Goal: Information Seeking & Learning: Learn about a topic

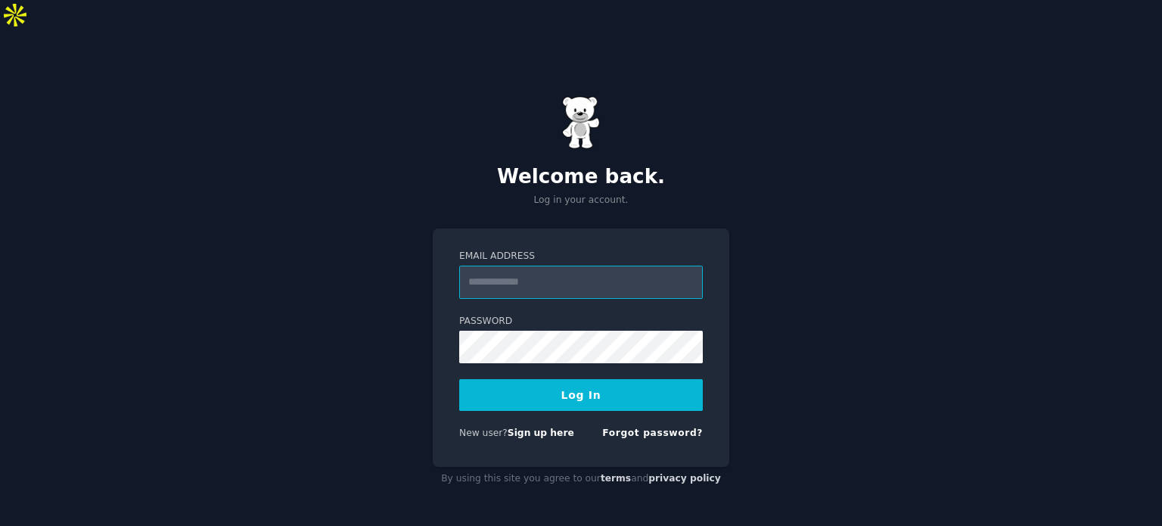
click at [508, 265] on input "Email Address" at bounding box center [580, 281] width 243 height 33
type input "**********"
click at [607, 379] on button "Log In" at bounding box center [580, 395] width 243 height 32
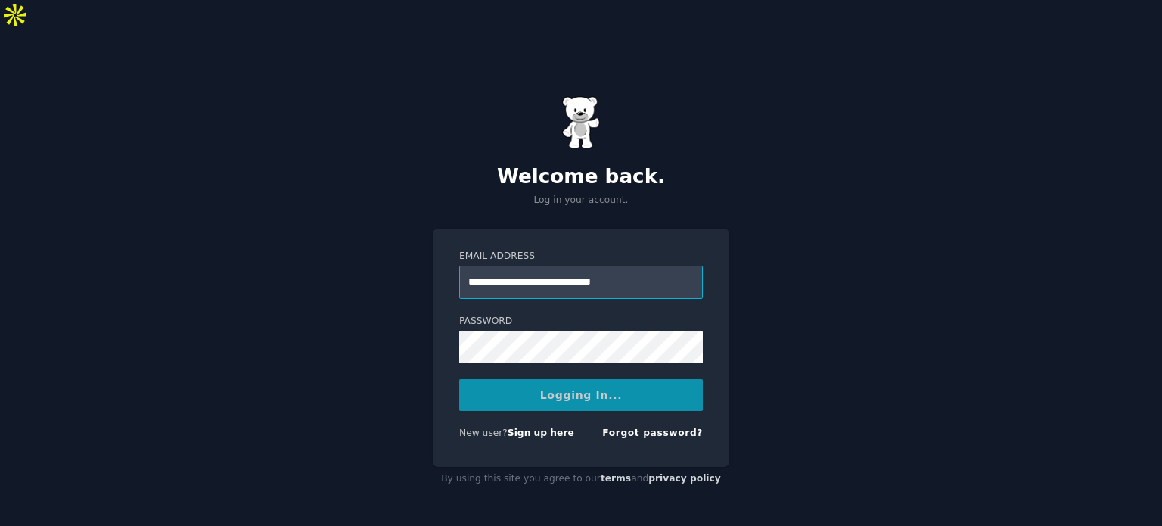
click at [596, 265] on input "**********" at bounding box center [580, 281] width 243 height 33
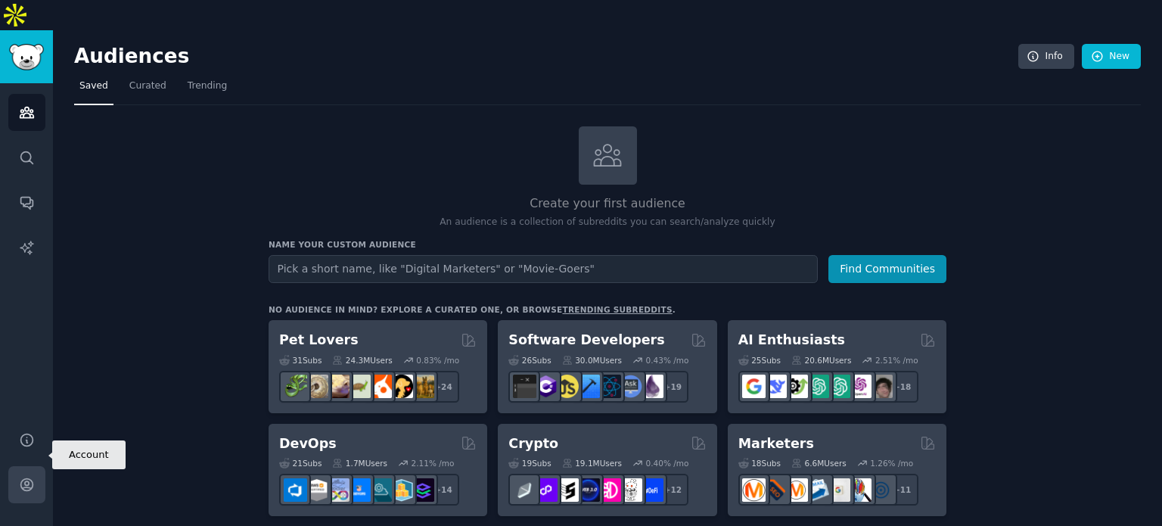
click at [24, 476] on icon "Sidebar" at bounding box center [27, 484] width 16 height 16
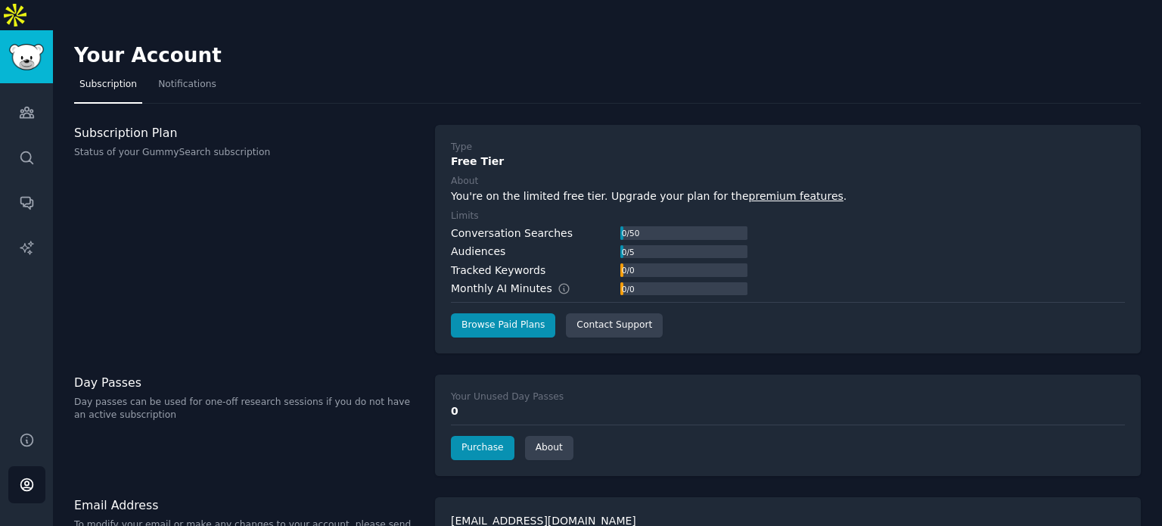
click at [372, 247] on div "Subscription Plan Status of your GummySearch subscription" at bounding box center [246, 239] width 345 height 228
click at [393, 129] on div "Subscription Plan Status of your GummySearch subscription" at bounding box center [246, 239] width 345 height 228
click at [394, 125] on h3 "Subscription Plan" at bounding box center [246, 133] width 345 height 16
click at [30, 107] on icon "Sidebar" at bounding box center [27, 112] width 14 height 11
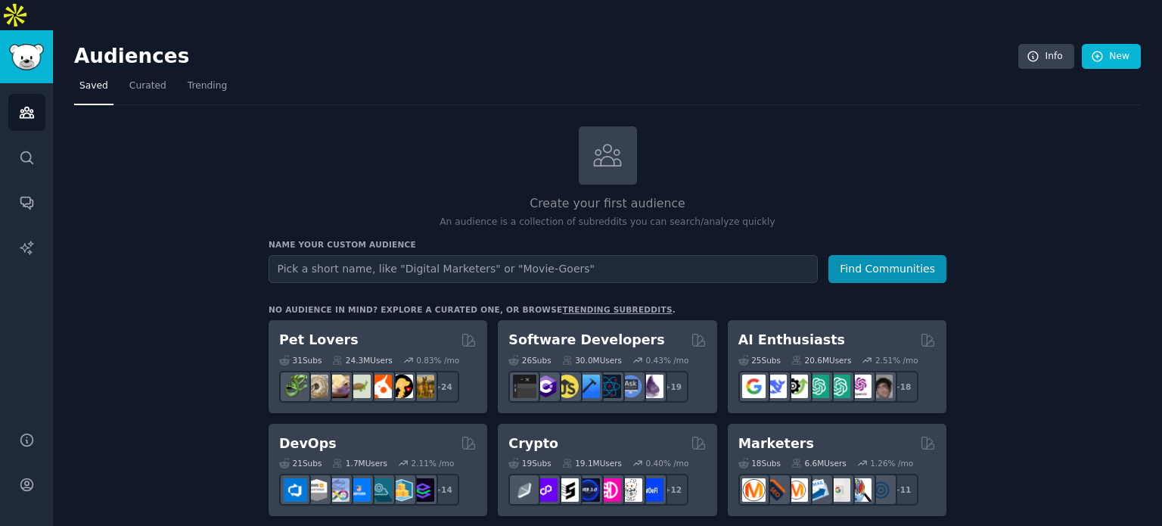
click at [339, 255] on input "text" at bounding box center [542, 269] width 549 height 28
type input "Youtubers"
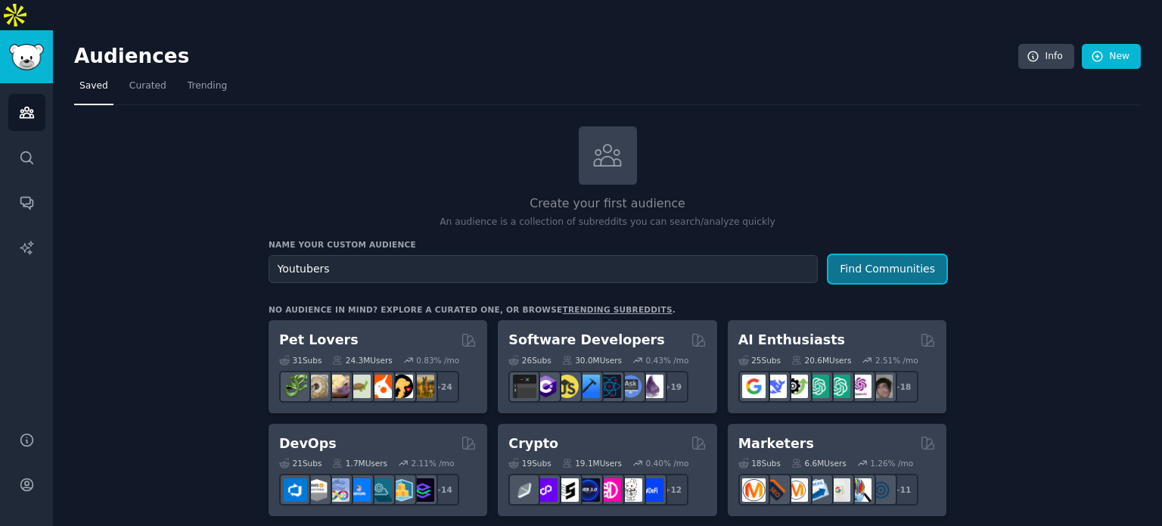
click at [888, 255] on button "Find Communities" at bounding box center [887, 269] width 118 height 28
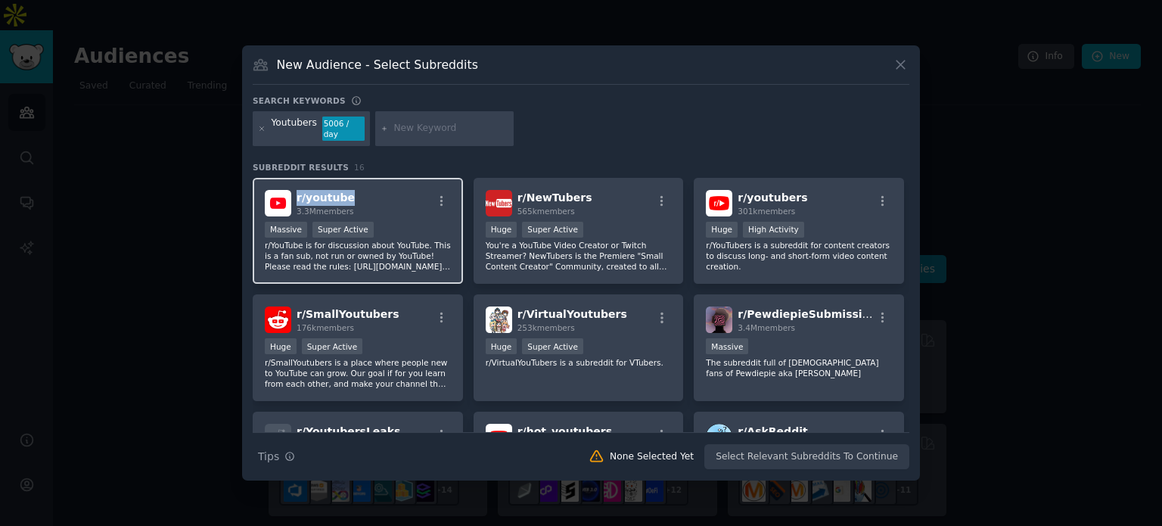
drag, startPoint x: 352, startPoint y: 190, endPoint x: 293, endPoint y: 188, distance: 58.2
click at [293, 190] on div "r/ youtube 3.3M members" at bounding box center [358, 203] width 186 height 26
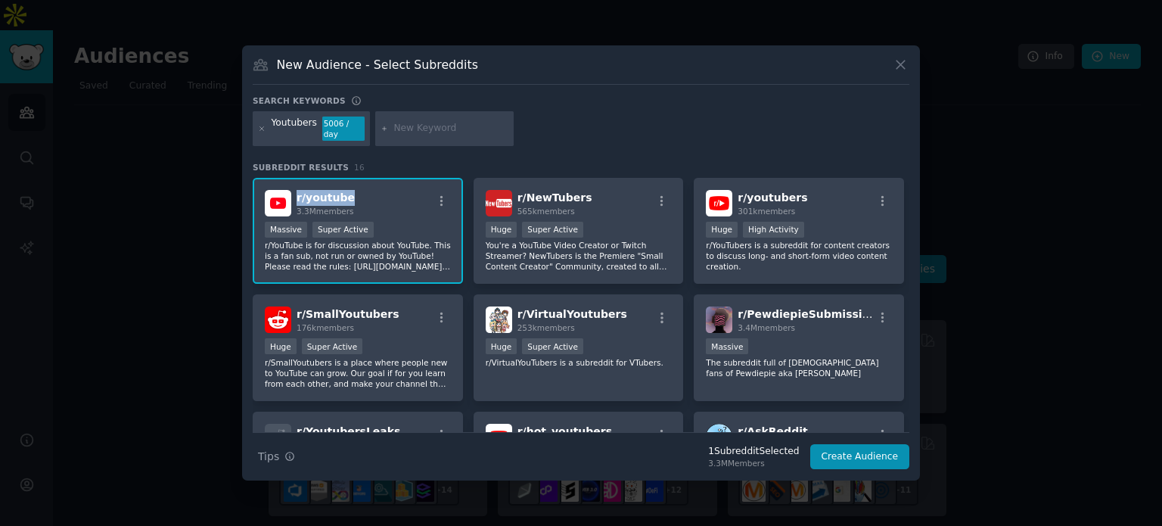
copy span "r/ youtube"
click at [206, 285] on div at bounding box center [581, 263] width 1162 height 526
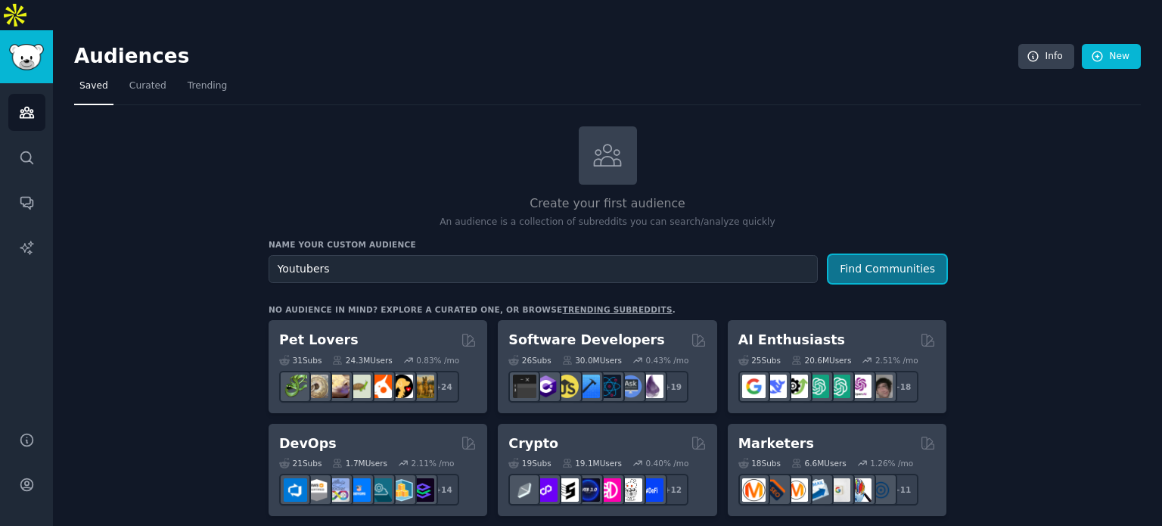
click at [853, 255] on button "Find Communities" at bounding box center [887, 269] width 118 height 28
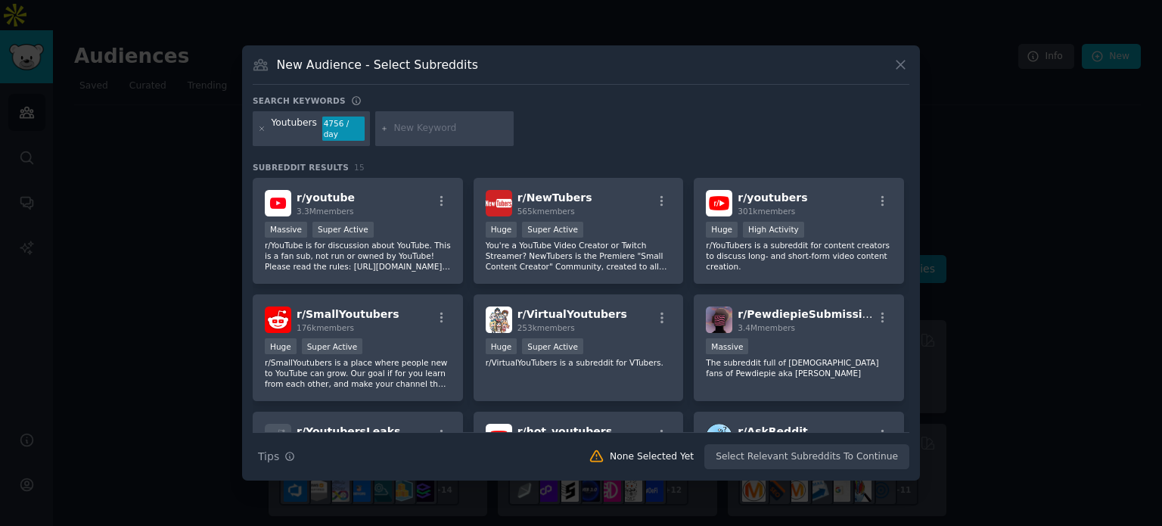
click at [392, 324] on div "r/ SmallYoutubers 176k members" at bounding box center [358, 319] width 186 height 26
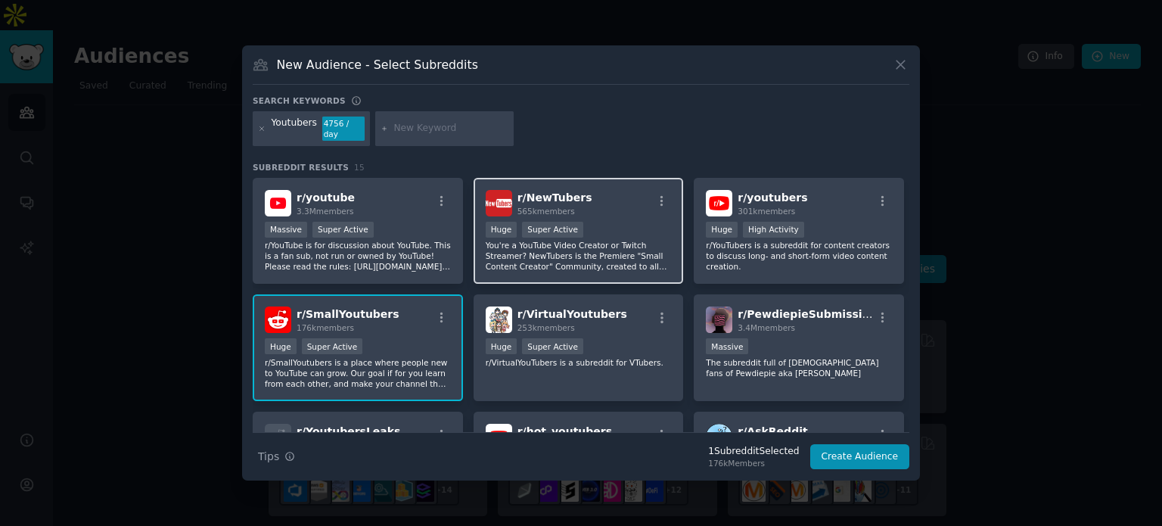
click at [647, 253] on p "You're a YouTube Video Creator or Twitch Streamer? NewTubers is the Premiere "S…" at bounding box center [578, 256] width 186 height 32
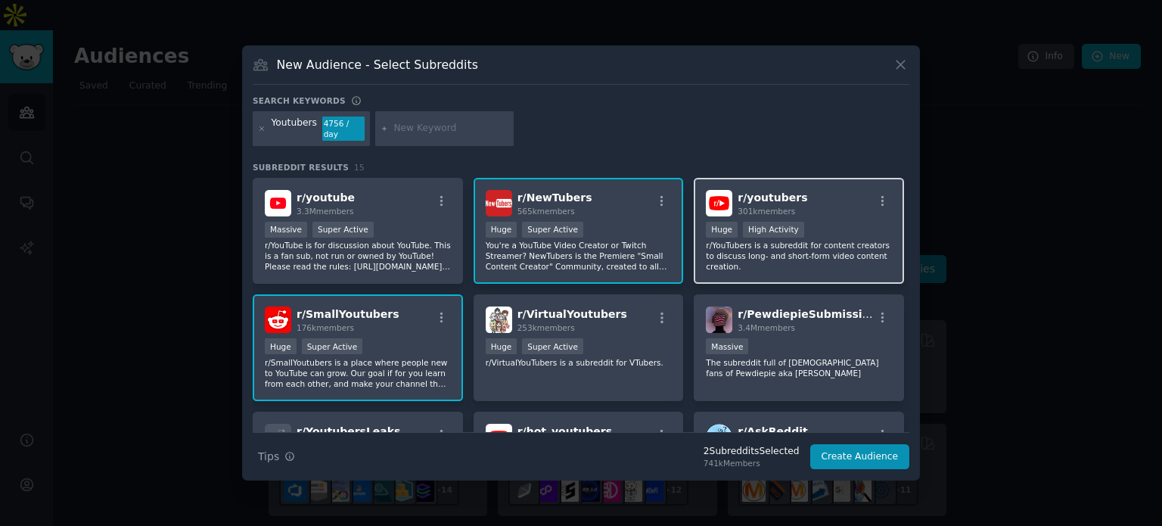
click at [738, 253] on p "r/YouTubers is a subreddit for content creators to discuss long- and short-form…" at bounding box center [799, 256] width 186 height 32
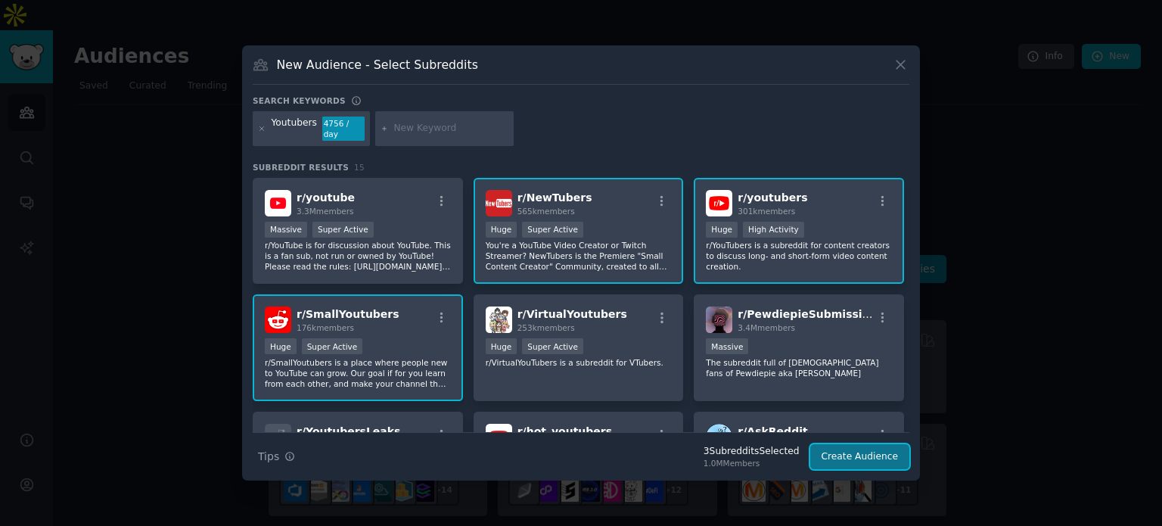
click at [862, 452] on button "Create Audience" at bounding box center [860, 457] width 100 height 26
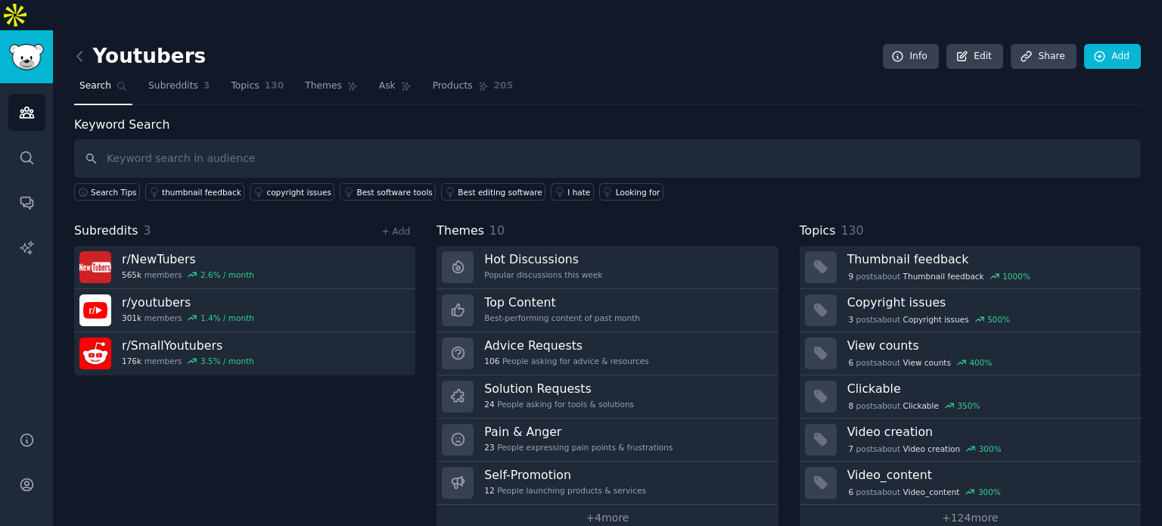
click at [644, 74] on nav "Search Subreddits 3 Topics 130 Themes Ask Products 205" at bounding box center [607, 89] width 1066 height 31
click at [265, 79] on span "130" at bounding box center [275, 86] width 20 height 14
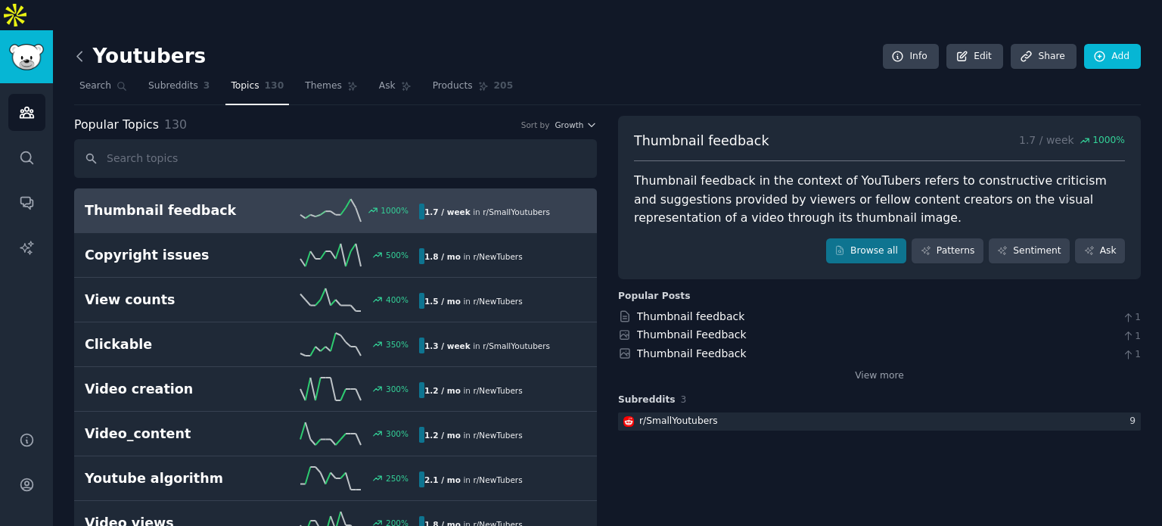
click at [76, 48] on icon at bounding box center [80, 56] width 16 height 16
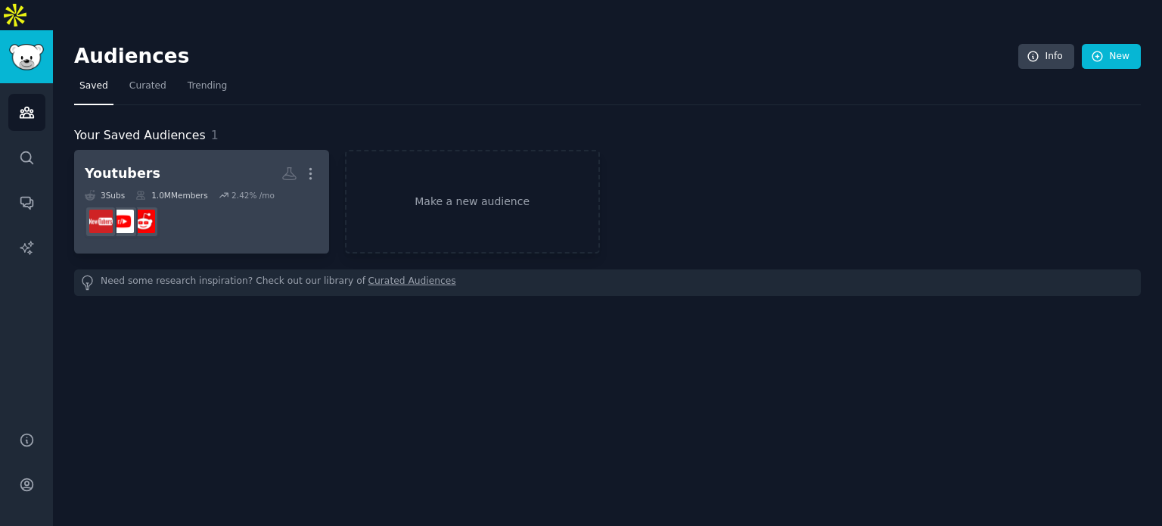
click at [197, 200] on dd at bounding box center [202, 221] width 234 height 42
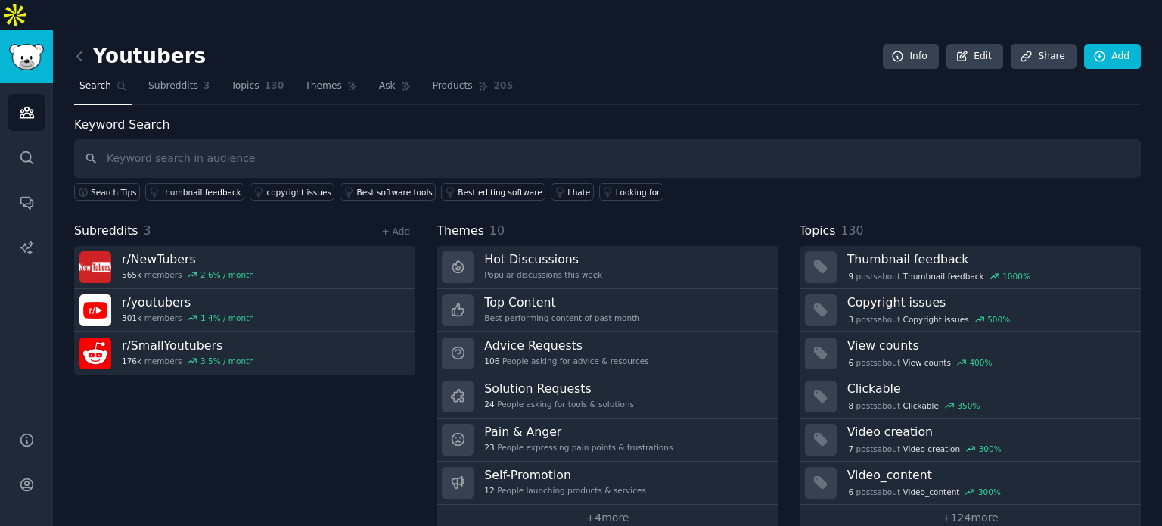
click at [166, 139] on input "text" at bounding box center [607, 158] width 1066 height 39
type input "topic research"
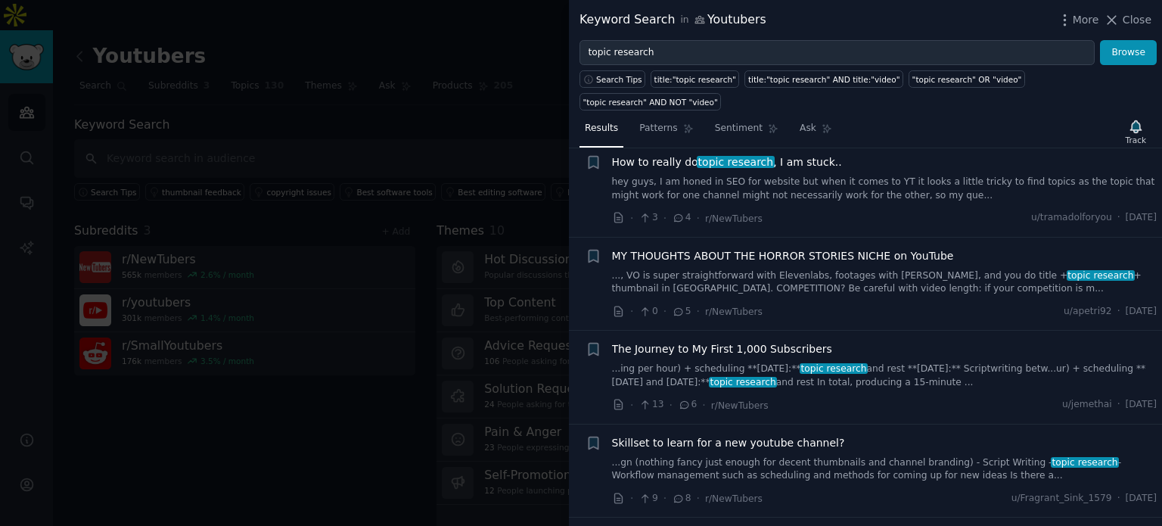
scroll to position [330, 0]
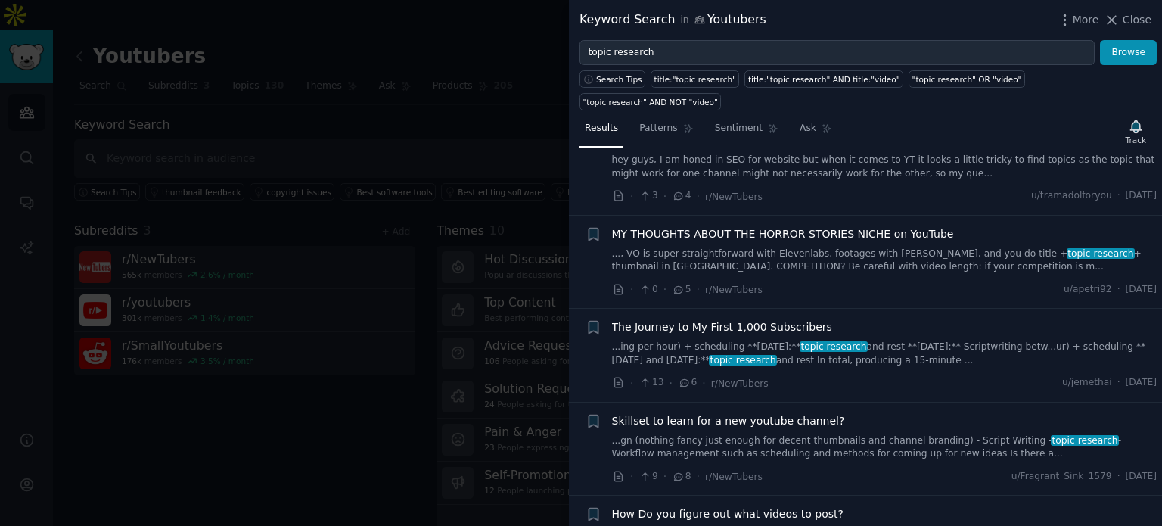
drag, startPoint x: 1156, startPoint y: 253, endPoint x: 1161, endPoint y: 294, distance: 41.1
click at [1161, 294] on div "Submission s 14 Sort Recent + Ask Me Anythin' (Thumbnails) ... [16] A client sp…" at bounding box center [865, 336] width 593 height 377
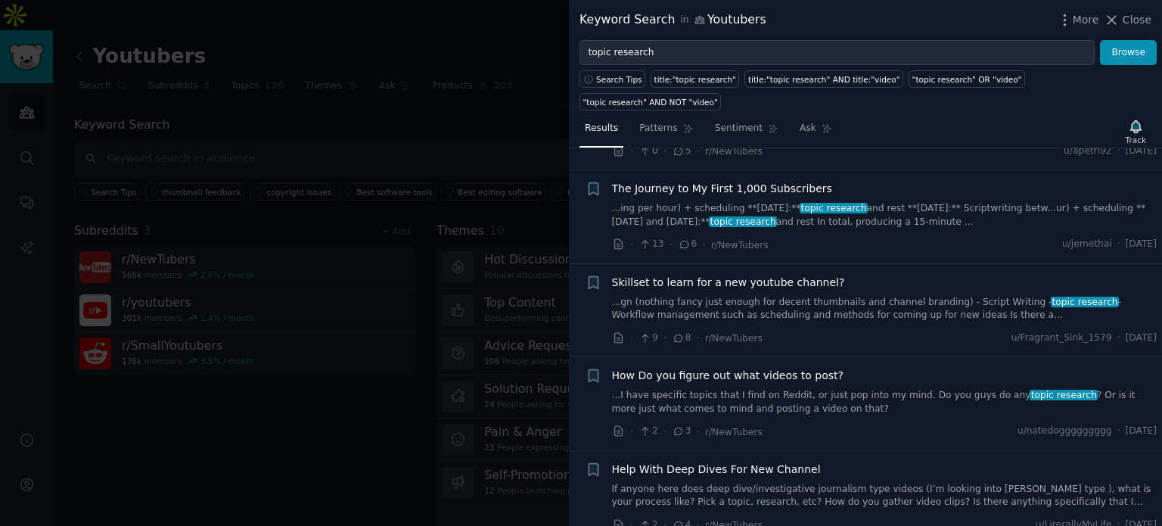
click at [917, 296] on link "...gn (nothing fancy just enough for decent thumbnails and channel branding) - …" at bounding box center [884, 309] width 545 height 26
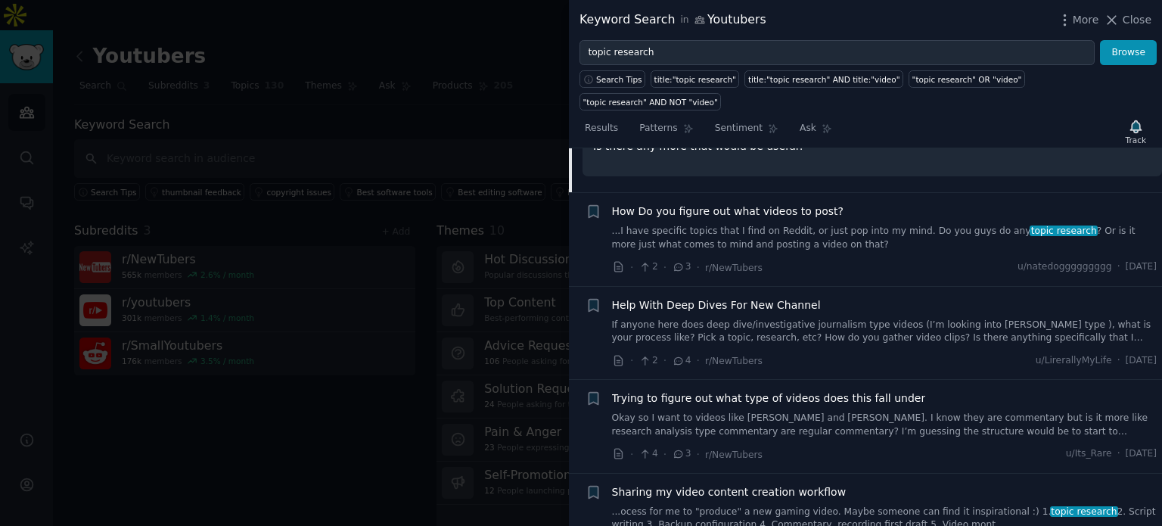
scroll to position [961, 0]
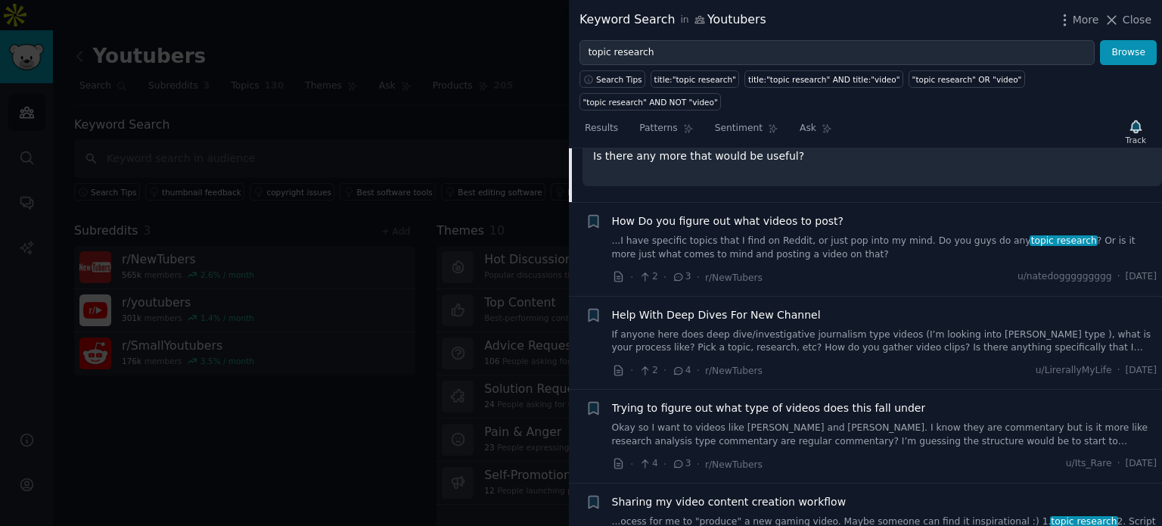
click at [865, 234] on link "...I have specific topics that I find on Reddit, or just pop into my mind. Do y…" at bounding box center [884, 247] width 545 height 26
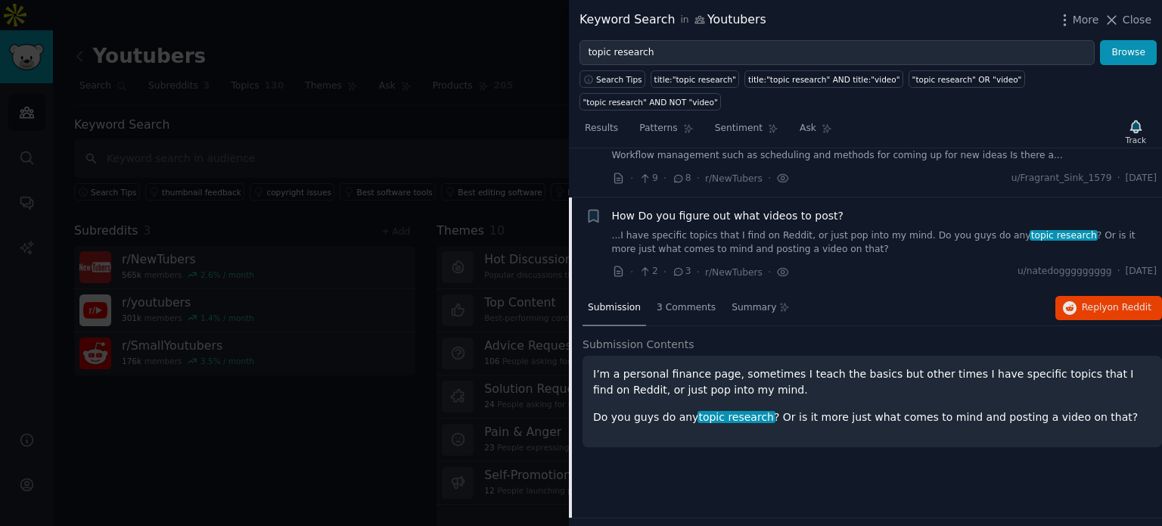
scroll to position [600, 0]
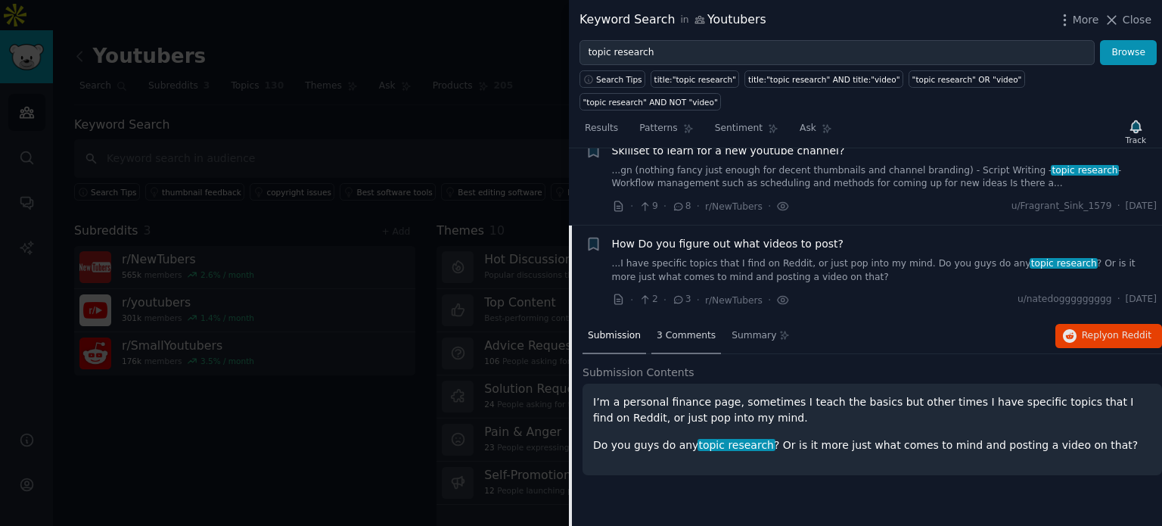
click at [668, 329] on span "3 Comments" at bounding box center [685, 336] width 59 height 14
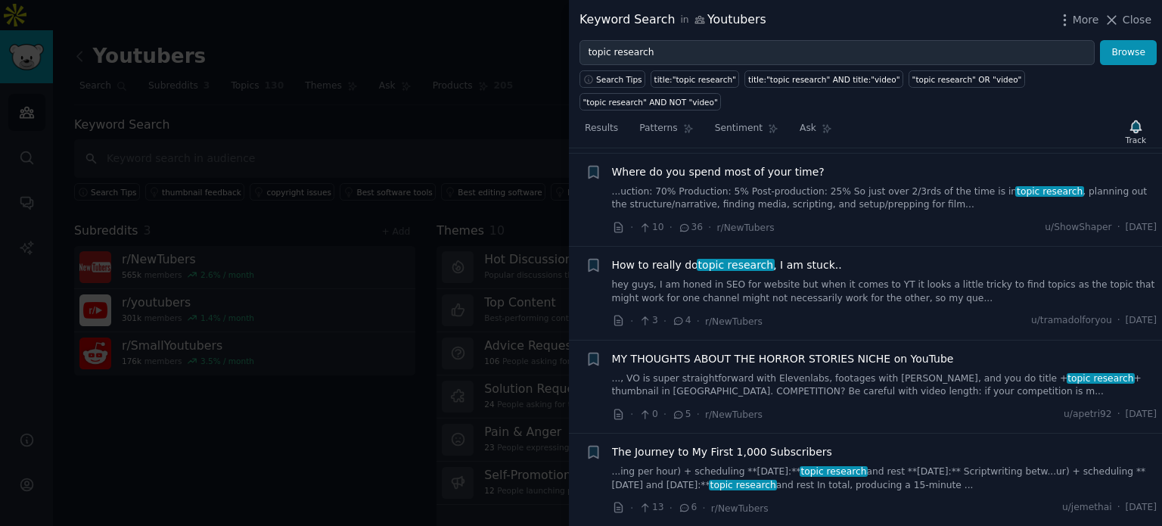
scroll to position [0, 0]
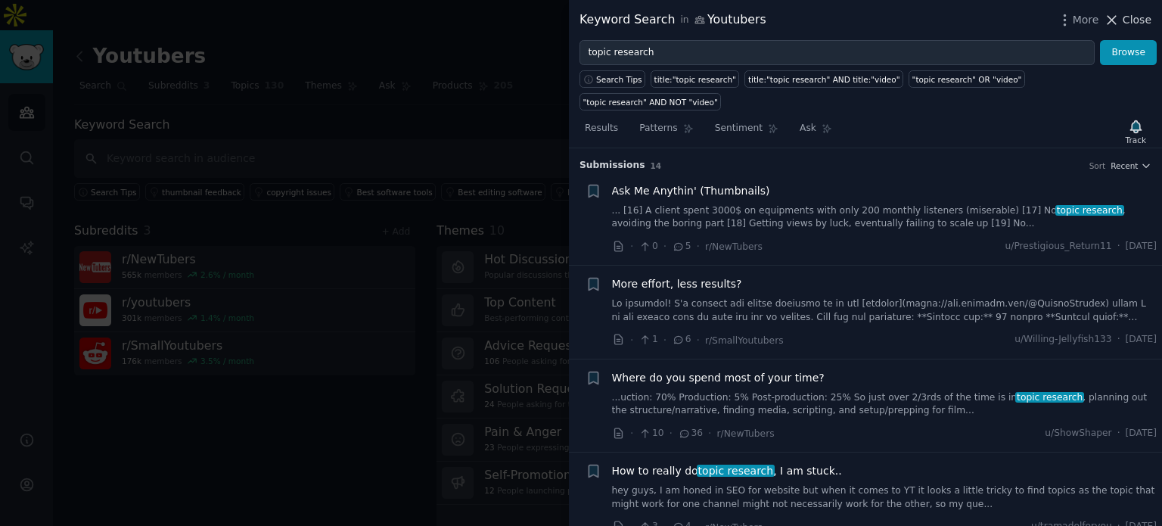
click at [1140, 24] on span "Close" at bounding box center [1136, 20] width 29 height 16
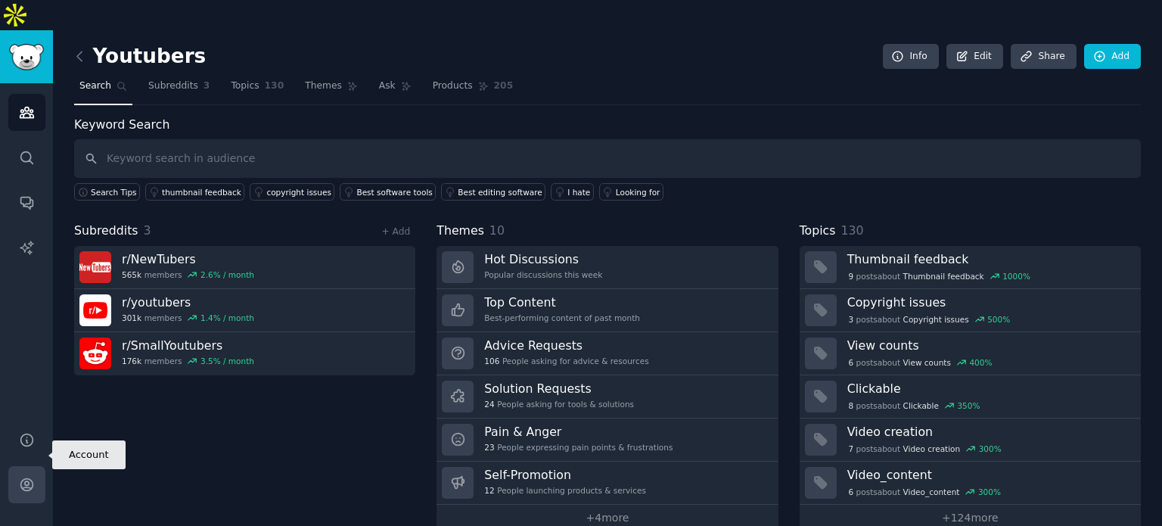
click at [29, 476] on icon "Sidebar" at bounding box center [27, 484] width 16 height 16
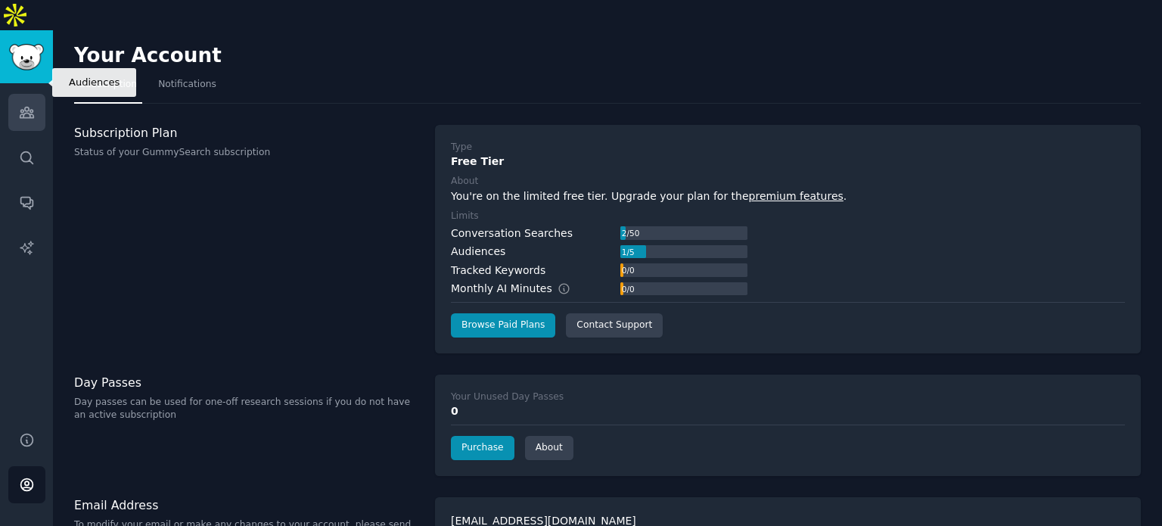
click at [19, 104] on icon "Sidebar" at bounding box center [27, 112] width 16 height 16
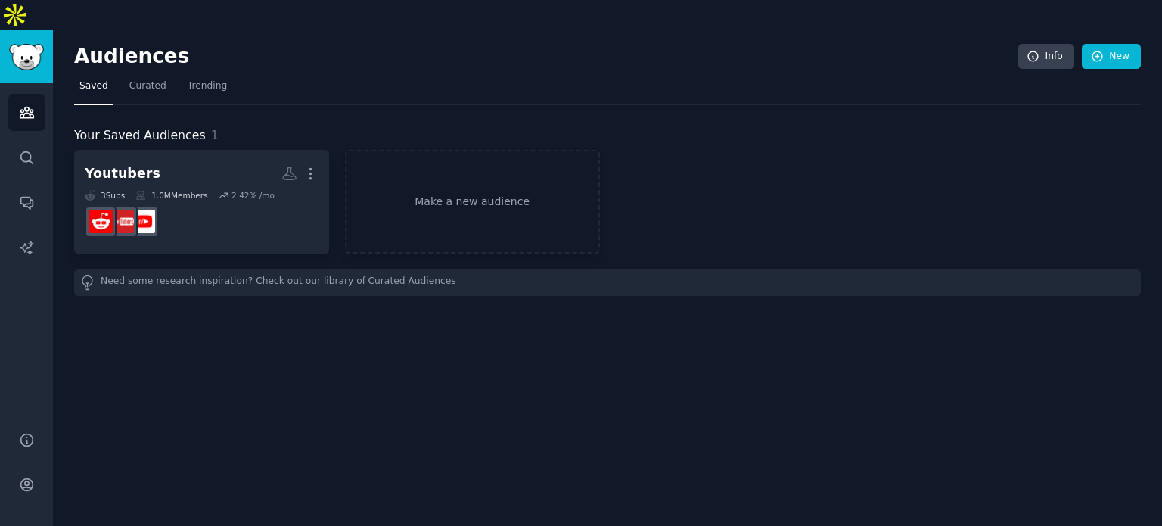
click at [498, 340] on div "Audiences Info New Saved Curated Trending Your Saved Audiences 1 Youtubers More…" at bounding box center [607, 293] width 1109 height 526
click at [386, 330] on div "Audiences Info New Saved Curated Trending Your Saved Audiences 1 Youtubers More…" at bounding box center [607, 293] width 1109 height 526
click at [380, 74] on nav "Saved Curated Trending" at bounding box center [607, 89] width 1066 height 31
click at [595, 377] on div "Audiences Info New Saved Curated Trending Your Saved Audiences 1 Youtubers More…" at bounding box center [607, 293] width 1109 height 526
click at [956, 318] on div "Audiences Info New Saved Curated Trending Your Saved Audiences 1 Youtubers More…" at bounding box center [607, 293] width 1109 height 526
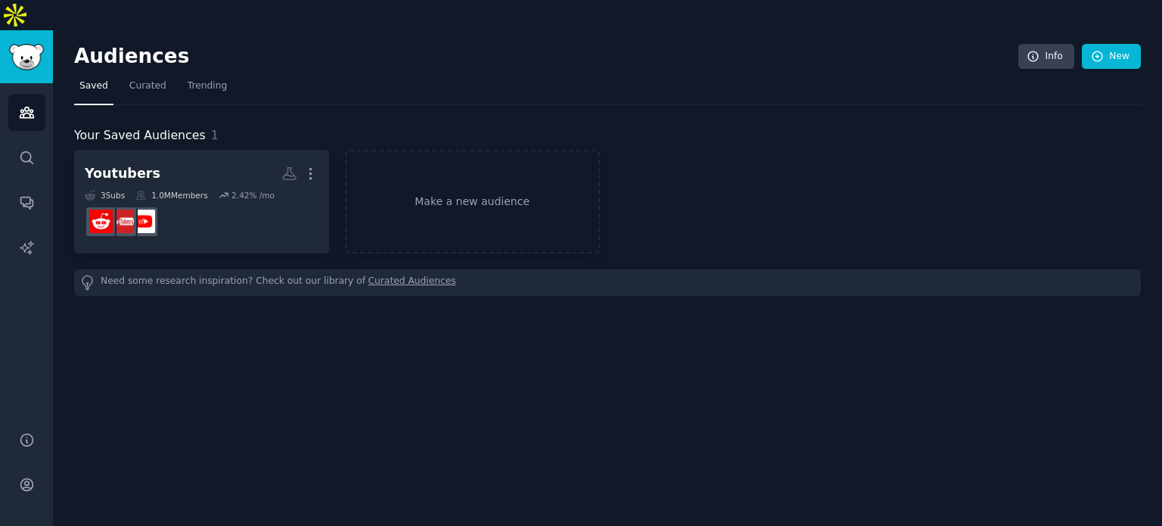
click at [539, 364] on div "Audiences Info New Saved Curated Trending Your Saved Audiences 1 Youtubers More…" at bounding box center [607, 293] width 1109 height 526
click at [308, 342] on div "Audiences Info New Saved Curated Trending Your Saved Audiences 1 Youtubers More…" at bounding box center [607, 293] width 1109 height 526
drag, startPoint x: 304, startPoint y: 38, endPoint x: 293, endPoint y: 72, distance: 35.6
click at [304, 44] on div "Audiences Info New" at bounding box center [607, 59] width 1066 height 31
click at [157, 362] on div "Audiences Info New Saved Curated Trending Your Saved Audiences 1 Youtubers More…" at bounding box center [607, 293] width 1109 height 526
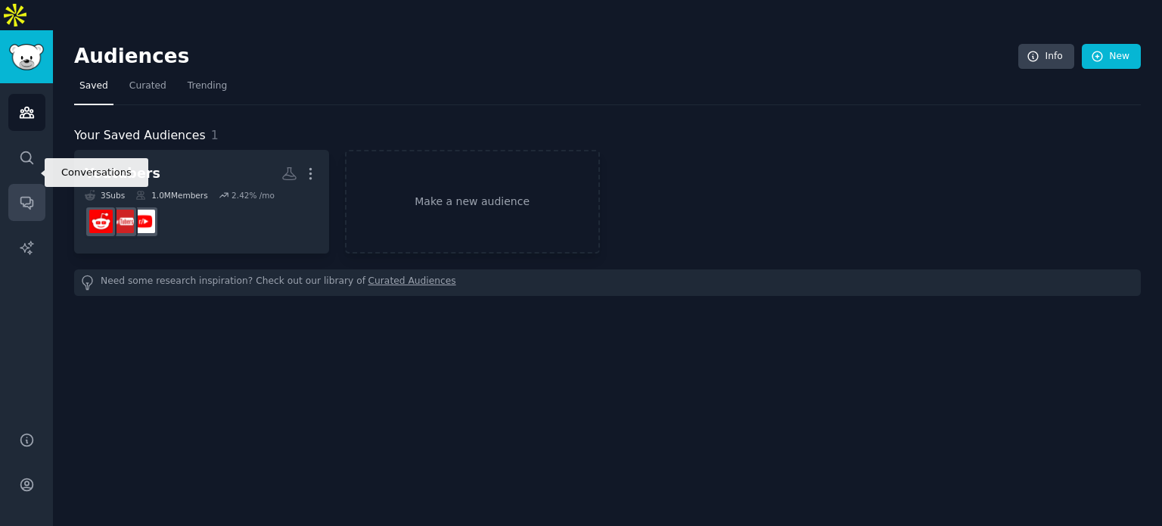
click at [28, 194] on icon "Sidebar" at bounding box center [27, 202] width 16 height 16
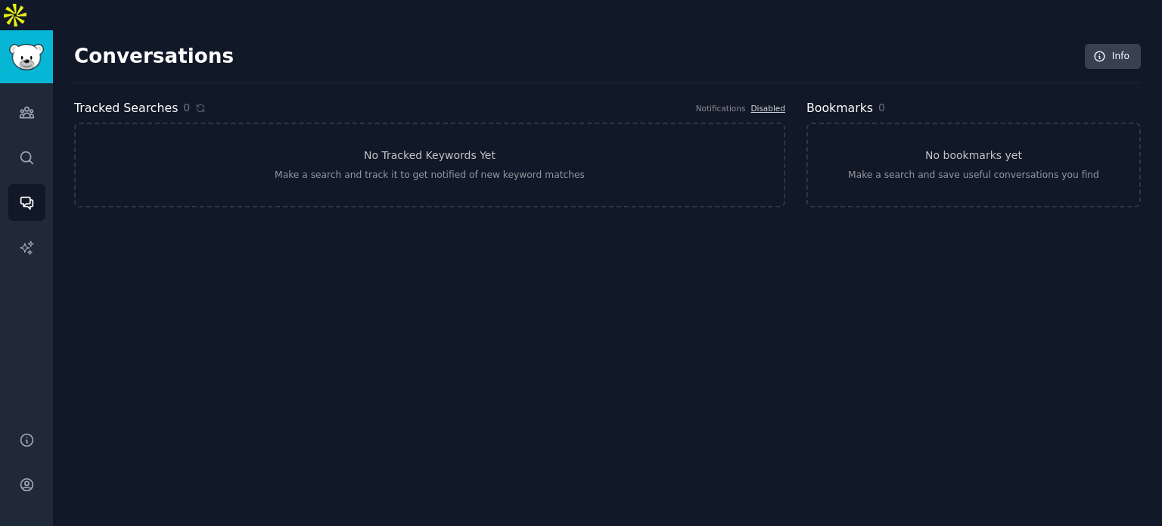
click at [329, 254] on div "Conversations Info Tracked Searches 0 Notifications Disabled No Tracked Keyword…" at bounding box center [607, 293] width 1109 height 526
click at [360, 169] on div "Make a search and track it to get notified of new keyword matches" at bounding box center [430, 176] width 310 height 14
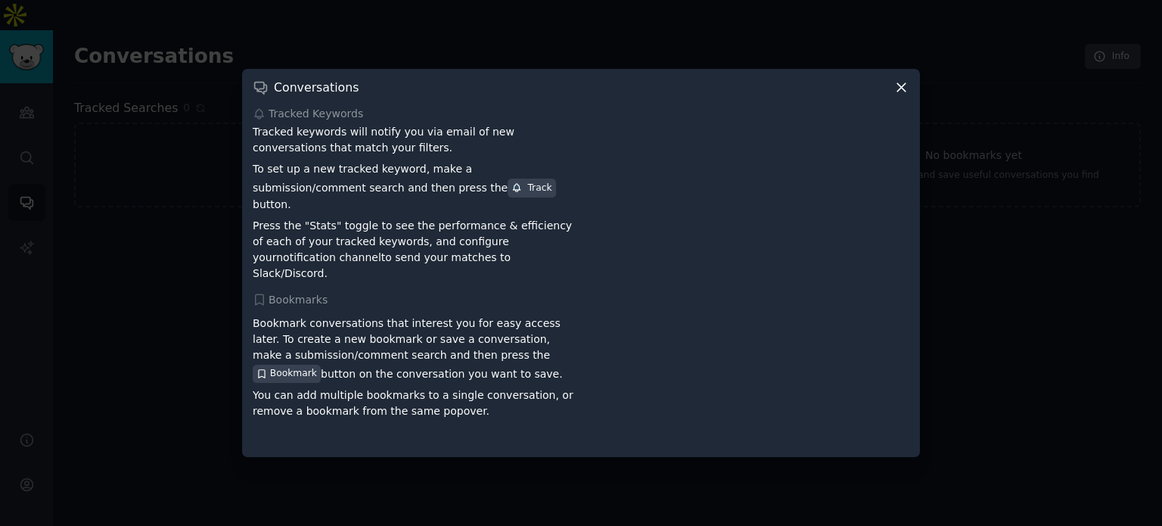
click at [824, 95] on div "Conversations" at bounding box center [581, 87] width 656 height 16
click at [837, 94] on div "Conversations" at bounding box center [581, 87] width 656 height 16
click at [875, 84] on div "Conversations Tracked Keywords Tracked keywords will notify you via email of ne…" at bounding box center [581, 263] width 678 height 388
click at [823, 122] on div "Tracked Keywords" at bounding box center [581, 114] width 656 height 16
click at [823, 95] on div "Conversations" at bounding box center [581, 87] width 656 height 16
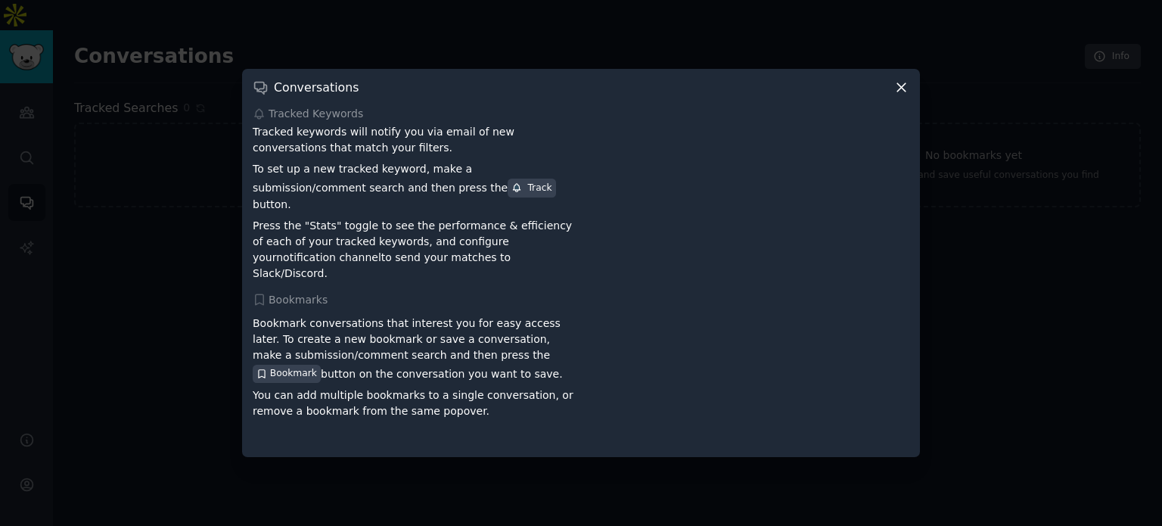
click at [901, 95] on icon at bounding box center [901, 87] width 16 height 16
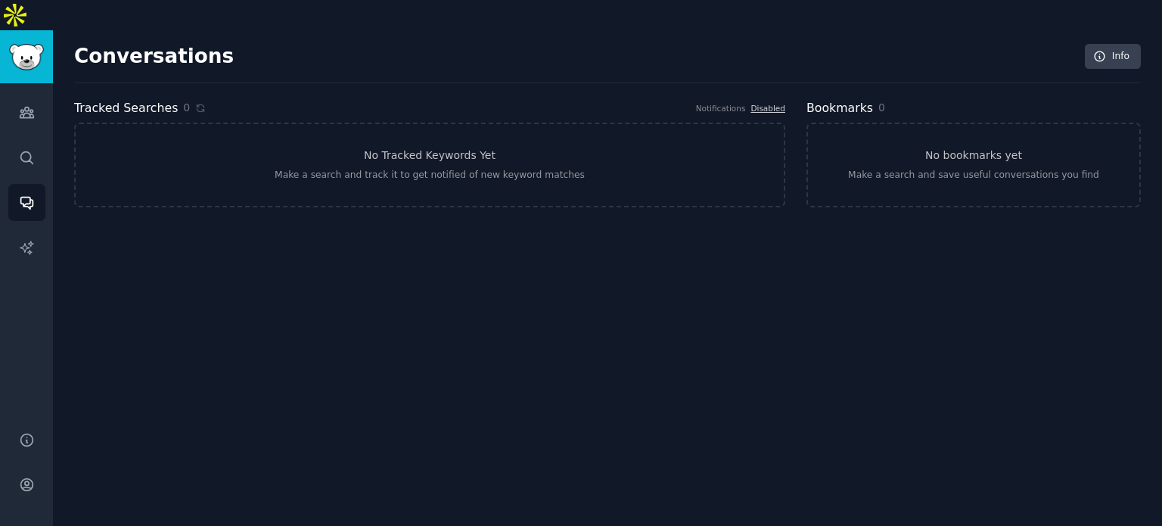
click at [295, 287] on div "Conversations Info Tracked Searches 0 Notifications Disabled No Tracked Keyword…" at bounding box center [607, 293] width 1109 height 526
click at [31, 104] on icon "Sidebar" at bounding box center [27, 112] width 16 height 16
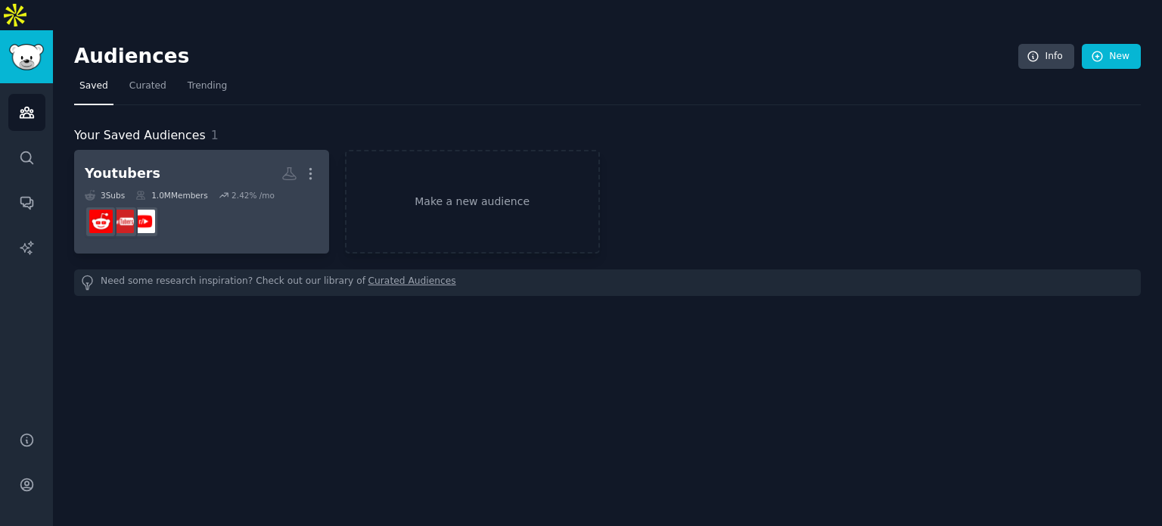
click at [266, 190] on div "3 Sub s 1.0M Members 2.42 % /mo" at bounding box center [202, 195] width 234 height 11
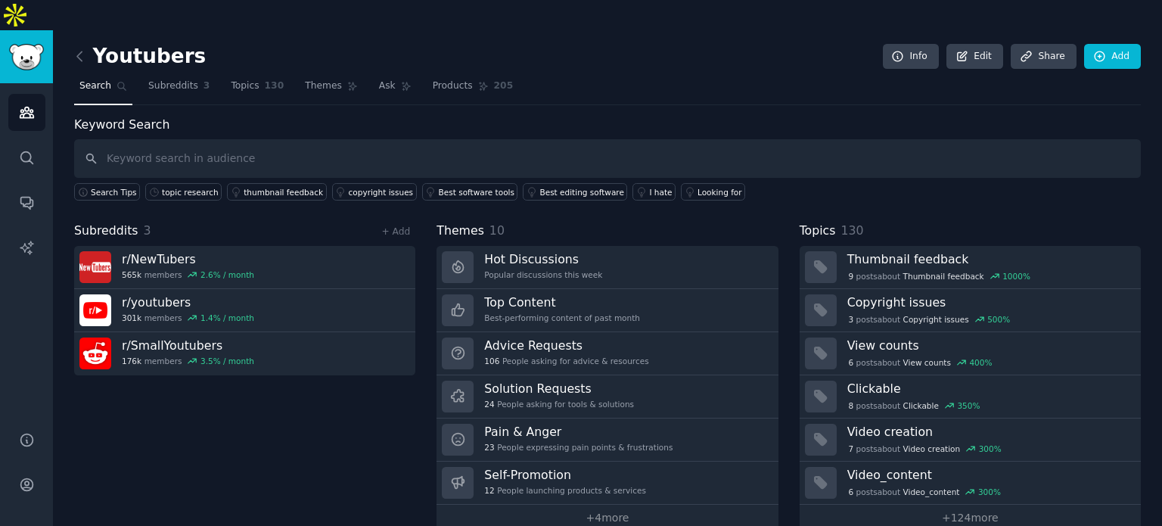
click at [254, 139] on input "text" at bounding box center [607, 158] width 1066 height 39
click at [975, 44] on link "Edit" at bounding box center [974, 57] width 57 height 26
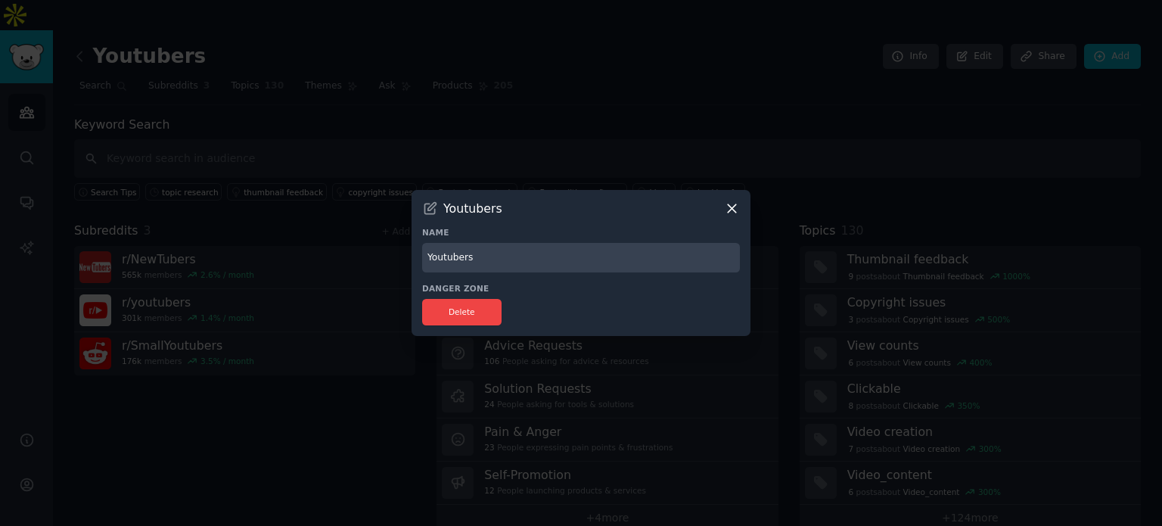
click at [734, 208] on icon at bounding box center [732, 208] width 16 height 16
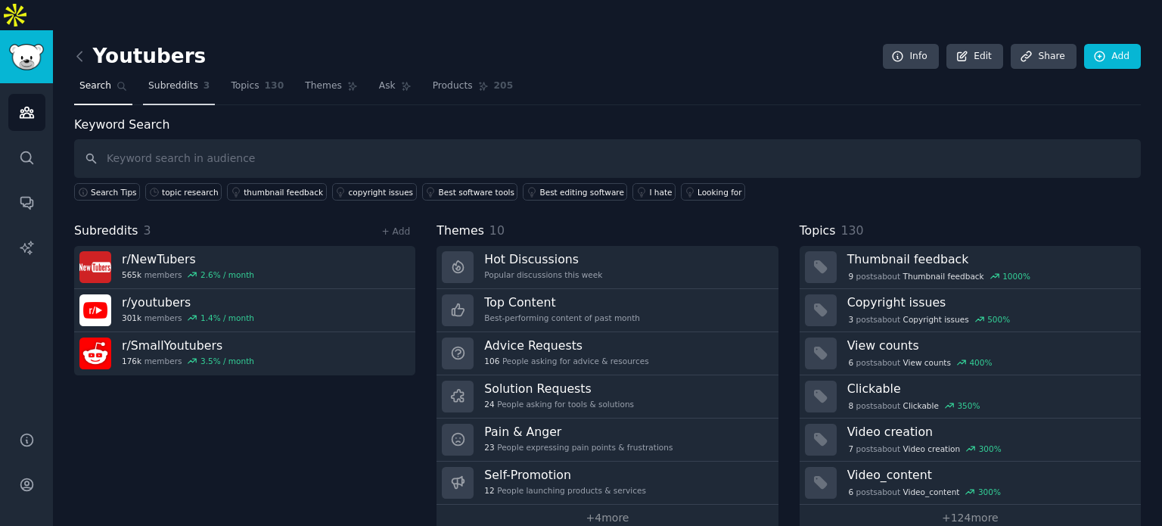
click at [174, 79] on span "Subreddits" at bounding box center [173, 86] width 50 height 14
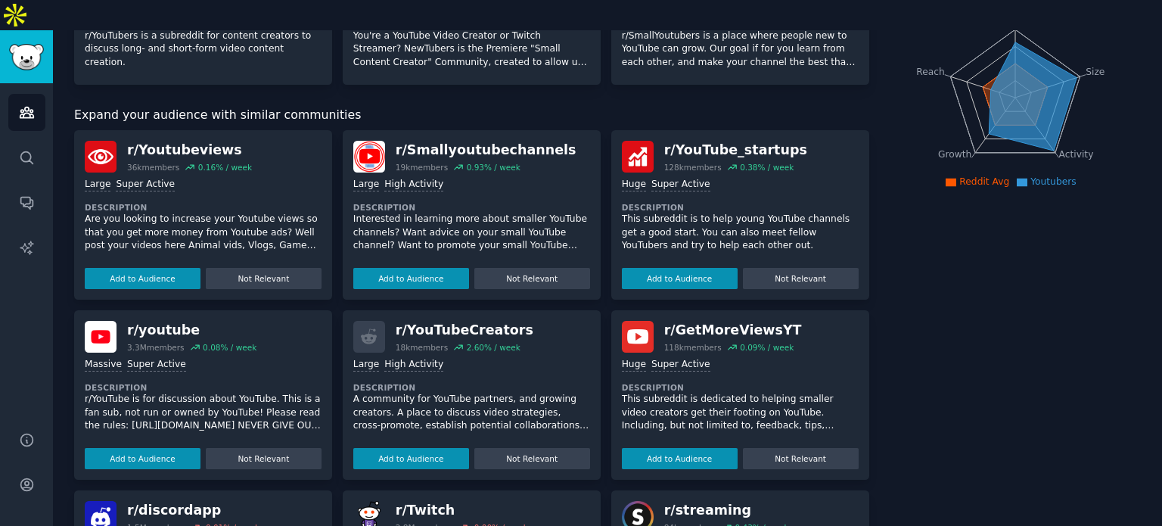
scroll to position [227, 0]
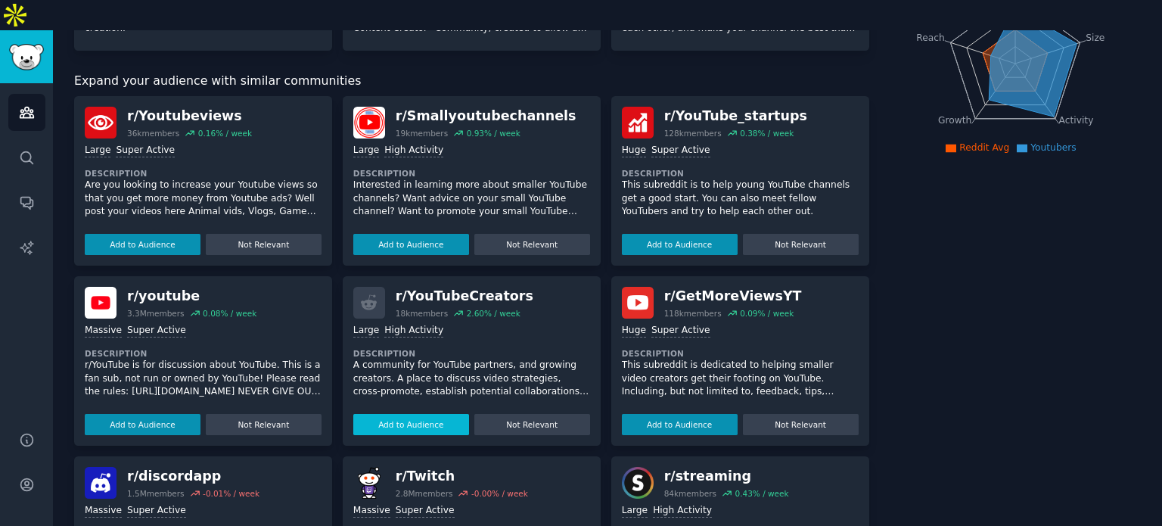
click at [436, 414] on button "Add to Audience" at bounding box center [411, 424] width 116 height 21
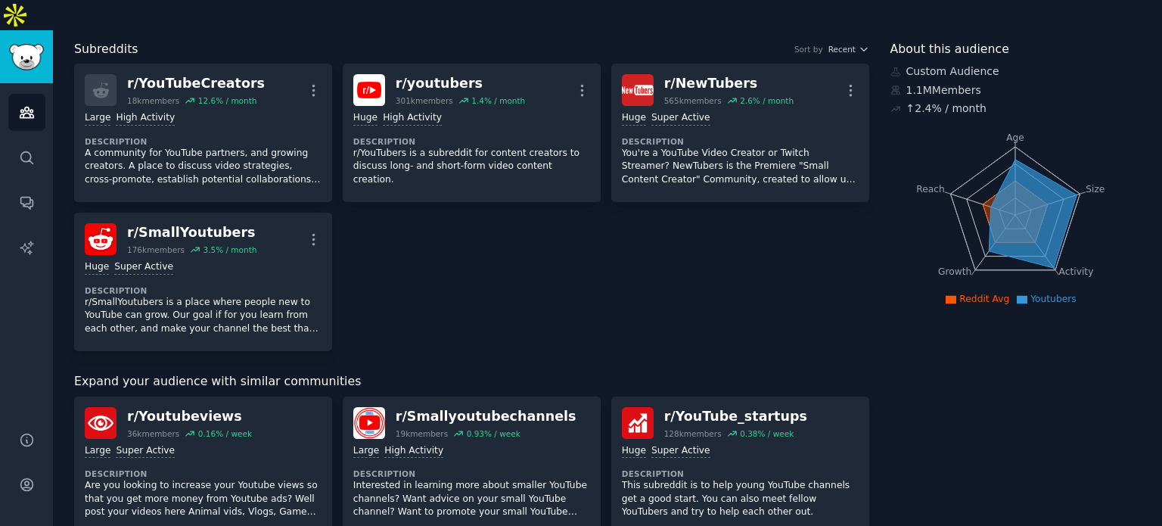
scroll to position [0, 0]
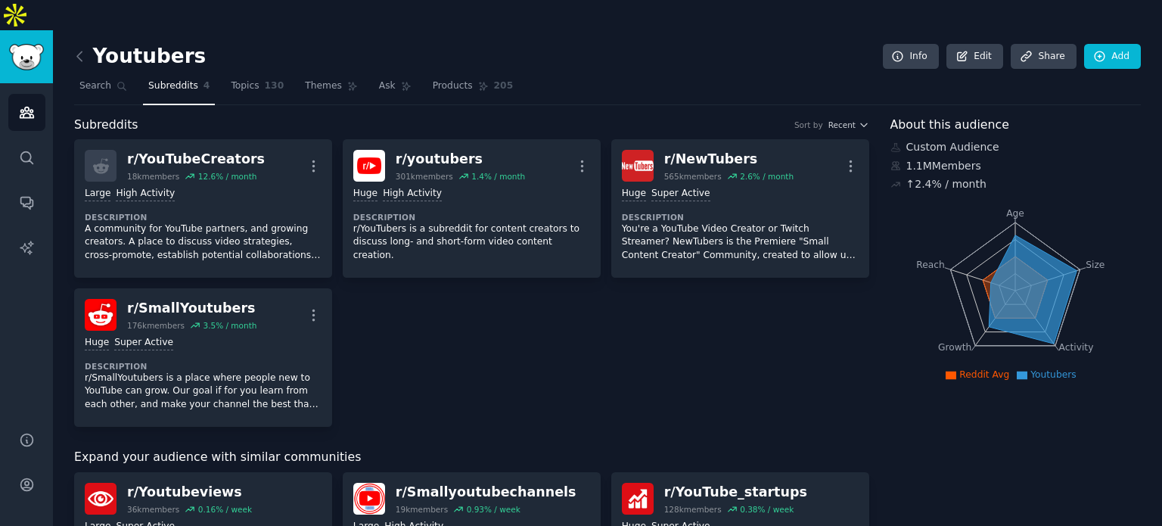
click at [506, 319] on div "r/ YouTubeCreators 18k members 12.6 % / month More Large High Activity Descript…" at bounding box center [471, 282] width 795 height 287
click at [524, 319] on div "r/ YouTubeCreators 18k members 12.6 % / month More Large High Activity Descript…" at bounding box center [471, 282] width 795 height 287
click at [583, 323] on div "r/ YouTubeCreators 18k members 12.6 % / month More Large High Activity Descript…" at bounding box center [471, 282] width 795 height 287
click at [405, 343] on div "r/ YouTubeCreators 18k members 12.6 % / month More Large High Activity Descript…" at bounding box center [471, 282] width 795 height 287
click at [602, 314] on div "r/ YouTubeCreators 18k members 12.6 % / month More Large High Activity Descript…" at bounding box center [471, 282] width 795 height 287
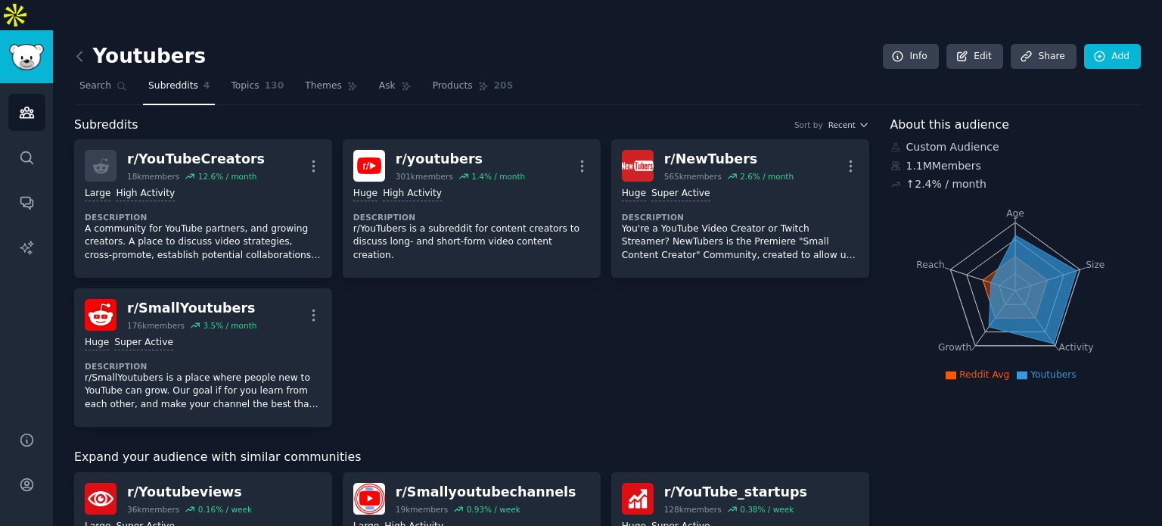
click at [510, 373] on div "r/ YouTubeCreators 18k members 12.6 % / month More Large High Activity Descript…" at bounding box center [471, 282] width 795 height 287
click at [568, 448] on div "Expand your audience with similar communities" at bounding box center [471, 457] width 795 height 19
click at [565, 74] on nav "Search Subreddits 4 Topics 130 Themes Ask Products 205" at bounding box center [607, 89] width 1066 height 31
click at [92, 79] on span "Search" at bounding box center [95, 86] width 32 height 14
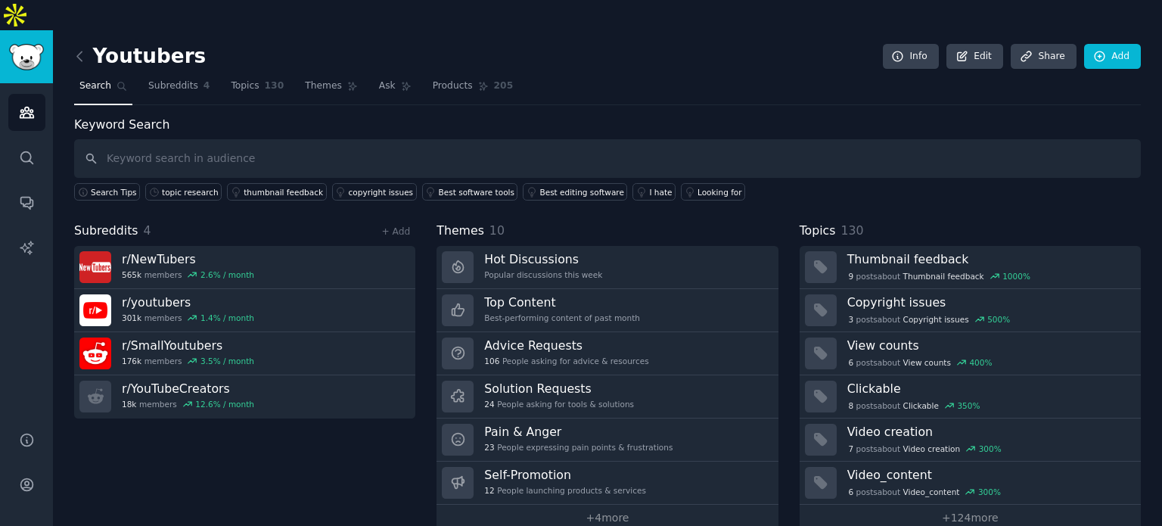
click at [230, 139] on input "text" at bounding box center [607, 158] width 1066 height 39
type input "deep research for content"
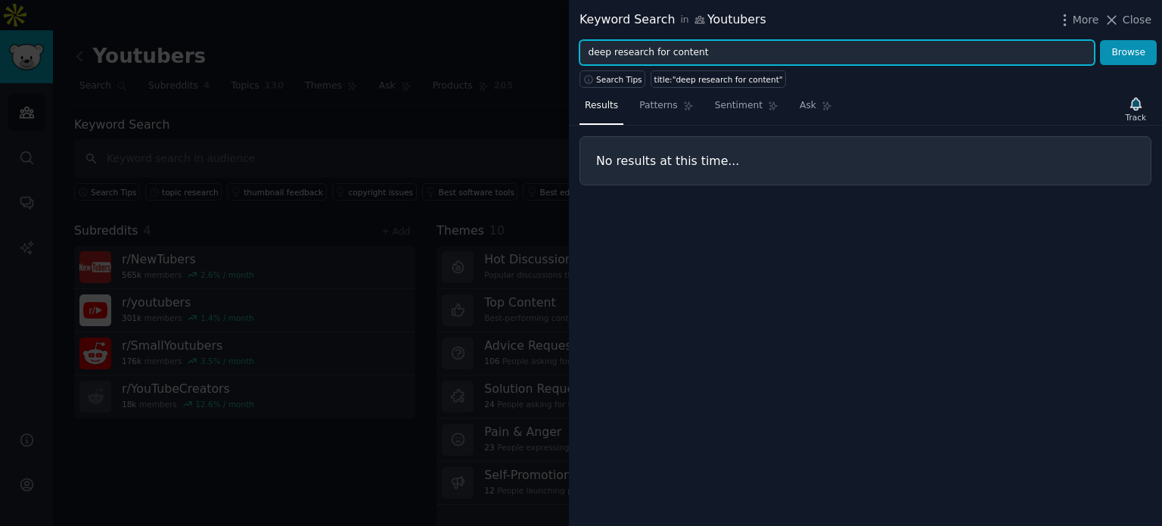
drag, startPoint x: 707, startPoint y: 52, endPoint x: 560, endPoint y: 55, distance: 146.7
click at [560, 55] on div "Keyword Search in Youtubers More Close deep research for content Browse Search …" at bounding box center [581, 263] width 1162 height 526
click at [696, 56] on input "deep research for content" at bounding box center [836, 53] width 515 height 26
click at [1100, 40] on button "Browse" at bounding box center [1128, 53] width 57 height 26
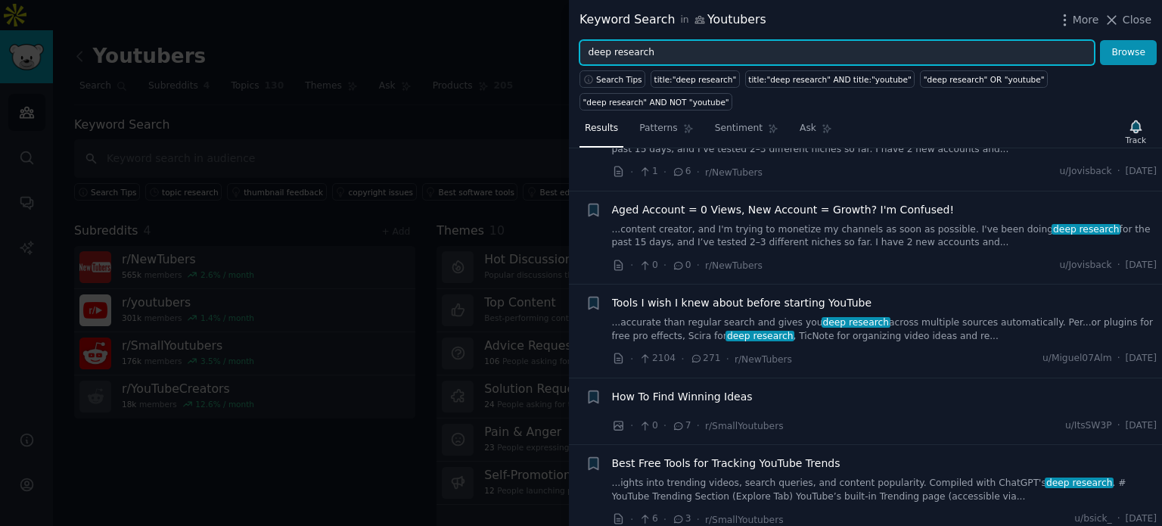
scroll to position [378, 0]
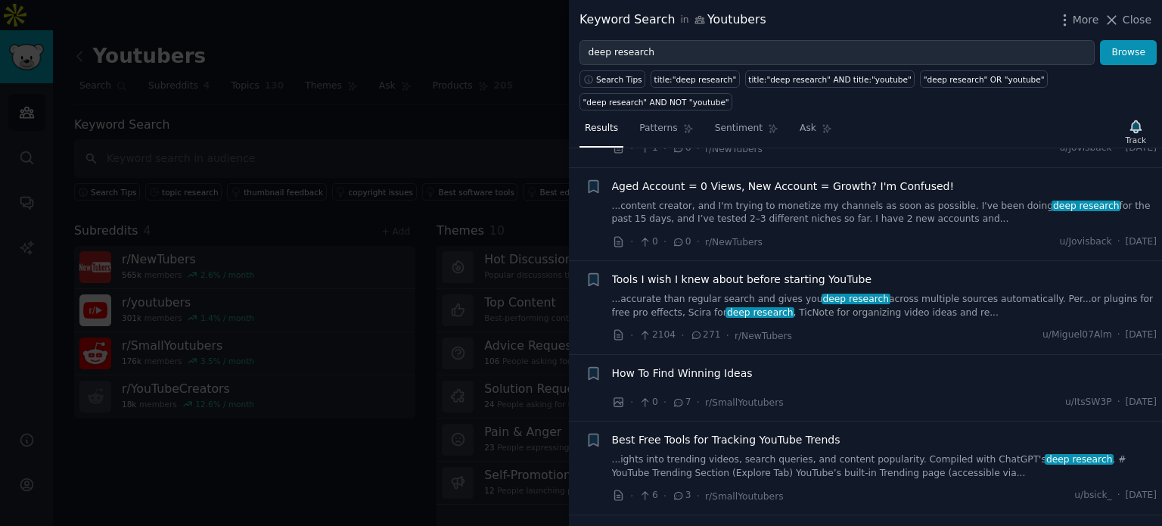
click at [904, 293] on link "...accurate than regular search and gives you deep research across multiple sou…" at bounding box center [884, 306] width 545 height 26
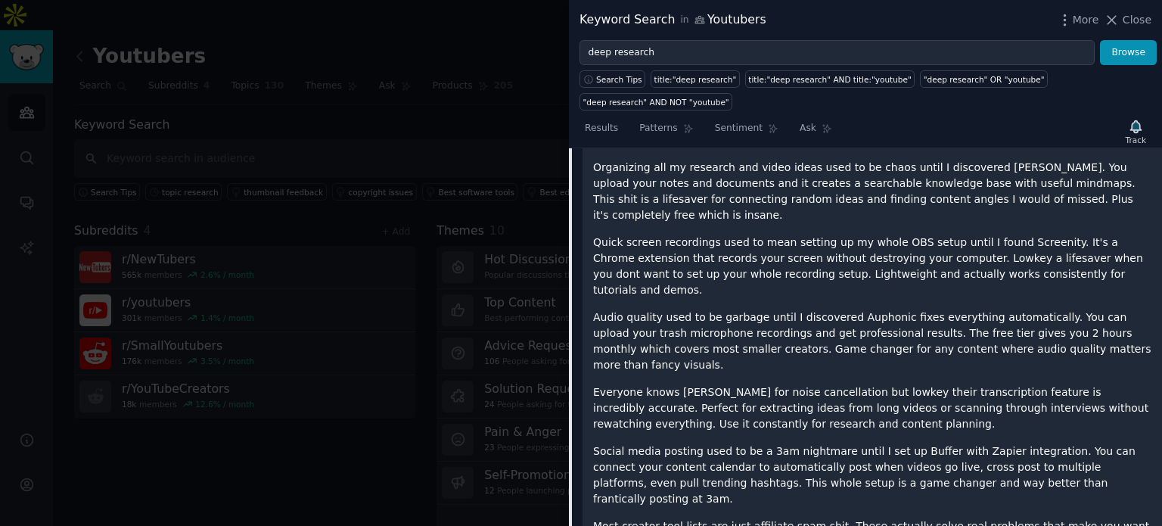
scroll to position [944, 0]
click at [808, 374] on div "Everyone says "just be consistent" but nobody tells you how to actually be cons…" at bounding box center [872, 268] width 558 height 808
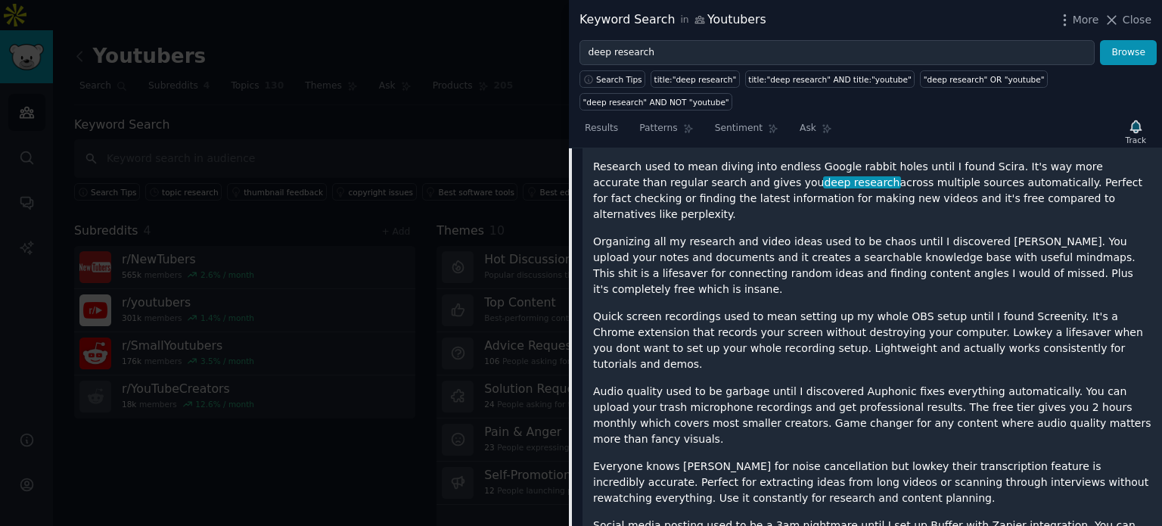
scroll to position [868, 0]
click at [718, 384] on p "Audio quality used to be garbage until I discovered Auphonic fixes everything a…" at bounding box center [872, 416] width 558 height 64
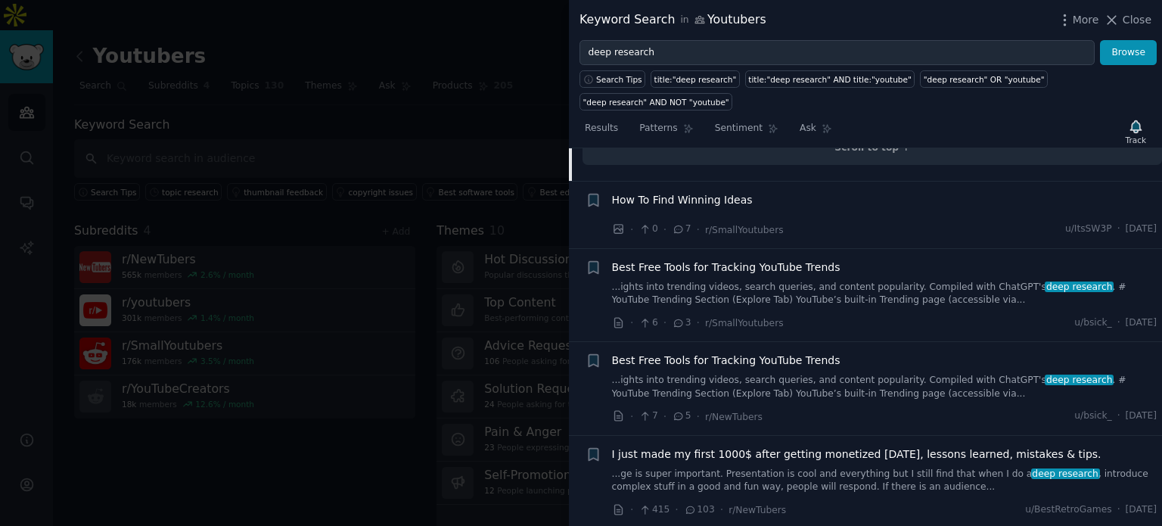
scroll to position [1549, 0]
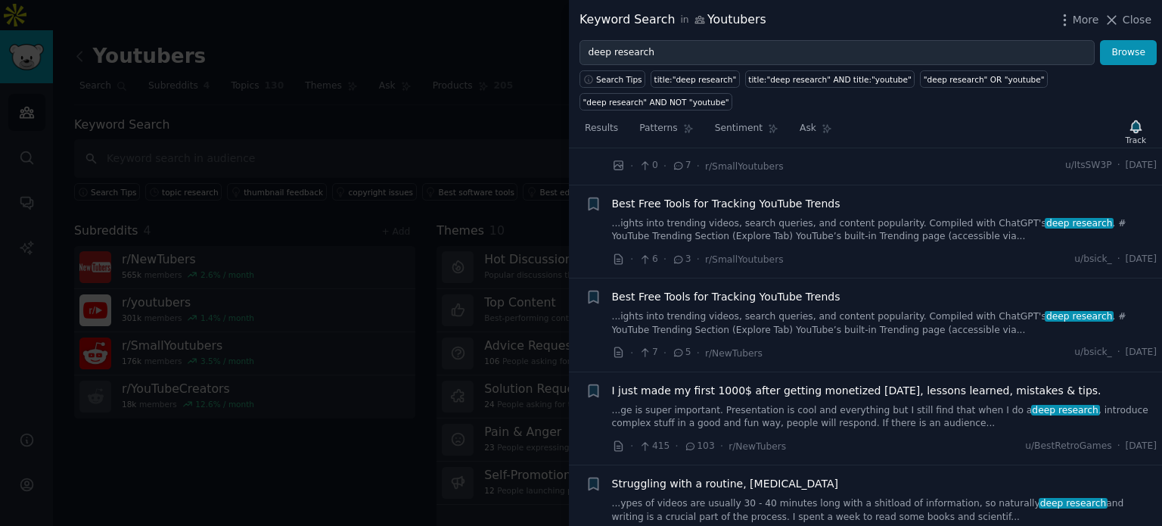
click at [954, 404] on link "...ge is super important. Presentation is cool and everything but I still find …" at bounding box center [884, 417] width 545 height 26
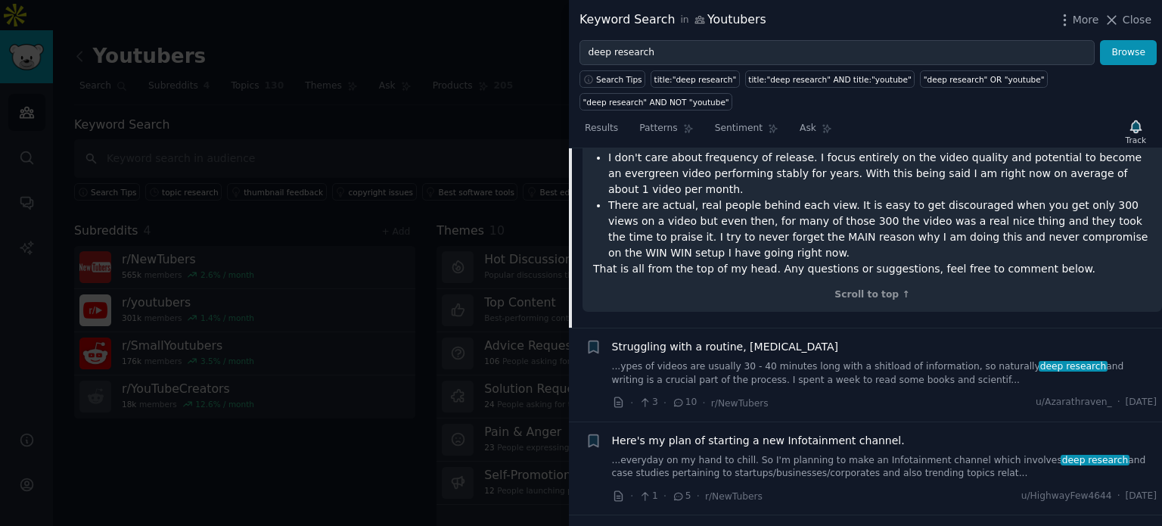
scroll to position [2122, 0]
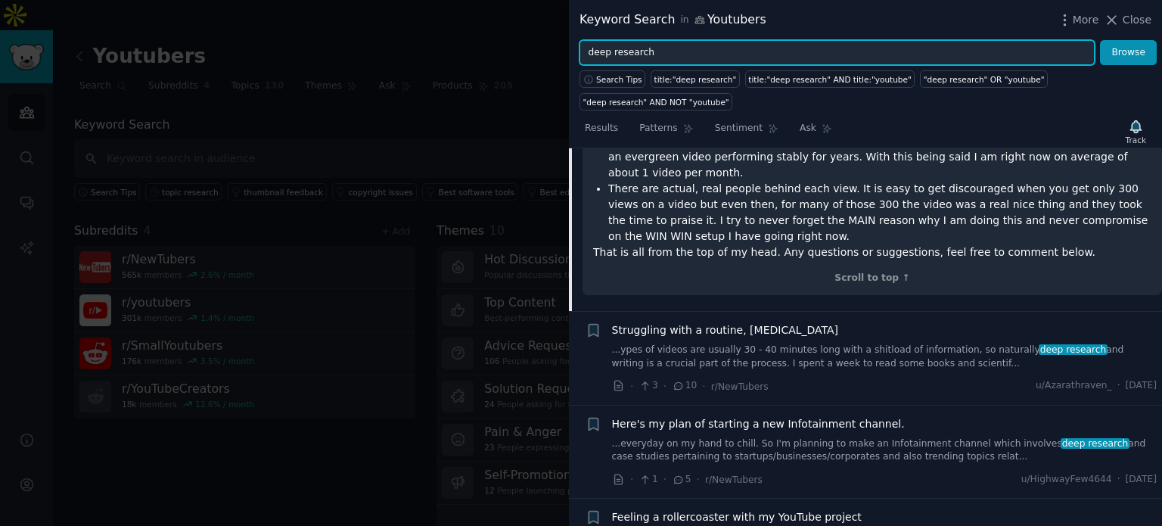
click at [672, 55] on input "deep research" at bounding box center [836, 53] width 515 height 26
click at [1100, 40] on button "Browse" at bounding box center [1128, 53] width 57 height 26
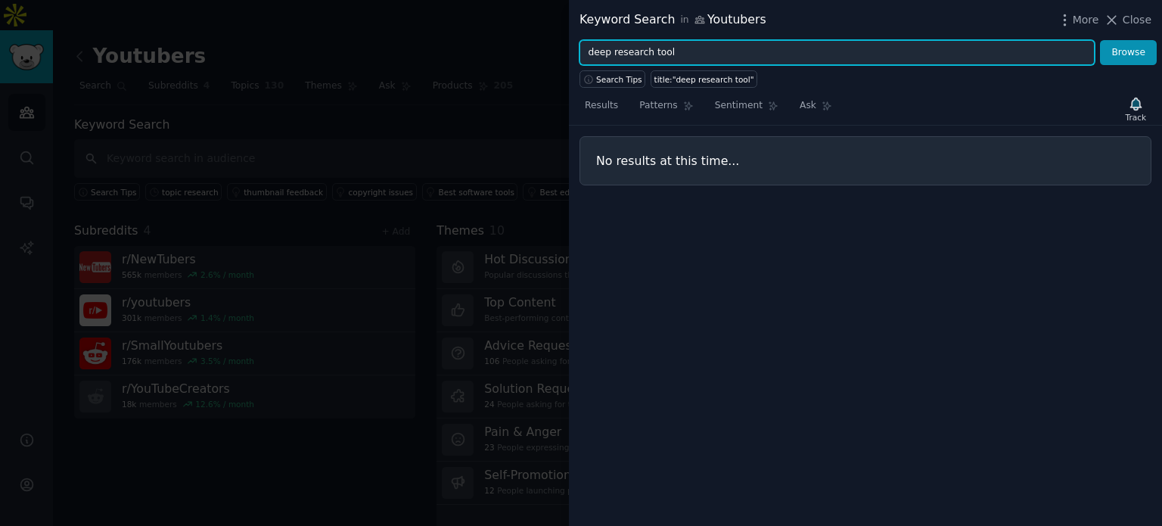
click at [672, 55] on input "deep research tool" at bounding box center [836, 53] width 515 height 26
click at [1100, 40] on button "Browse" at bounding box center [1128, 53] width 57 height 26
click at [597, 51] on input "AI deep research" at bounding box center [836, 53] width 515 height 26
click at [1100, 40] on button "Browse" at bounding box center [1128, 53] width 57 height 26
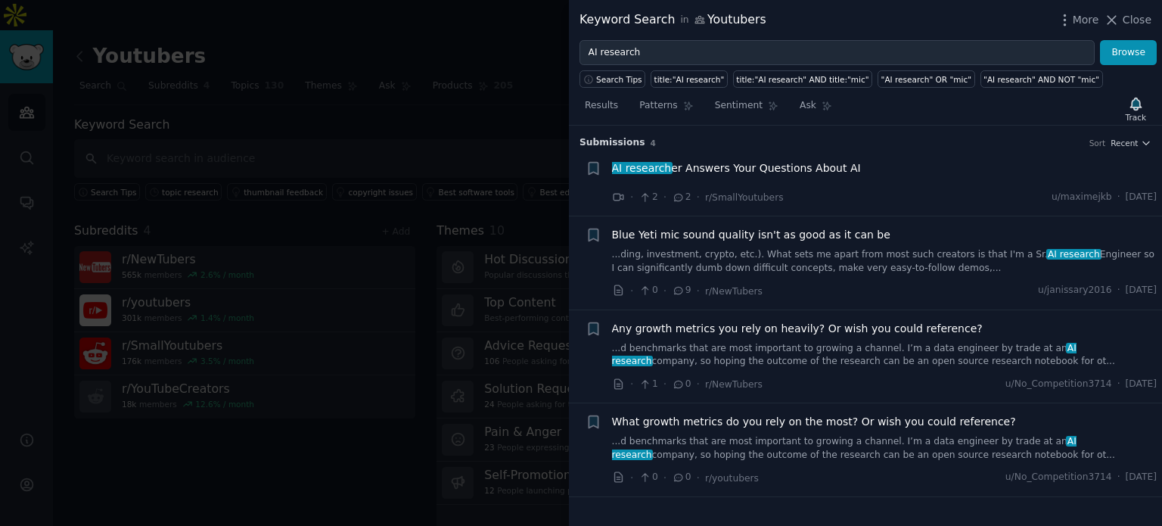
click at [940, 350] on link "...d benchmarks that are most important to growing a channel. I’m a data engine…" at bounding box center [884, 355] width 545 height 26
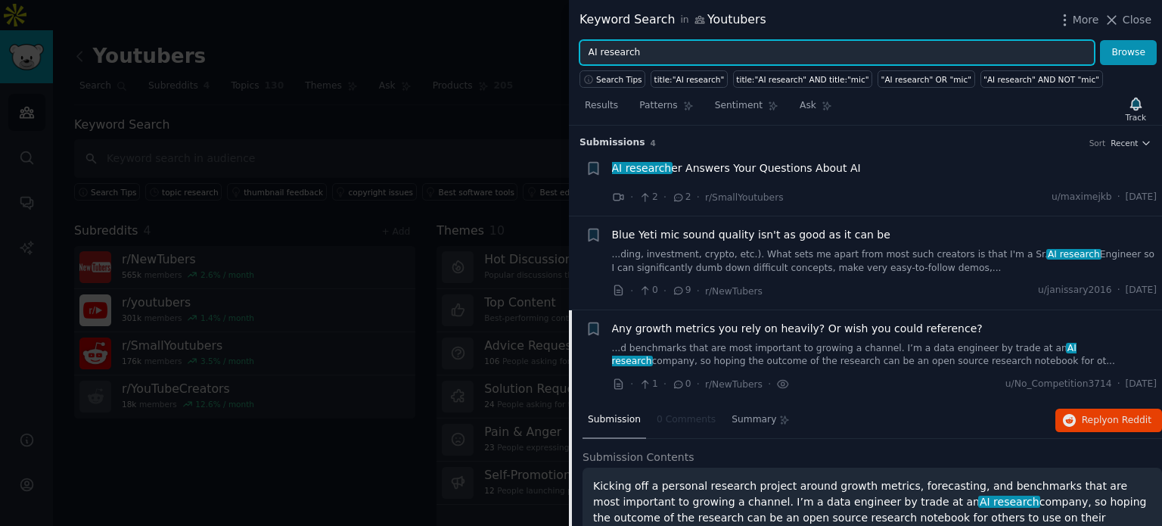
click at [1016, 56] on input "AI research" at bounding box center [836, 53] width 515 height 26
click at [1100, 40] on button "Browse" at bounding box center [1128, 53] width 57 height 26
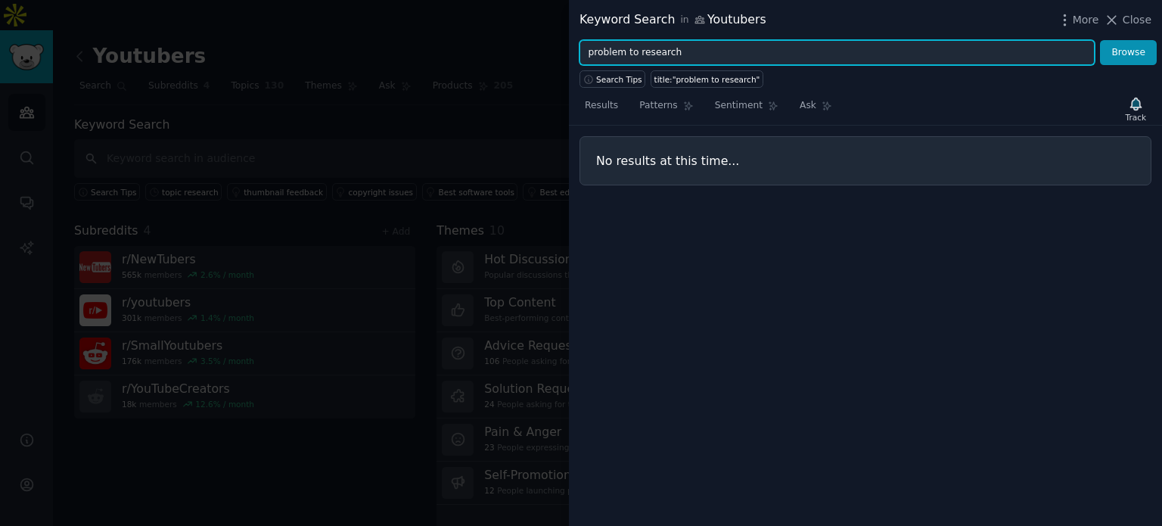
drag, startPoint x: 620, startPoint y: 50, endPoint x: 564, endPoint y: 52, distance: 56.0
click at [564, 52] on div "Keyword Search in Youtubers More Close problem to research Browse Search Tips t…" at bounding box center [581, 263] width 1162 height 526
type input "tool to research"
click at [1100, 40] on button "Browse" at bounding box center [1128, 53] width 57 height 26
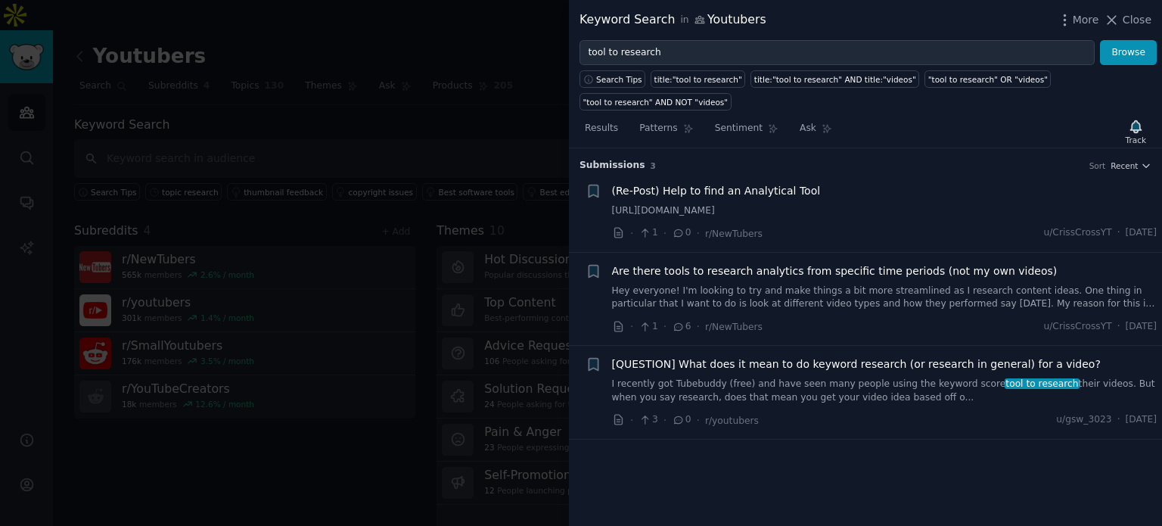
click at [851, 383] on link "I recently got Tubebuddy (free) and have seen many people using the keyword sco…" at bounding box center [884, 390] width 545 height 26
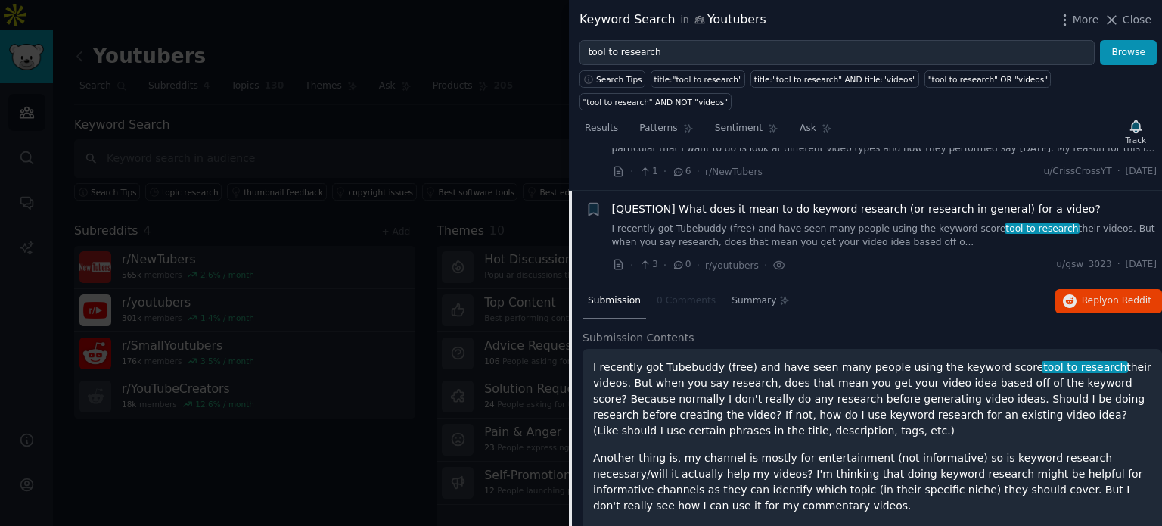
scroll to position [169, 0]
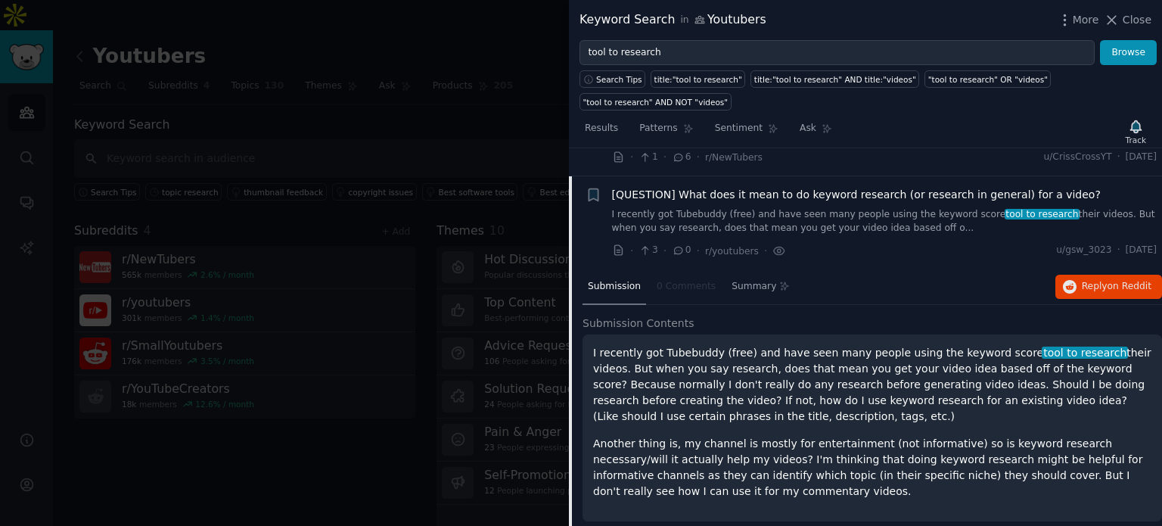
click at [863, 375] on p "I recently got Tubebuddy (free) and have seen many people using the keyword sco…" at bounding box center [872, 384] width 558 height 79
click at [926, 208] on link "I recently got Tubebuddy (free) and have seen many people using the keyword sco…" at bounding box center [884, 221] width 545 height 26
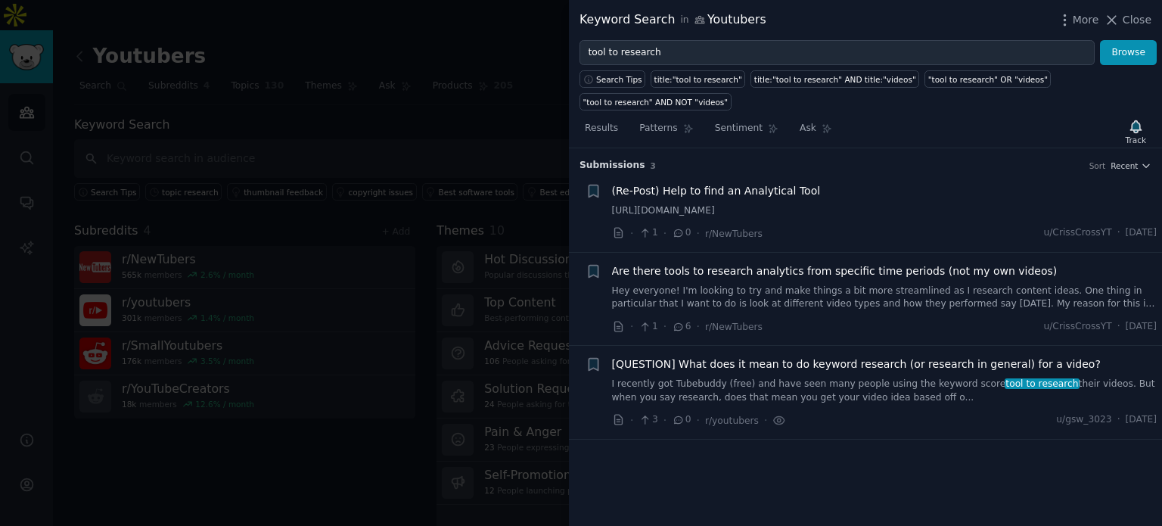
click at [867, 356] on span "[QUESTION] What does it mean to do keyword research (or research in general) fo…" at bounding box center [856, 364] width 489 height 16
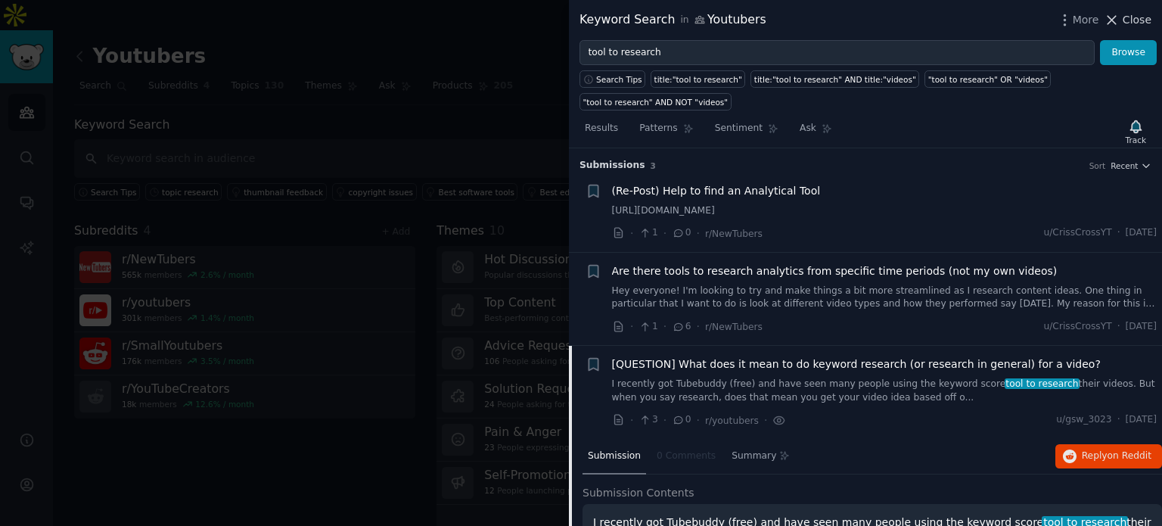
click at [1119, 17] on icon at bounding box center [1111, 20] width 16 height 16
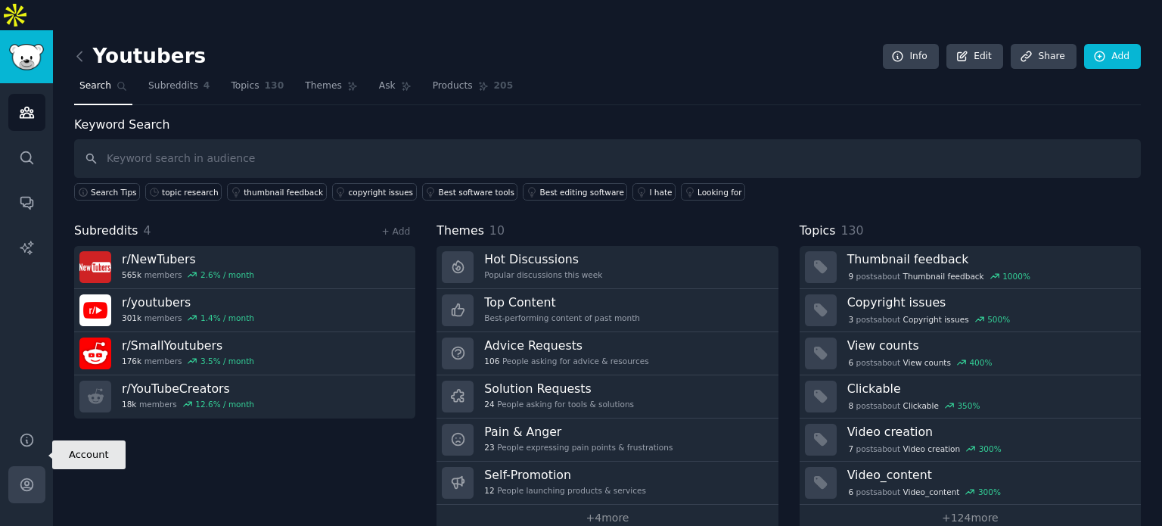
click at [32, 479] on icon "Sidebar" at bounding box center [26, 485] width 12 height 12
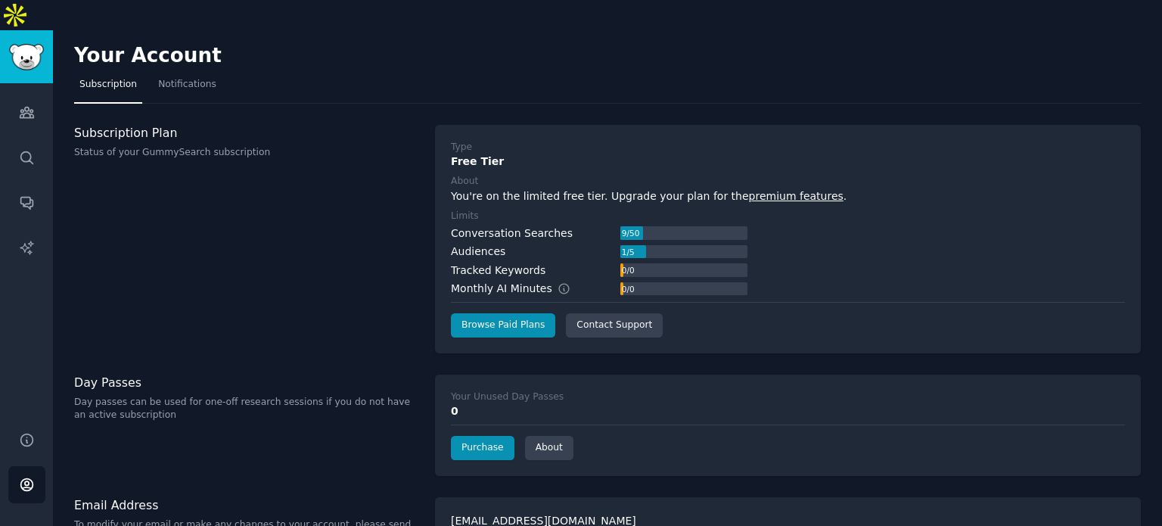
click at [243, 258] on div "Subscription Plan Status of your GummySearch subscription" at bounding box center [246, 239] width 345 height 228
click at [221, 208] on div "Subscription Plan Status of your GummySearch subscription" at bounding box center [246, 239] width 345 height 228
click at [16, 94] on link "Audiences" at bounding box center [26, 112] width 37 height 37
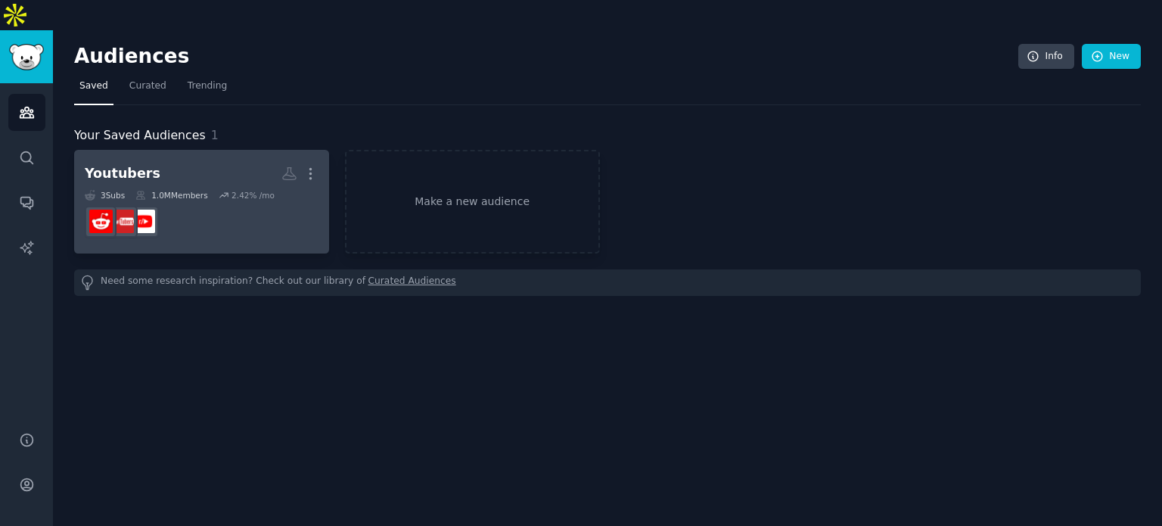
click at [230, 200] on dd at bounding box center [202, 221] width 234 height 42
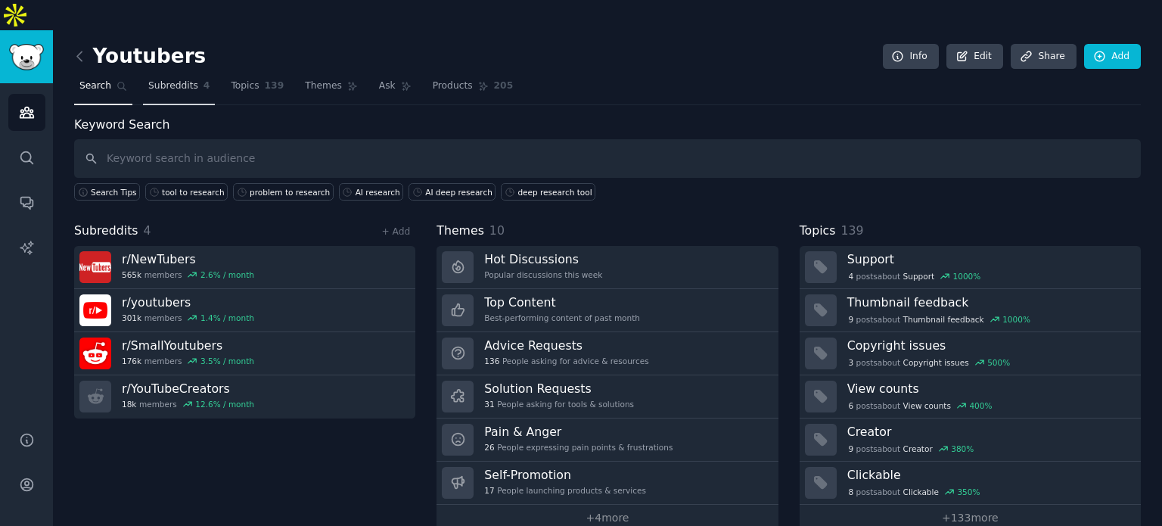
click at [174, 79] on span "Subreddits" at bounding box center [173, 86] width 50 height 14
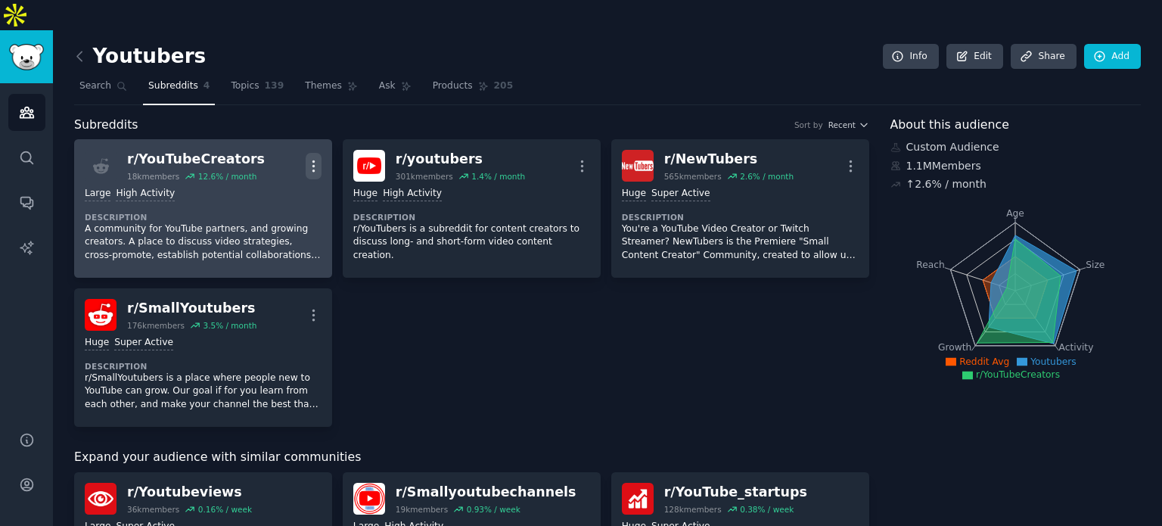
click at [311, 158] on icon "button" at bounding box center [314, 166] width 16 height 16
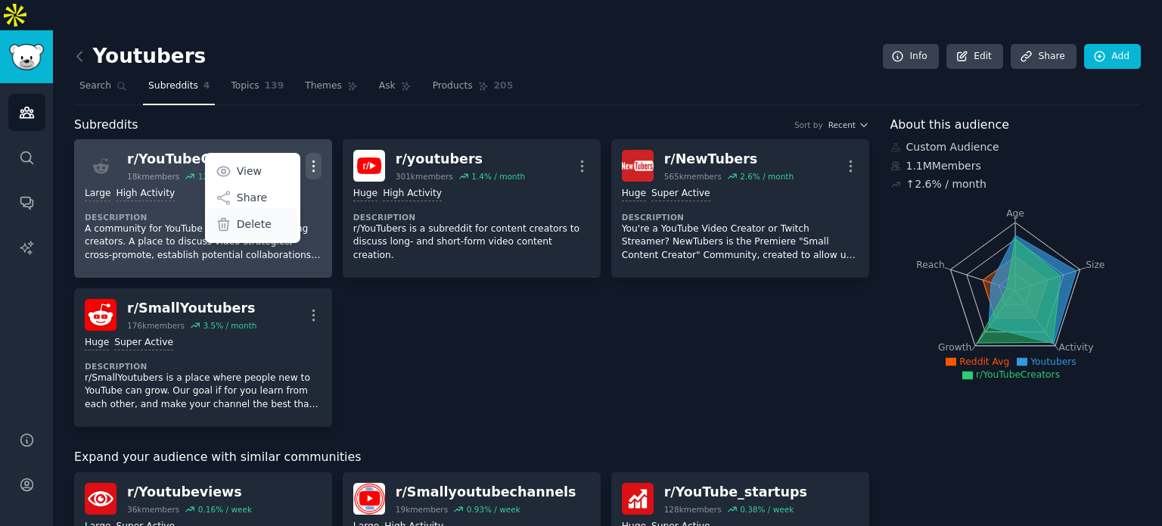
click at [264, 216] on p "Delete" at bounding box center [254, 224] width 35 height 16
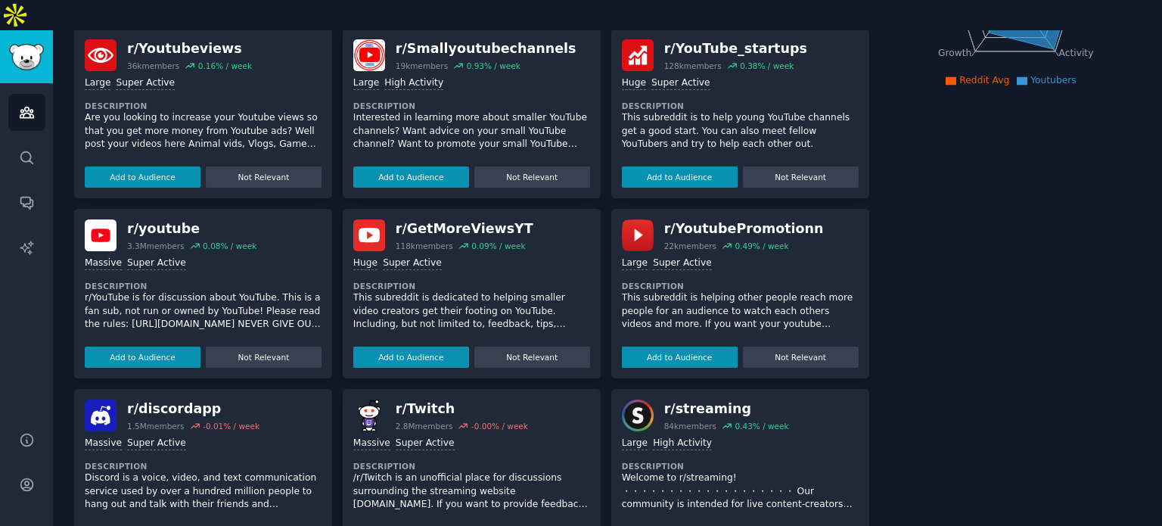
scroll to position [302, 0]
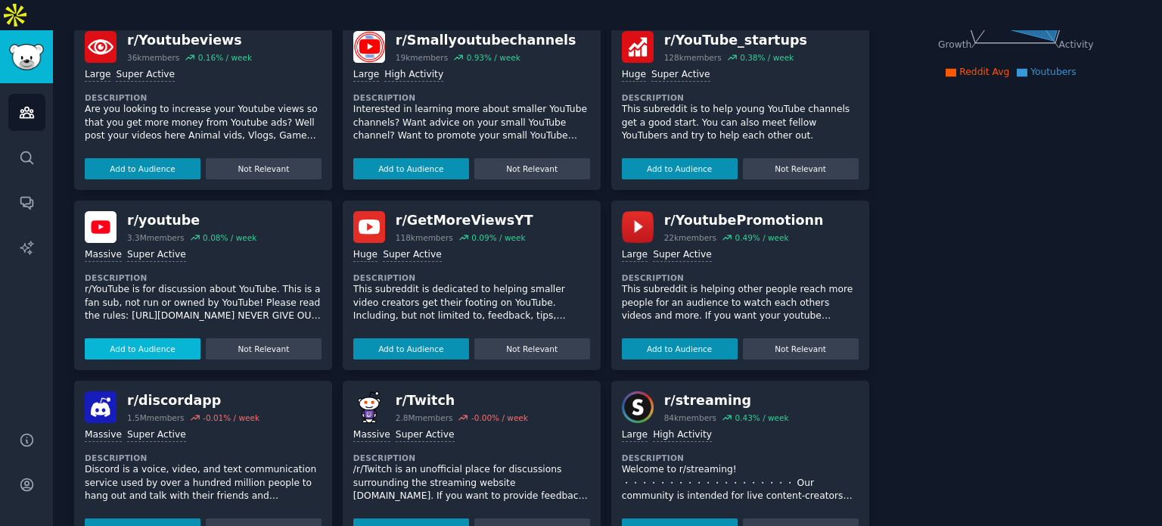
click at [146, 338] on button "Add to Audience" at bounding box center [143, 348] width 116 height 21
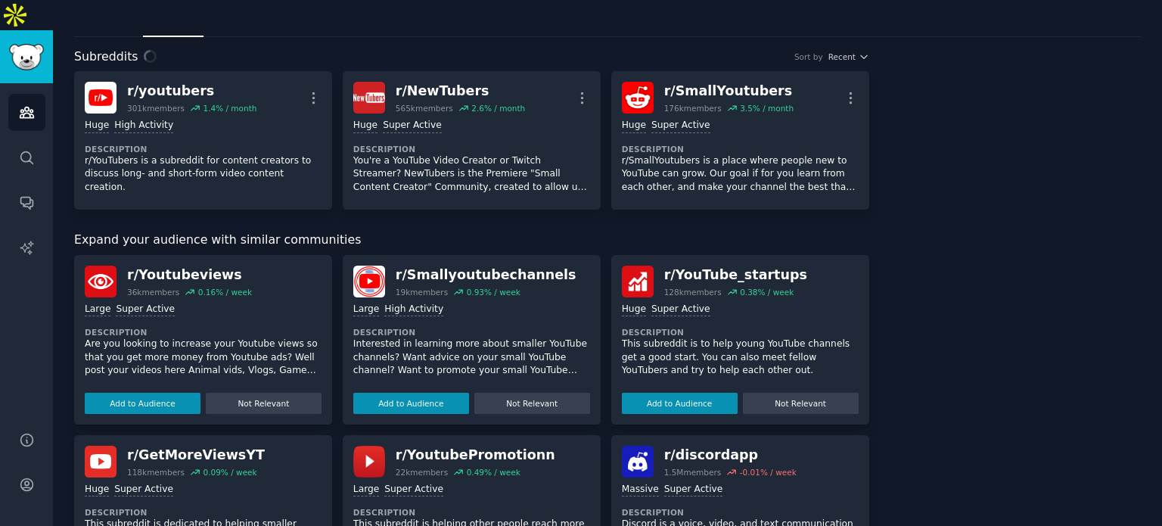
scroll to position [0, 0]
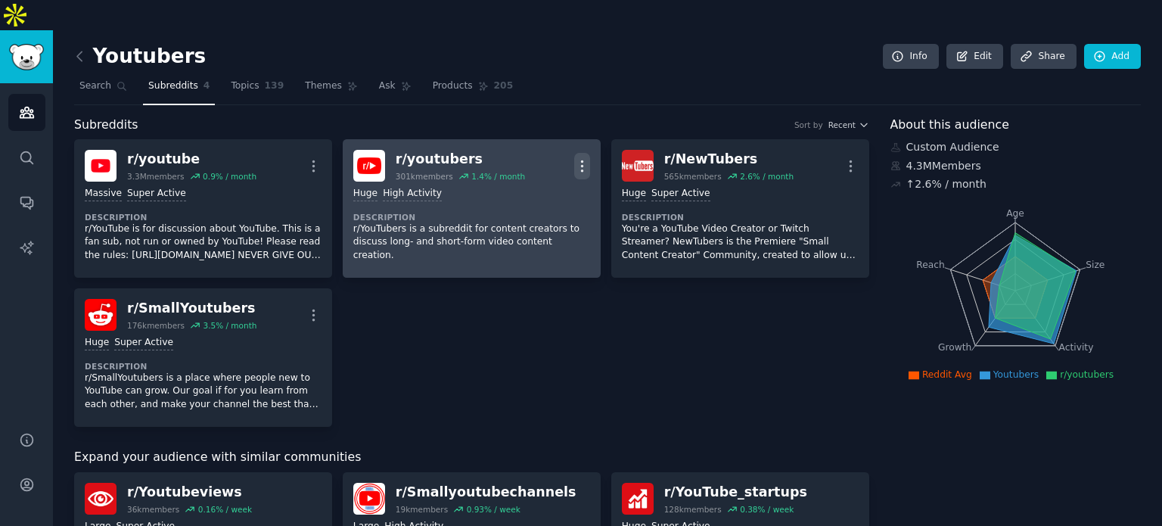
click at [583, 158] on icon "button" at bounding box center [582, 166] width 16 height 16
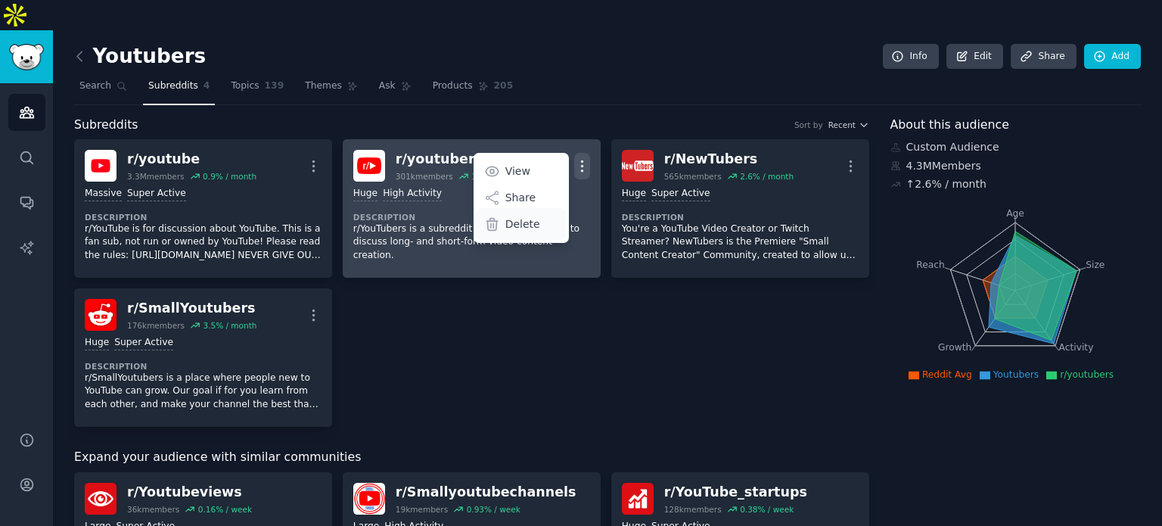
click at [526, 216] on p "Delete" at bounding box center [522, 224] width 35 height 16
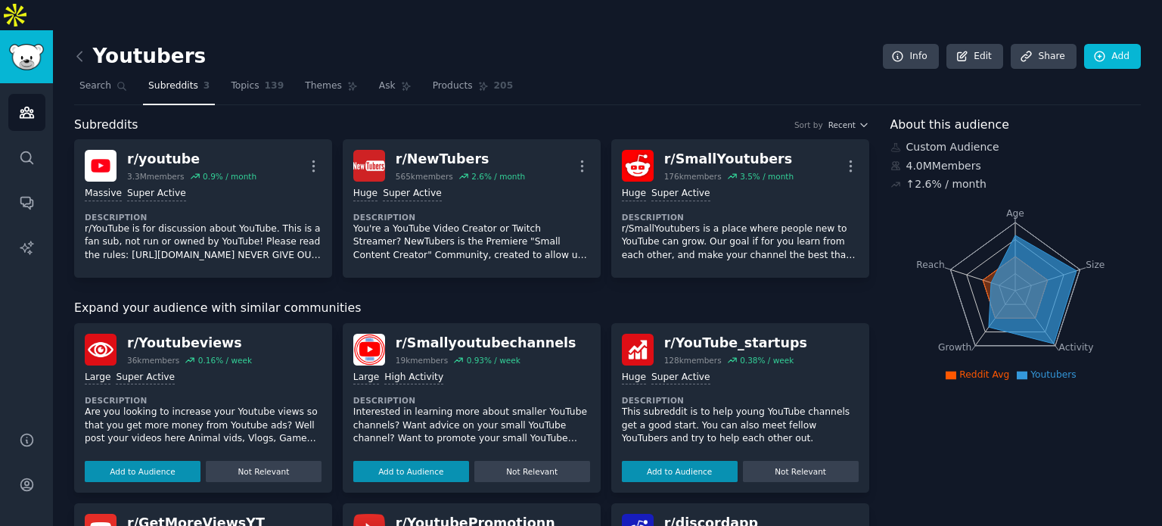
click at [672, 44] on div "Youtubers Info Edit Share Add" at bounding box center [607, 59] width 1066 height 31
click at [30, 151] on icon "Sidebar" at bounding box center [26, 157] width 12 height 12
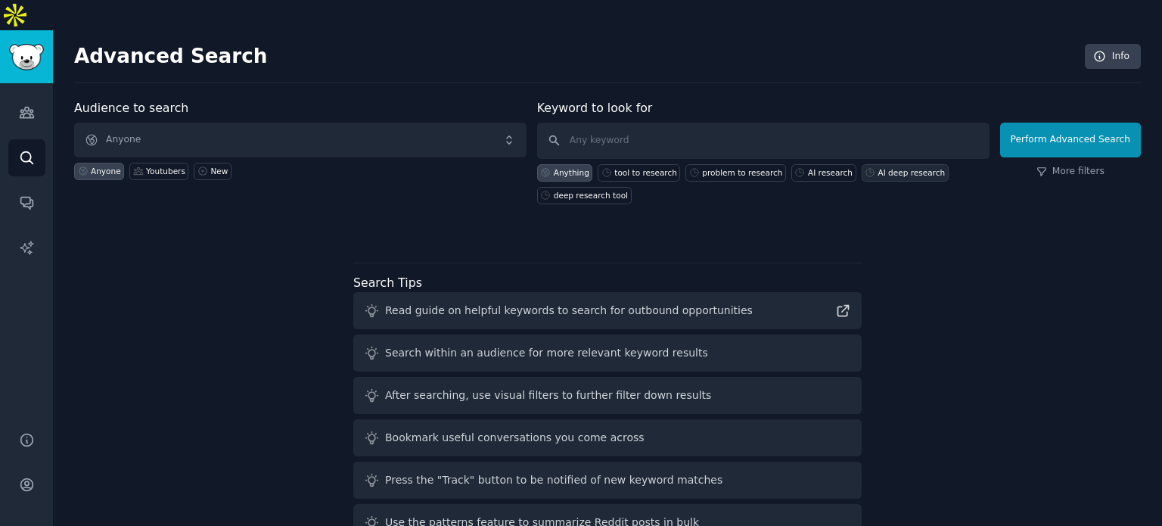
click at [878, 167] on div "AI deep research" at bounding box center [911, 172] width 67 height 11
type input "AI deep research"
click at [586, 123] on input "AI deep research" at bounding box center [763, 141] width 452 height 36
click button "Perform Advanced Search" at bounding box center [1070, 140] width 141 height 35
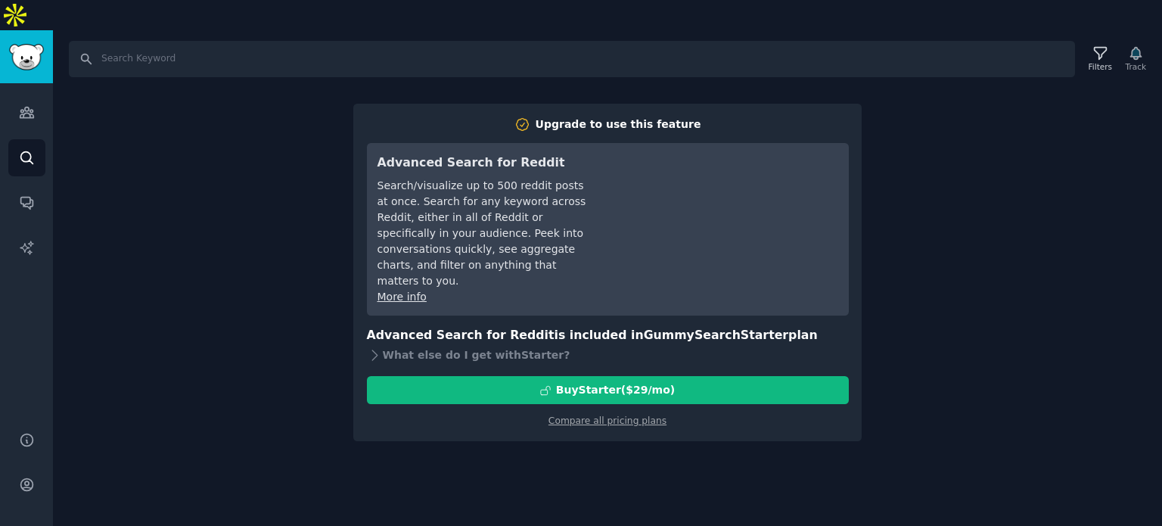
click at [554, 414] on div "Search Filters Track Upgrade to use this feature Advanced Search for Reddit Sea…" at bounding box center [607, 293] width 1109 height 526
click at [139, 161] on div "Search Filters Track Upgrade to use this feature Advanced Search for Reddit Sea…" at bounding box center [607, 293] width 1109 height 526
click at [26, 150] on icon "Sidebar" at bounding box center [27, 158] width 16 height 16
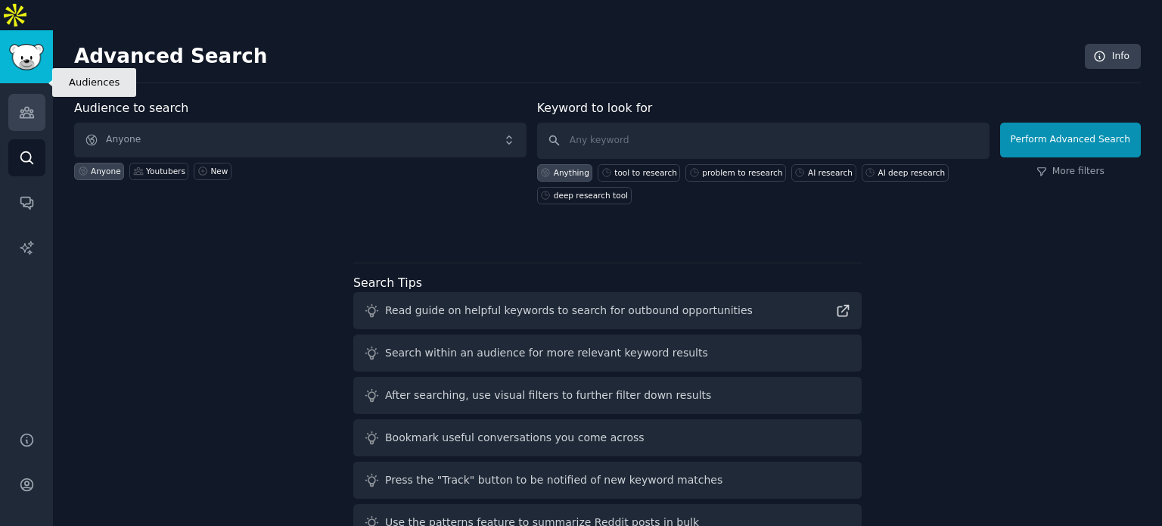
click at [29, 107] on icon "Sidebar" at bounding box center [27, 112] width 14 height 11
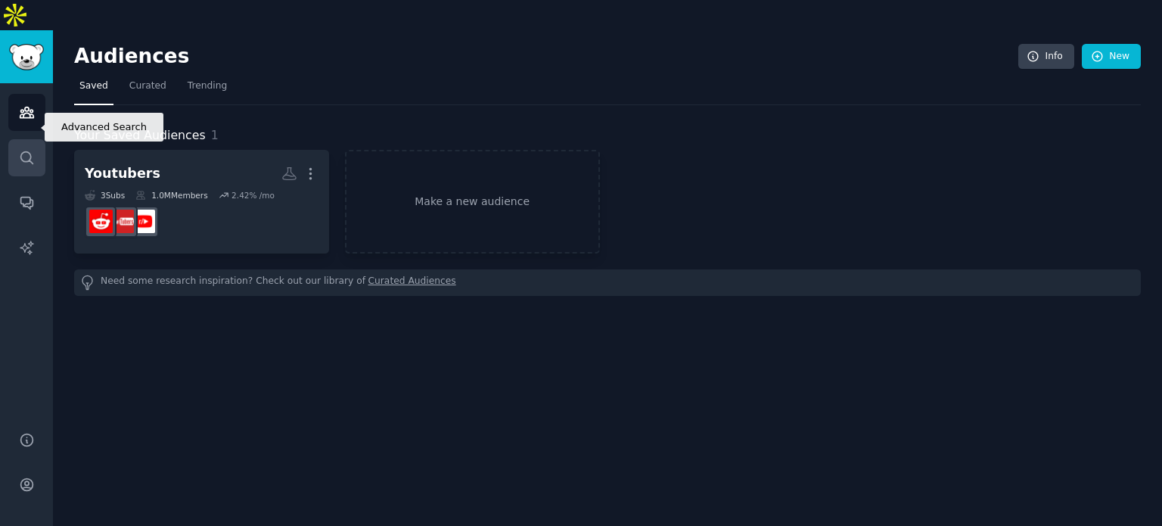
click at [31, 139] on link "Search" at bounding box center [26, 157] width 37 height 37
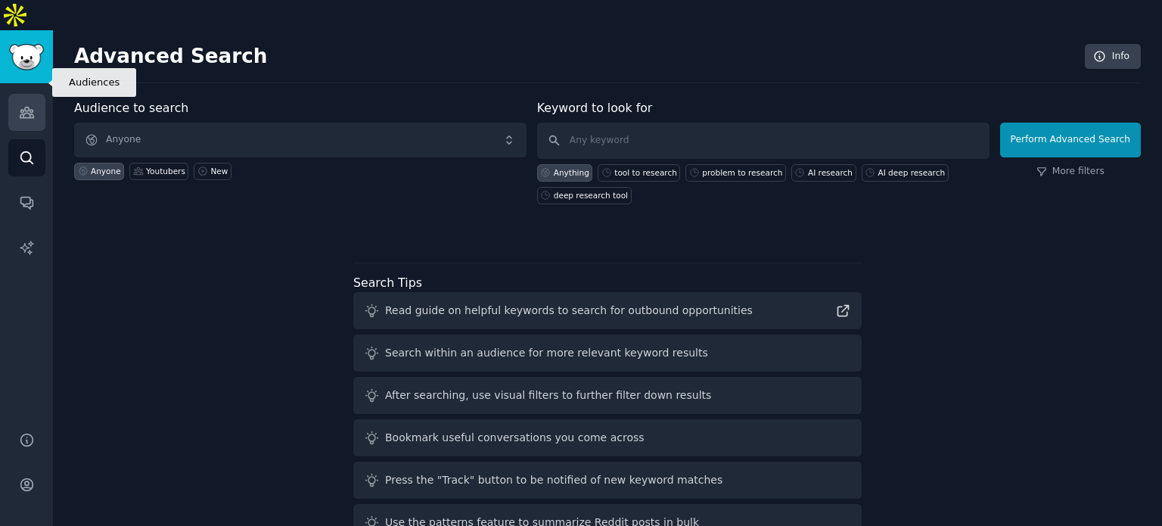
click at [29, 107] on icon "Sidebar" at bounding box center [27, 112] width 14 height 11
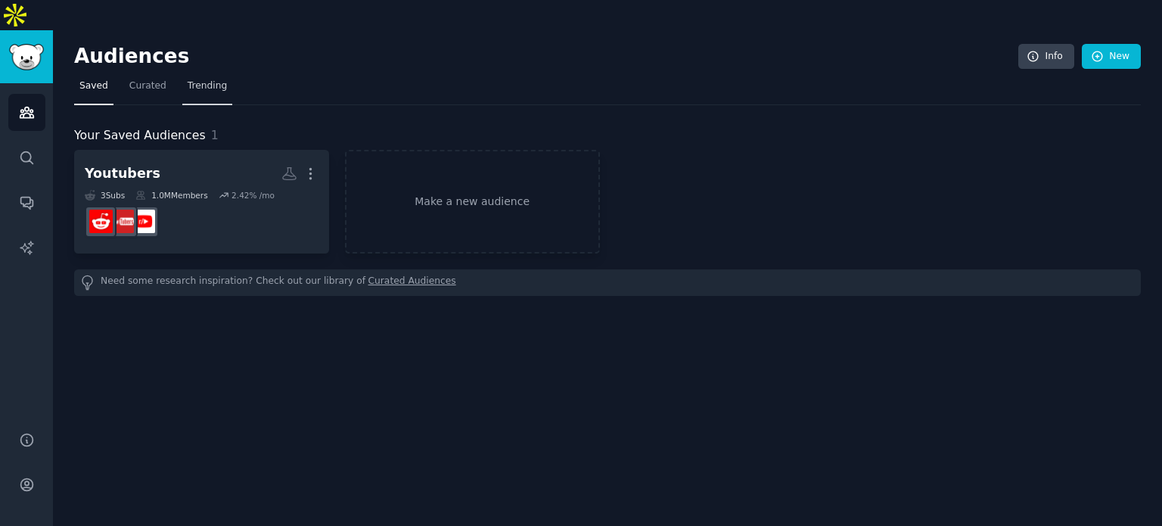
click at [208, 79] on span "Trending" at bounding box center [207, 86] width 39 height 14
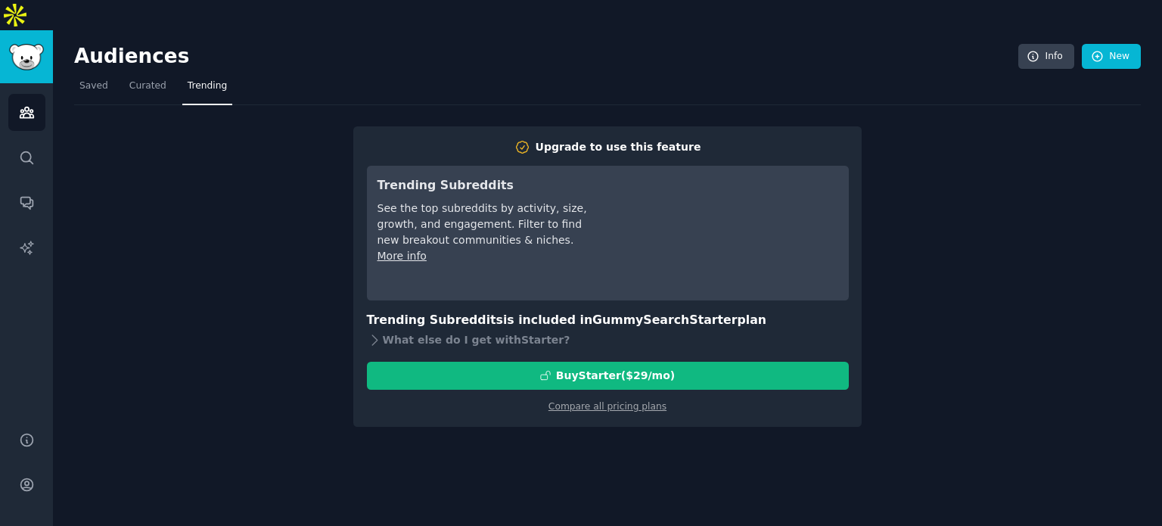
click at [194, 250] on div "Upgrade to use this feature Trending Subreddits See the top subreddits by activ…" at bounding box center [607, 265] width 1066 height 321
click at [103, 184] on div "Upgrade to use this feature Trending Subreddits See the top subreddits by activ…" at bounding box center [607, 265] width 1066 height 321
click at [196, 287] on div "Upgrade to use this feature Trending Subreddits See the top subreddits by activ…" at bounding box center [607, 265] width 1066 height 321
click at [78, 105] on div "Upgrade to use this feature Trending Subreddits See the top subreddits by activ…" at bounding box center [607, 265] width 1066 height 321
click at [21, 107] on icon "Sidebar" at bounding box center [27, 112] width 14 height 11
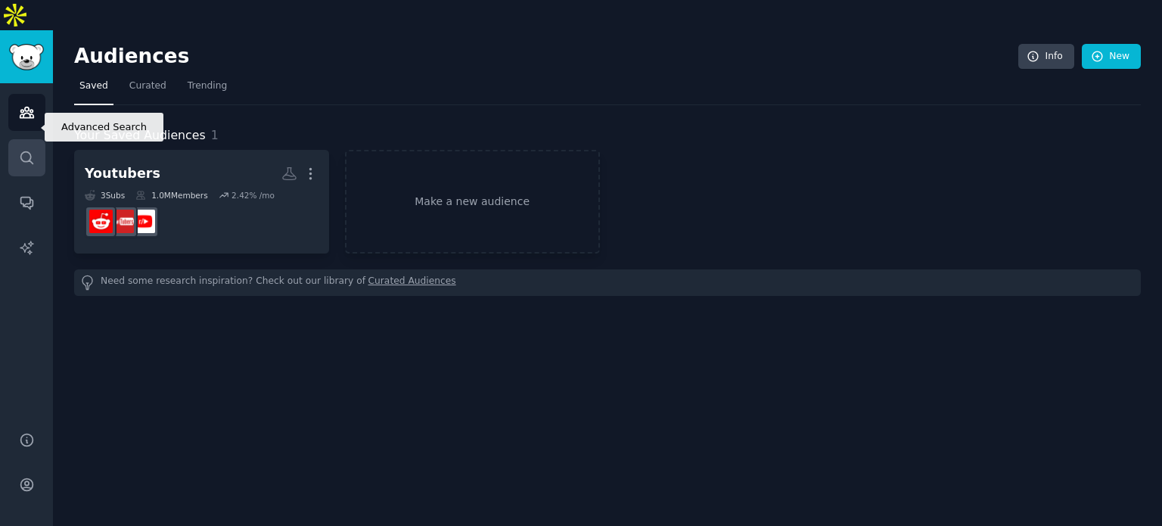
click at [28, 150] on icon "Sidebar" at bounding box center [27, 158] width 16 height 16
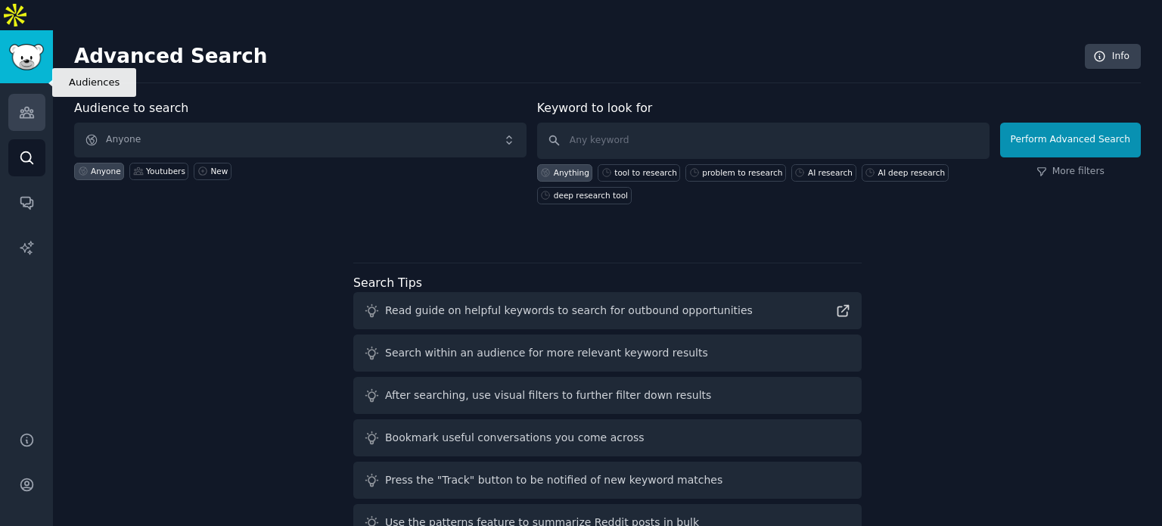
click at [26, 107] on icon "Sidebar" at bounding box center [27, 112] width 14 height 11
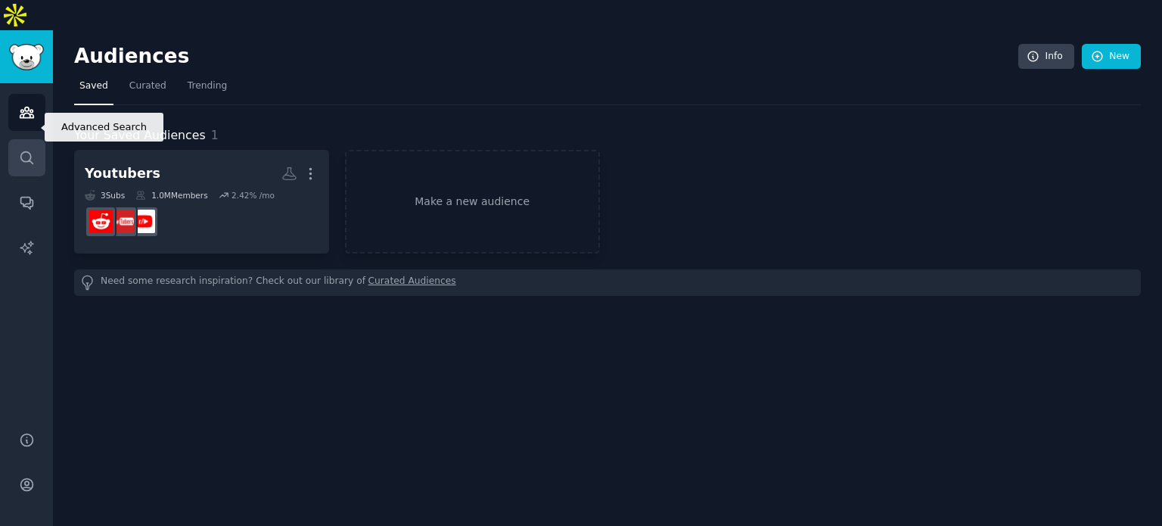
click at [23, 150] on icon "Sidebar" at bounding box center [27, 158] width 16 height 16
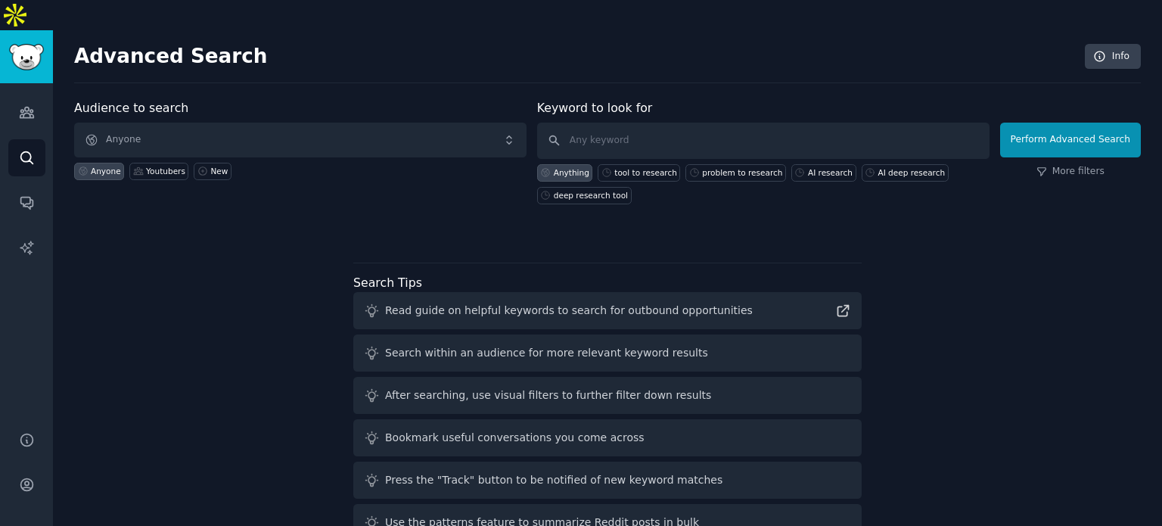
click at [970, 256] on div "Audience to search Anyone Anyone Youtubers New Keyword to look for Anything too…" at bounding box center [607, 323] width 1066 height 448
click at [1013, 232] on div "Audience to search Anyone Anyone Youtubers New Keyword to look for Anything too…" at bounding box center [607, 323] width 1066 height 448
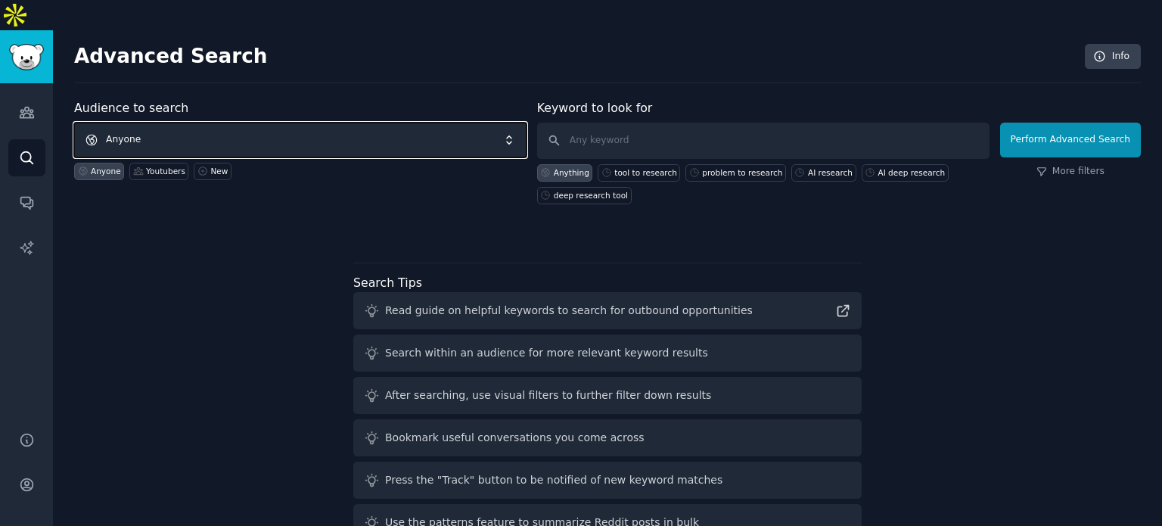
click at [214, 123] on span "Anyone" at bounding box center [300, 140] width 452 height 35
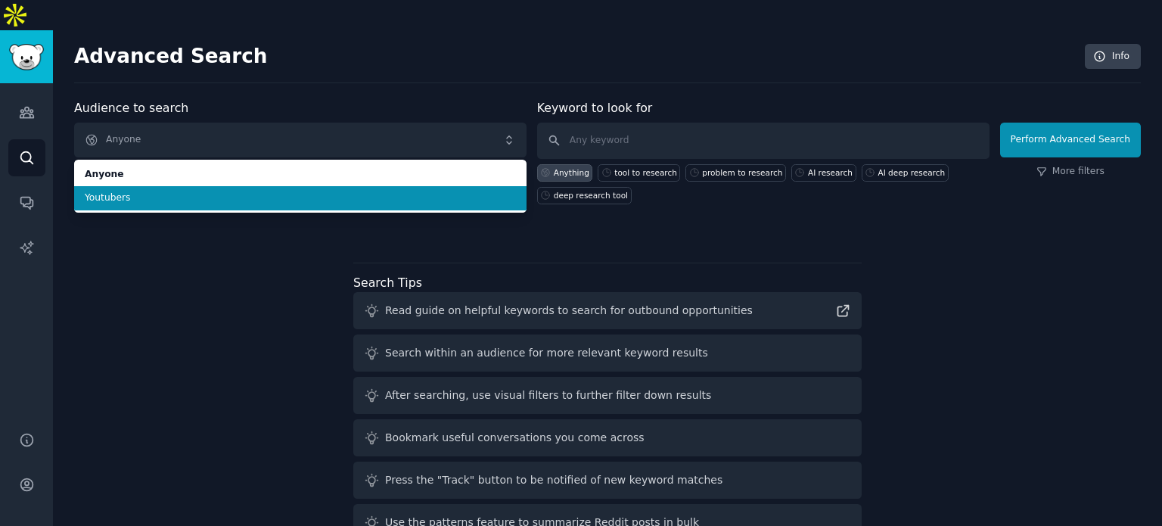
click at [139, 186] on li "Youtubers" at bounding box center [300, 198] width 452 height 24
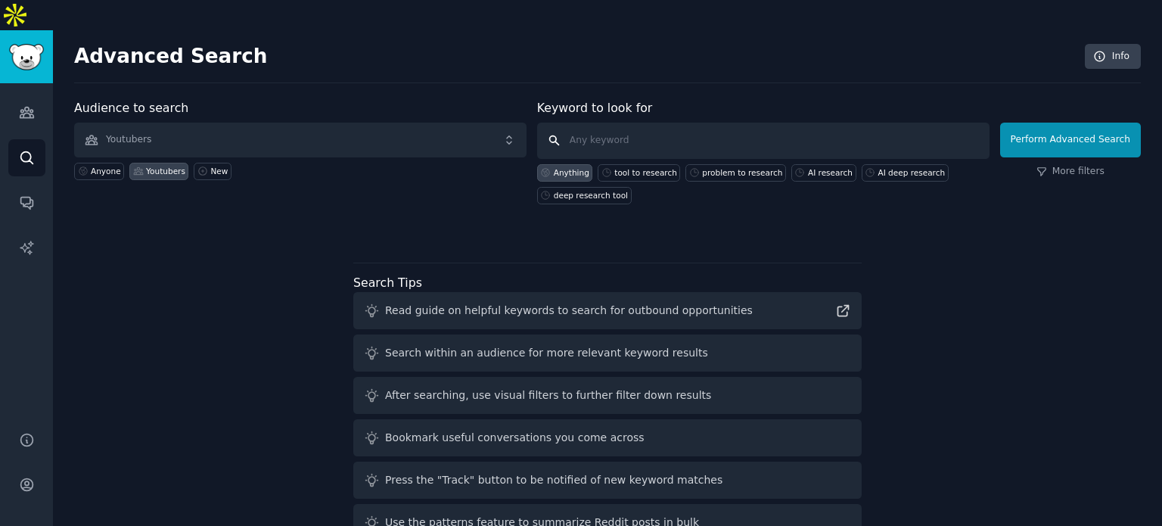
click at [641, 123] on input "text" at bounding box center [763, 141] width 452 height 36
click at [625, 167] on div "tool to research" at bounding box center [645, 172] width 63 height 11
type input "tool to research"
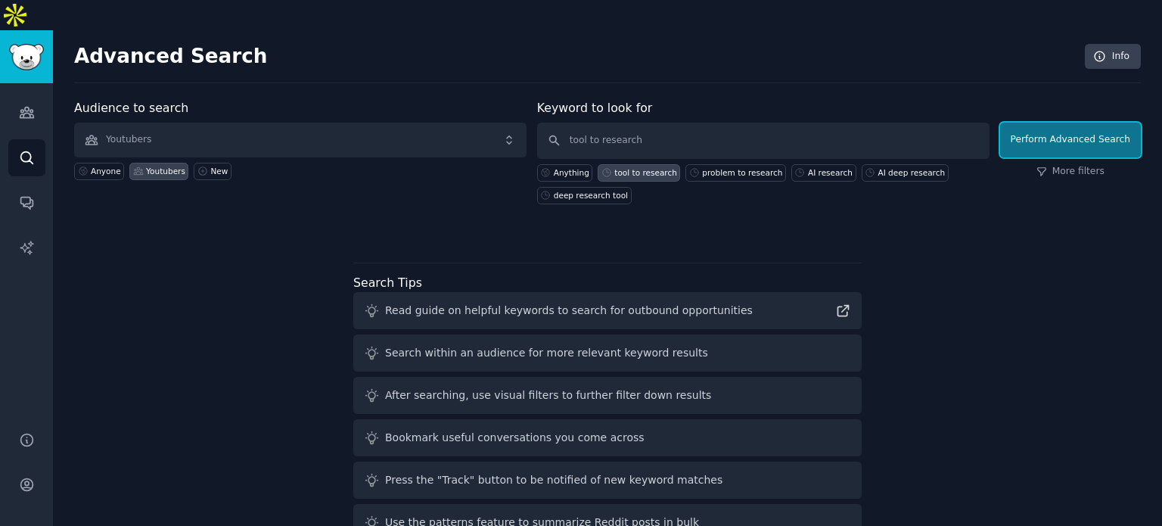
click at [1032, 123] on button "Perform Advanced Search" at bounding box center [1070, 140] width 141 height 35
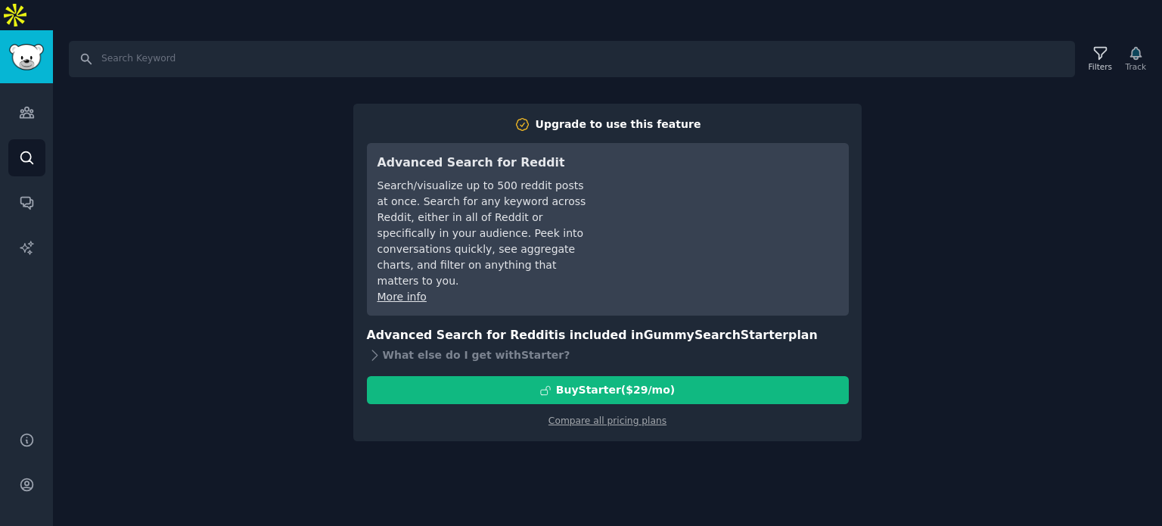
click at [228, 232] on div "Search Filters Track Upgrade to use this feature Advanced Search for Reddit Sea…" at bounding box center [607, 293] width 1109 height 526
click at [20, 150] on icon "Sidebar" at bounding box center [27, 158] width 16 height 16
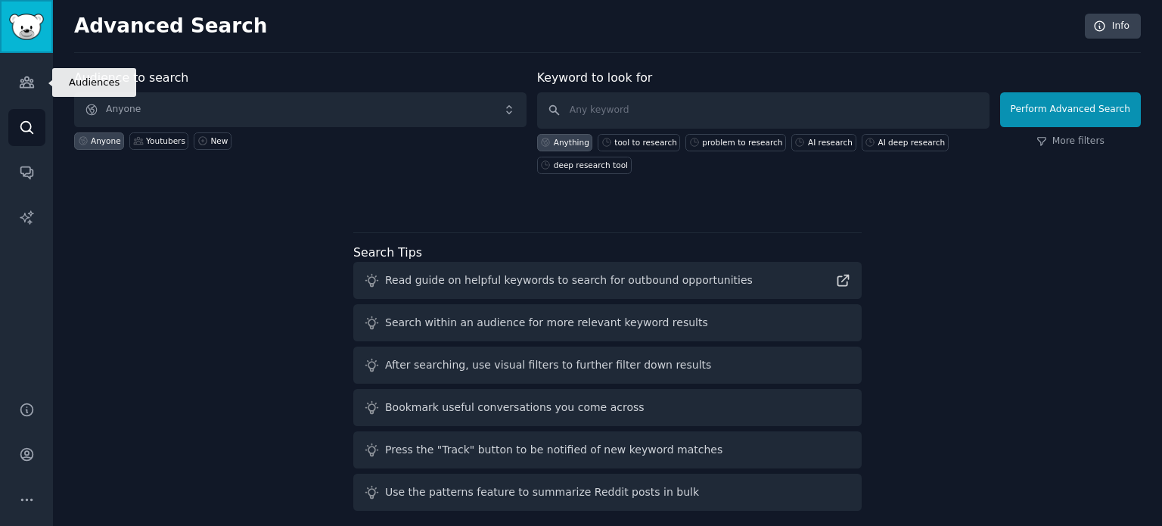
click at [19, 40] on link "Sidebar" at bounding box center [26, 26] width 53 height 53
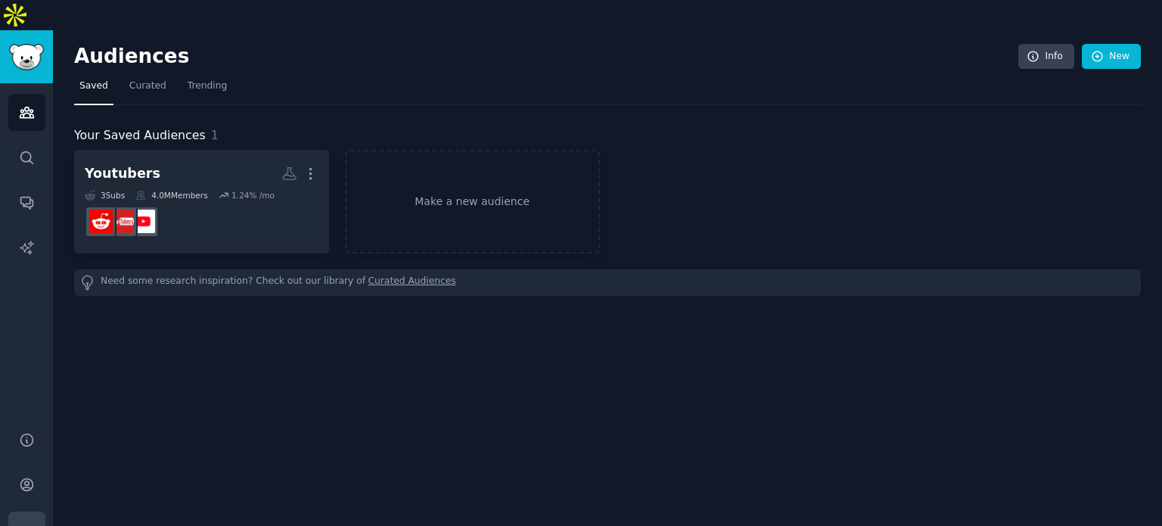
click at [21, 522] on icon "Sidebar" at bounding box center [27, 530] width 16 height 16
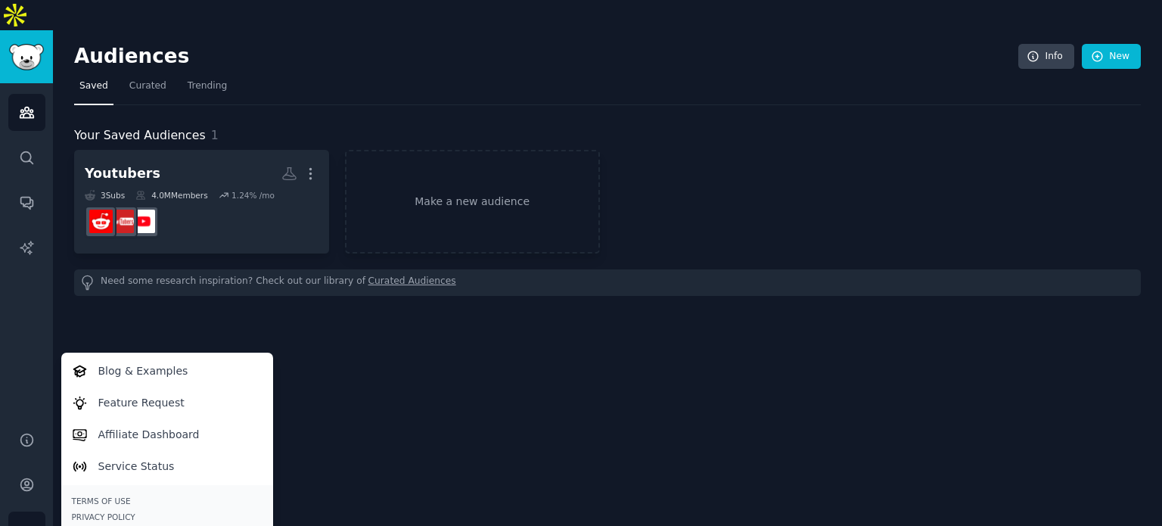
click at [321, 358] on div "Audiences Info New Saved Curated Trending Your Saved Audiences 1 Youtubers More…" at bounding box center [607, 293] width 1109 height 526
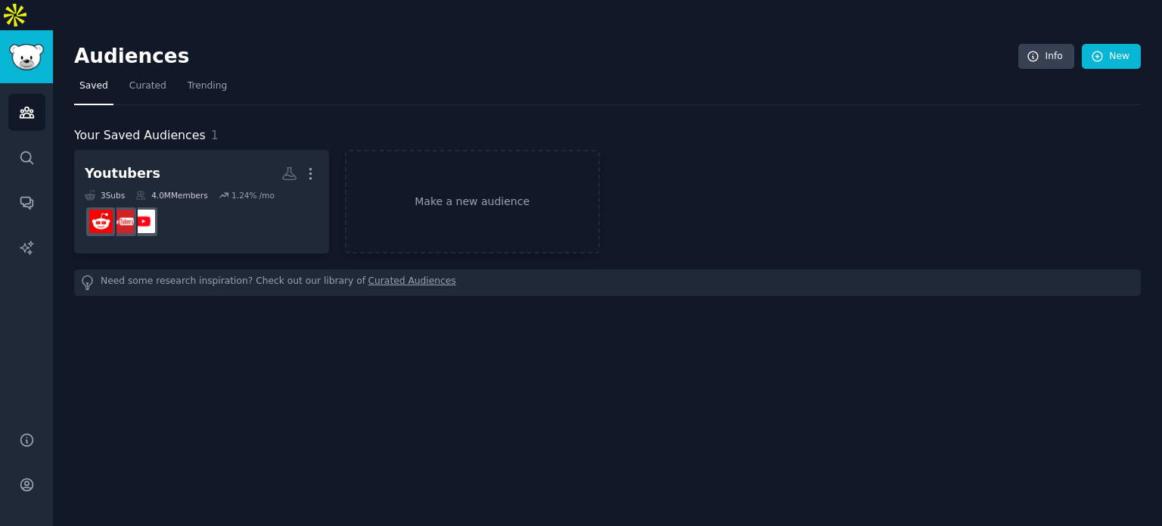
click at [358, 74] on nav "Saved Curated Trending" at bounding box center [607, 89] width 1066 height 31
click at [142, 79] on span "Curated" at bounding box center [147, 86] width 37 height 14
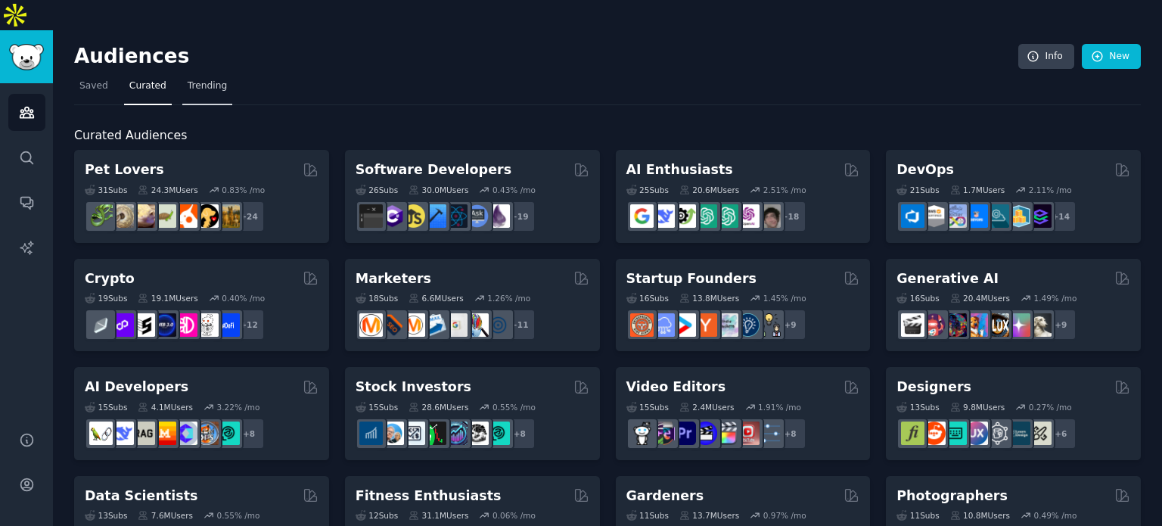
click at [206, 74] on link "Trending" at bounding box center [207, 89] width 50 height 31
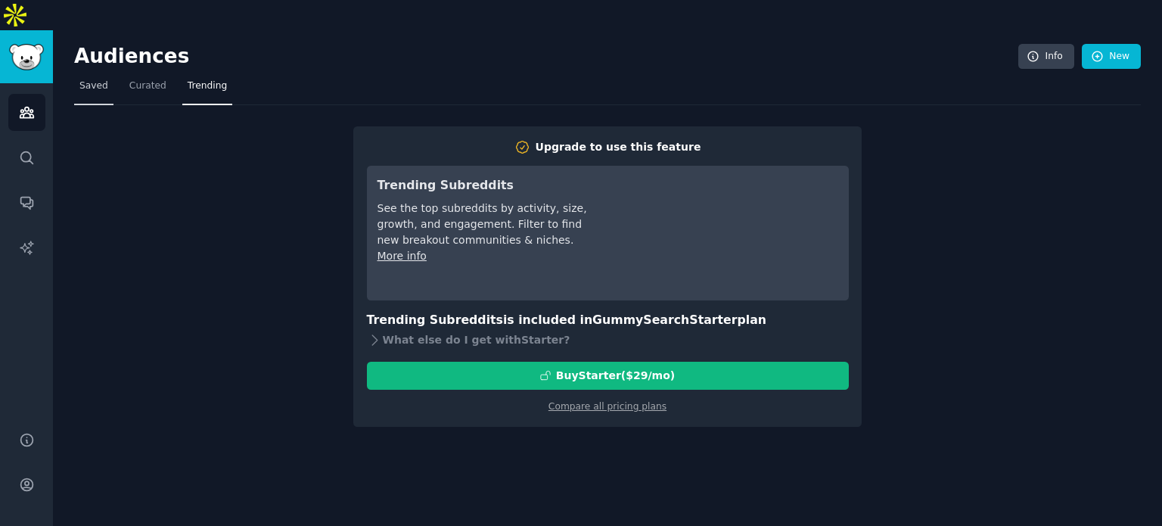
click at [98, 79] on span "Saved" at bounding box center [93, 86] width 29 height 14
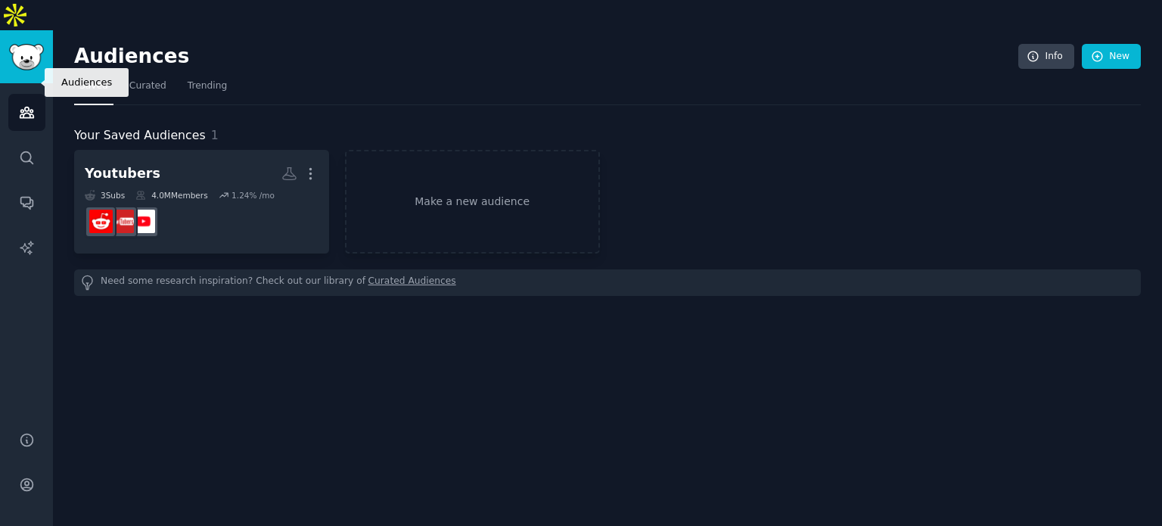
click at [32, 104] on icon "Sidebar" at bounding box center [27, 112] width 16 height 16
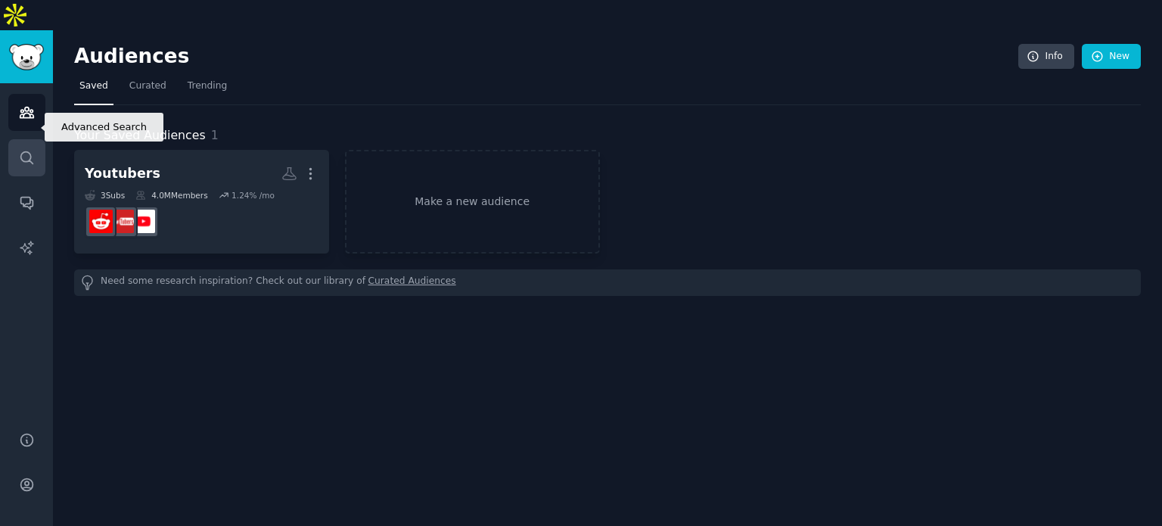
click at [23, 150] on icon "Sidebar" at bounding box center [27, 158] width 16 height 16
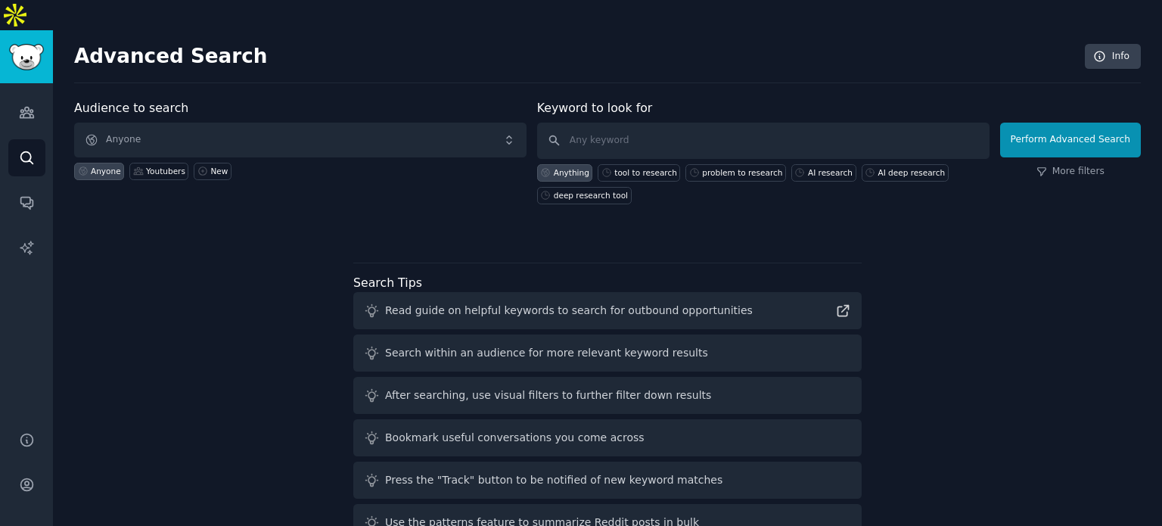
click at [144, 181] on div "Audience to search Anyone Anyone Youtubers New Keyword to look for Anything too…" at bounding box center [607, 167] width 1066 height 137
click at [319, 54] on div "Advanced Search Info Audience to search Anyone Anyone Youtubers New Keyword to …" at bounding box center [607, 298] width 1109 height 537
click at [920, 209] on div "Audience to search Anyone Anyone Youtubers New Keyword to look for Anything too…" at bounding box center [607, 323] width 1066 height 448
click at [879, 45] on h2 "Advanced Search" at bounding box center [575, 57] width 1002 height 24
click at [100, 218] on div "Audience to search Anyone Anyone Youtubers New Keyword to look for Anything too…" at bounding box center [607, 323] width 1066 height 448
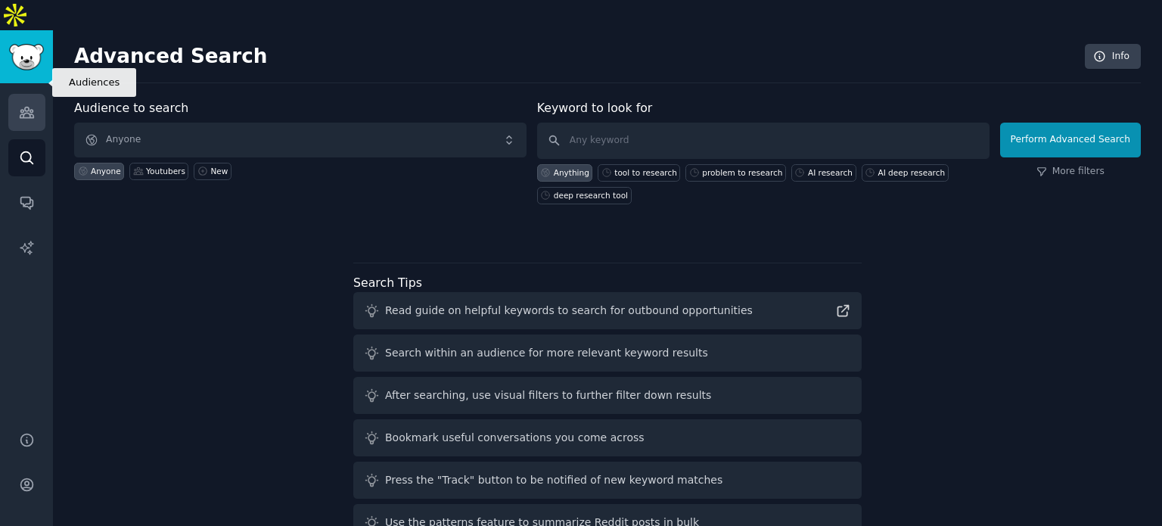
click at [30, 94] on link "Audiences" at bounding box center [26, 112] width 37 height 37
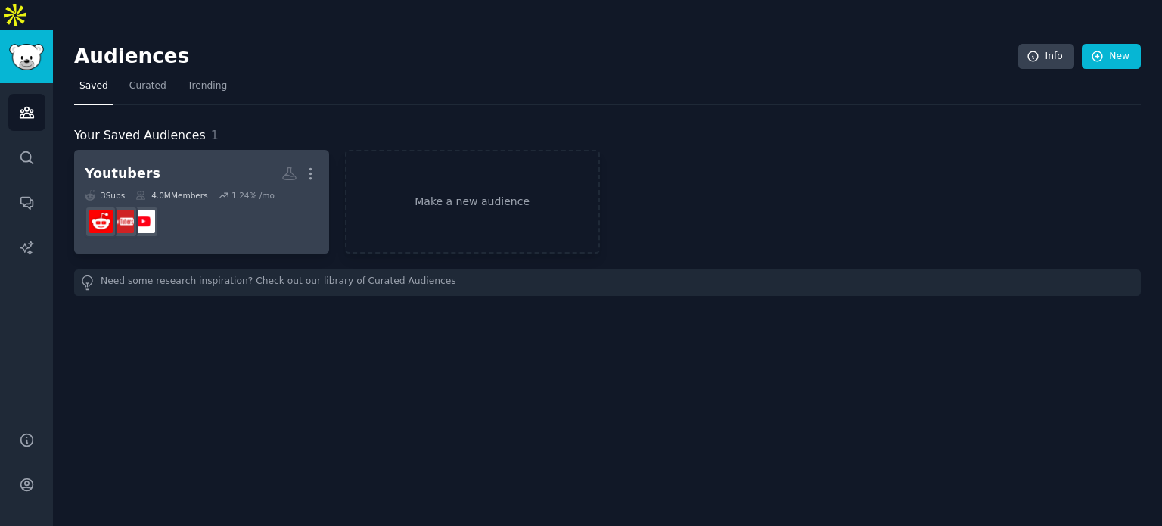
click at [210, 190] on div "3 Sub s 4.0M Members 1.24 % /mo" at bounding box center [202, 195] width 234 height 11
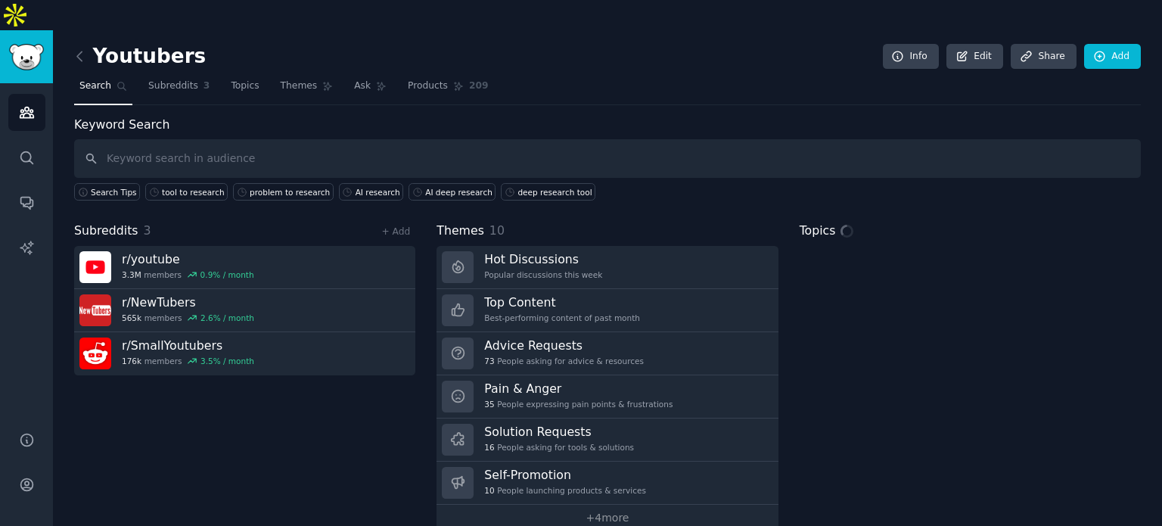
click at [209, 139] on input "text" at bounding box center [607, 158] width 1066 height 39
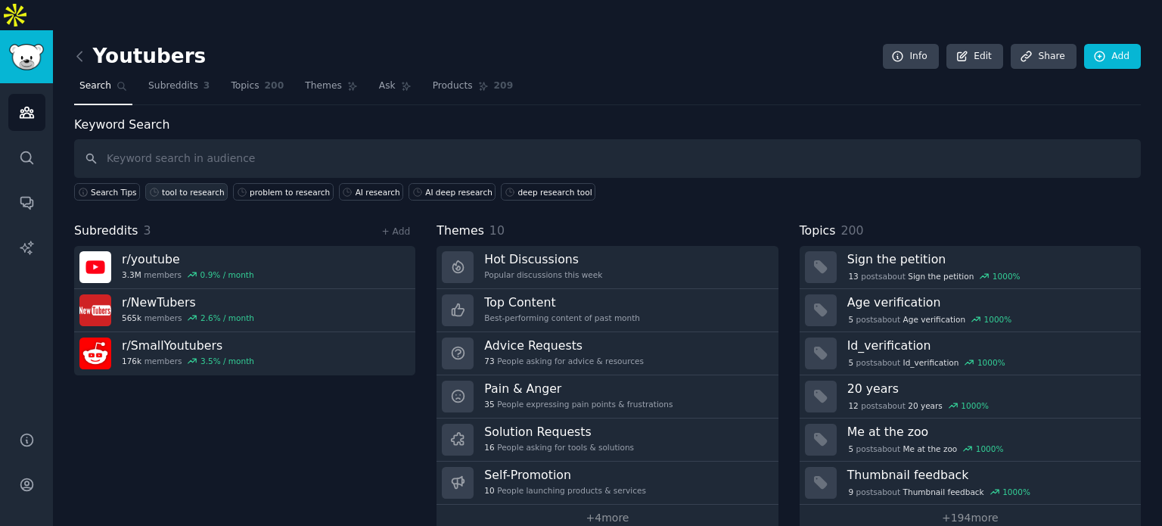
click at [187, 187] on div "tool to research" at bounding box center [193, 192] width 63 height 11
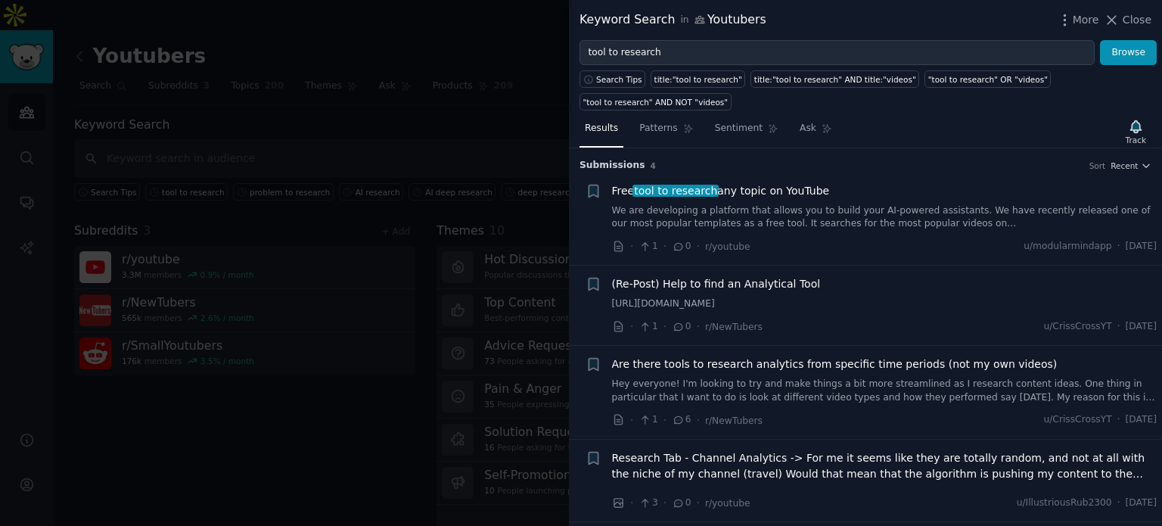
click at [971, 204] on link "We are developing a platform that allows you to build your AI-powered assistant…" at bounding box center [884, 217] width 545 height 26
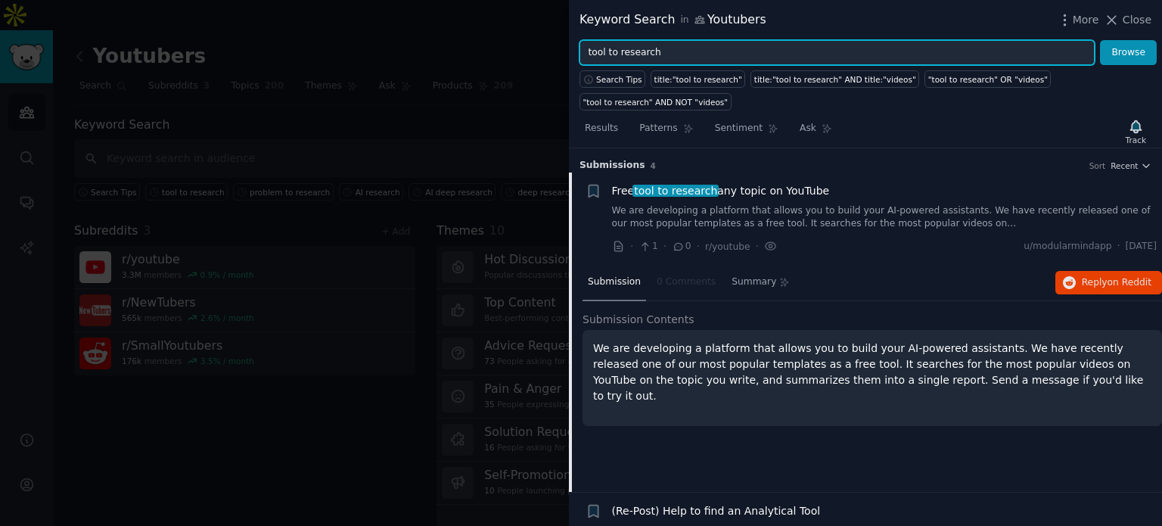
click at [674, 51] on input "tool to research" at bounding box center [836, 53] width 515 height 26
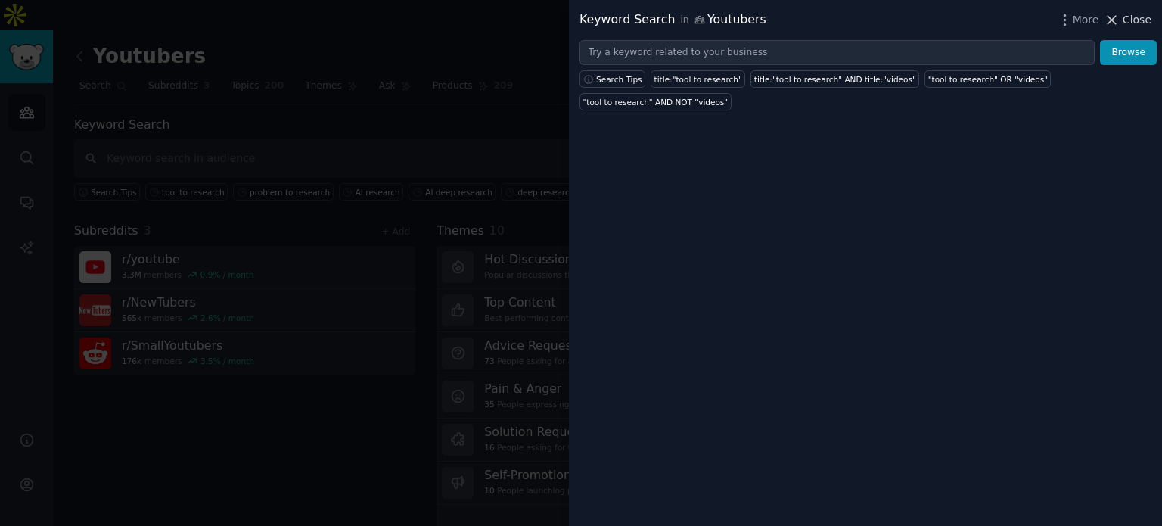
click at [1119, 13] on icon at bounding box center [1111, 20] width 16 height 16
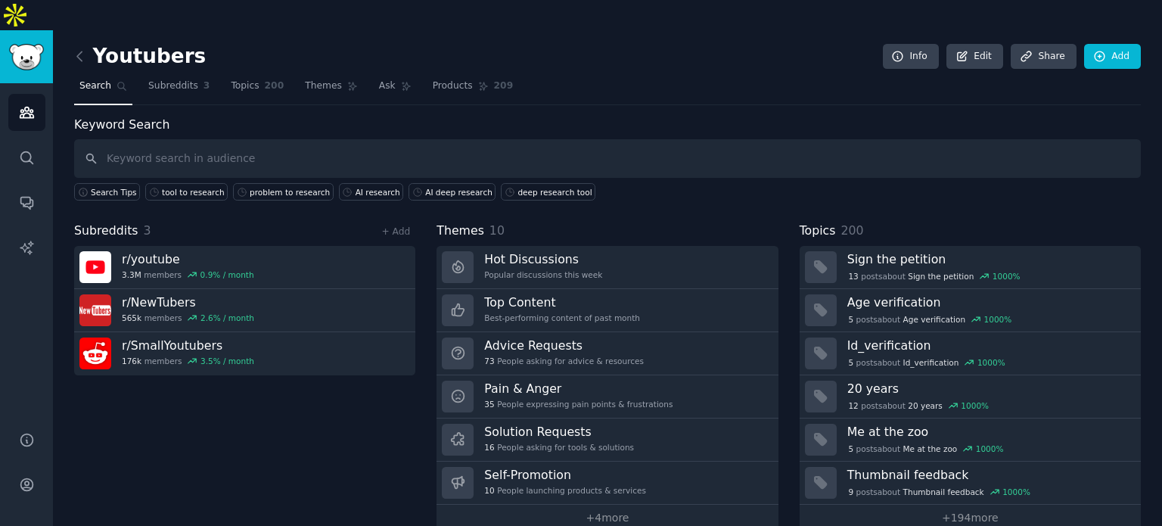
click at [581, 74] on nav "Search Subreddits 3 Topics 200 Themes Ask Products 209" at bounding box center [607, 89] width 1066 height 31
click at [164, 74] on link "Subreddits 3" at bounding box center [179, 89] width 72 height 31
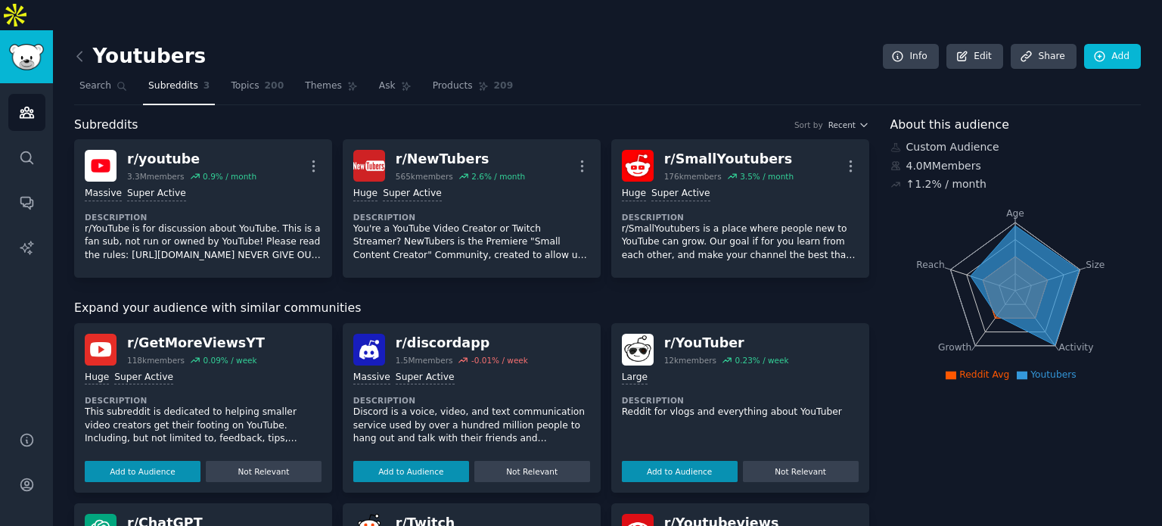
click at [714, 44] on div "Youtubers Info Edit Share Add" at bounding box center [607, 59] width 1066 height 31
